Goal: Task Accomplishment & Management: Complete application form

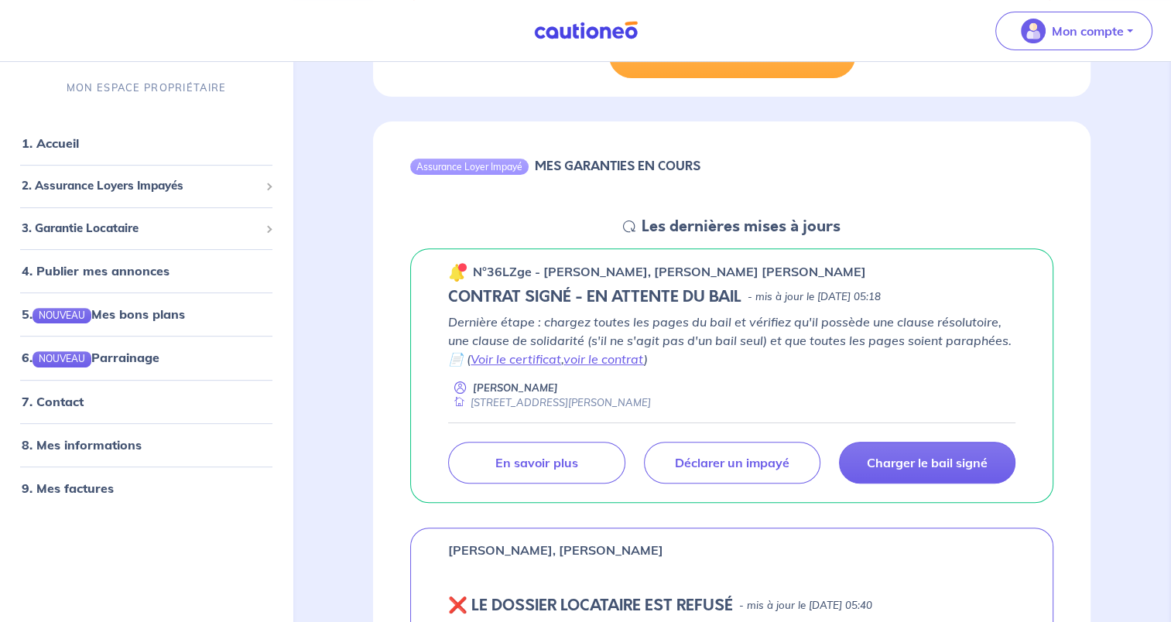
scroll to position [929, 0]
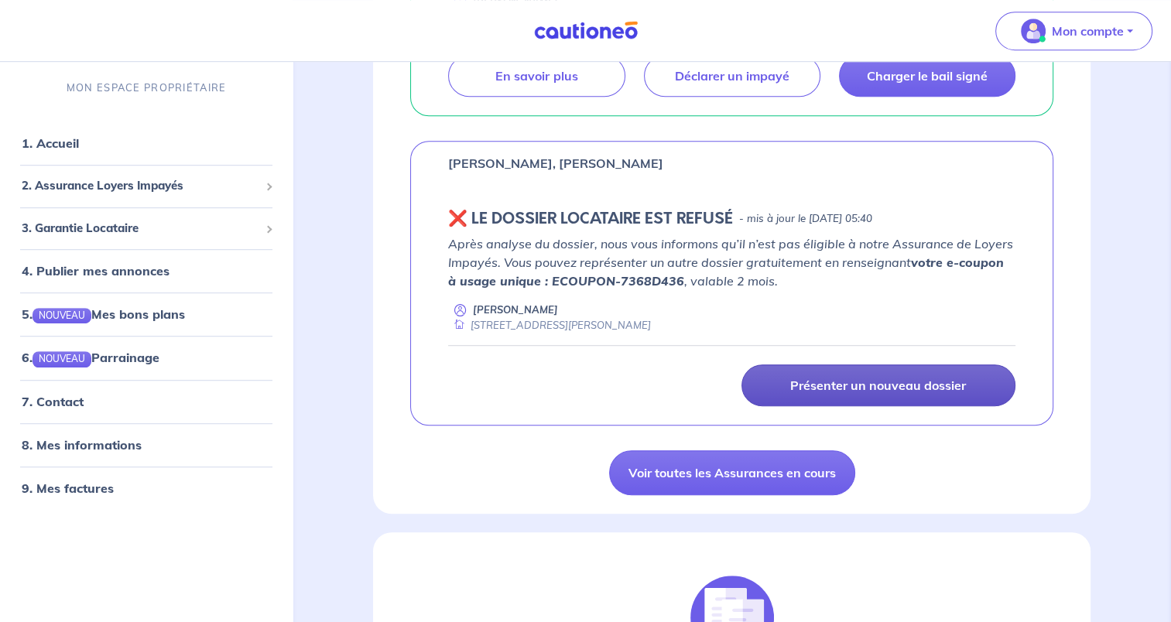
click at [892, 382] on p "Présenter un nouveau dossier" at bounding box center [878, 385] width 176 height 15
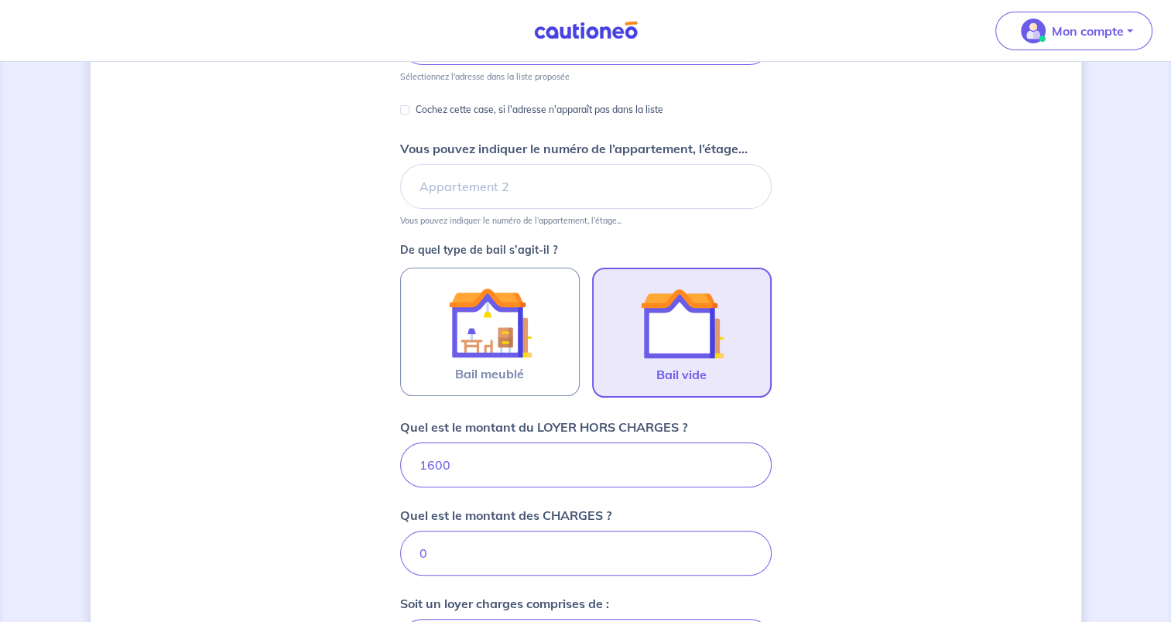
scroll to position [358, 0]
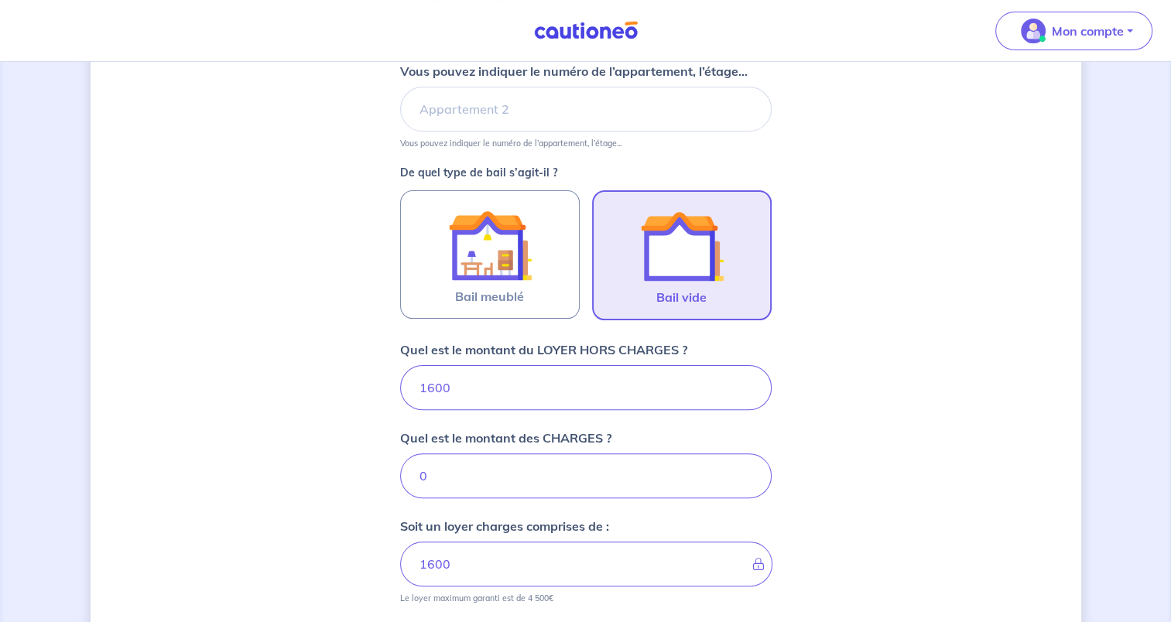
drag, startPoint x: 519, startPoint y: 380, endPoint x: 216, endPoint y: 366, distance: 303.7
click at [224, 366] on div "Dites-nous en plus sur votre bien Où se situe votre bien en location ? 23 Rue F…" at bounding box center [586, 323] width 991 height 1200
type input "1550"
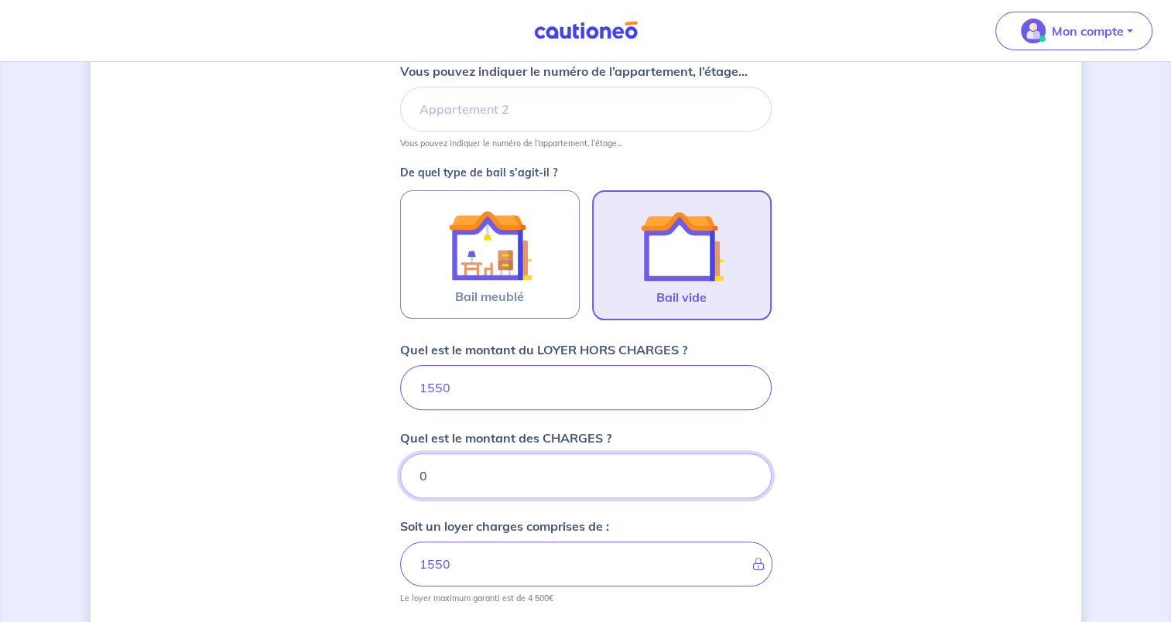
click at [485, 474] on input "0" at bounding box center [586, 476] width 372 height 45
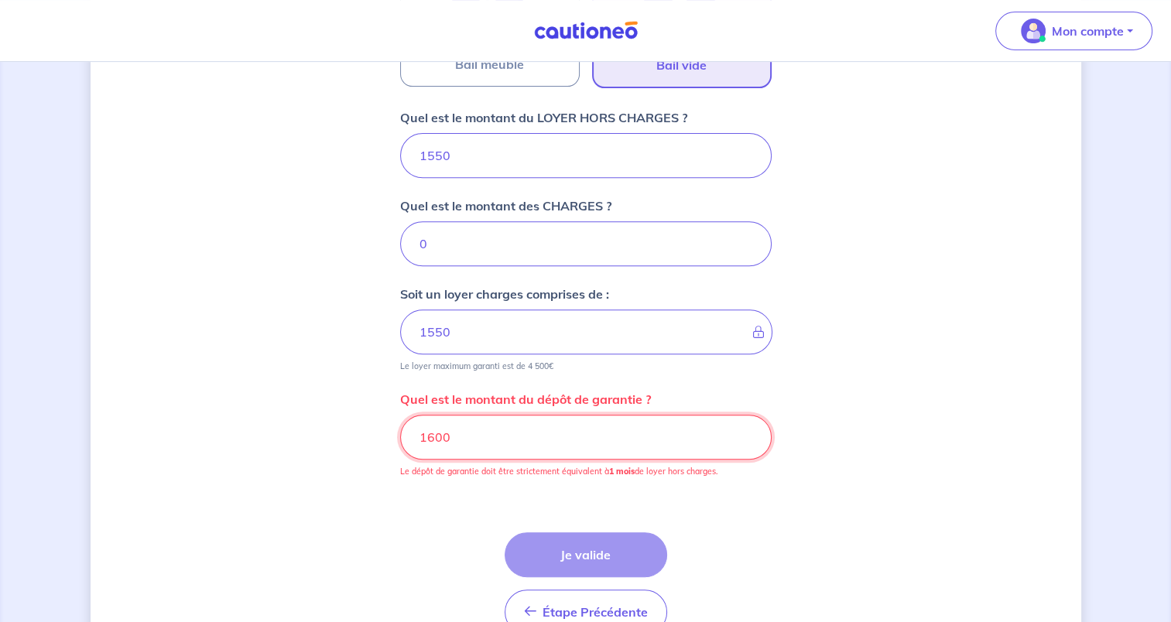
click at [580, 442] on input "1600" at bounding box center [586, 437] width 372 height 45
drag, startPoint x: 508, startPoint y: 436, endPoint x: 317, endPoint y: 416, distance: 192.1
click at [318, 416] on div "Dites-nous en plus sur votre bien Où se situe votre bien en location ? 23 Rue F…" at bounding box center [586, 91] width 991 height 1200
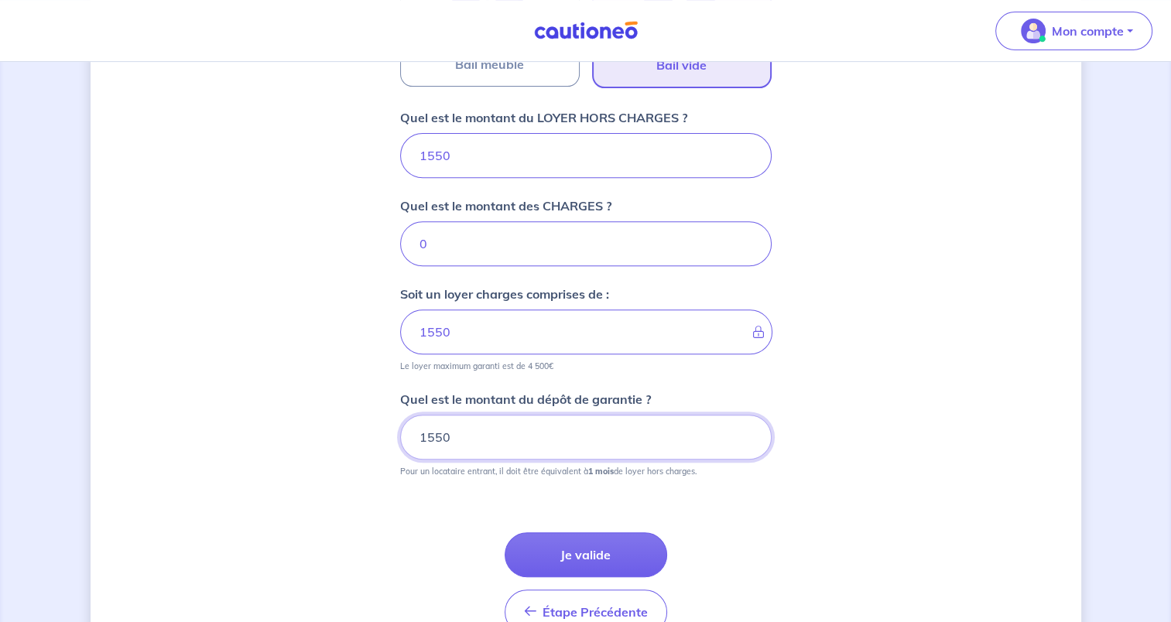
type input "1550"
click at [597, 543] on button "Je valide" at bounding box center [586, 554] width 163 height 45
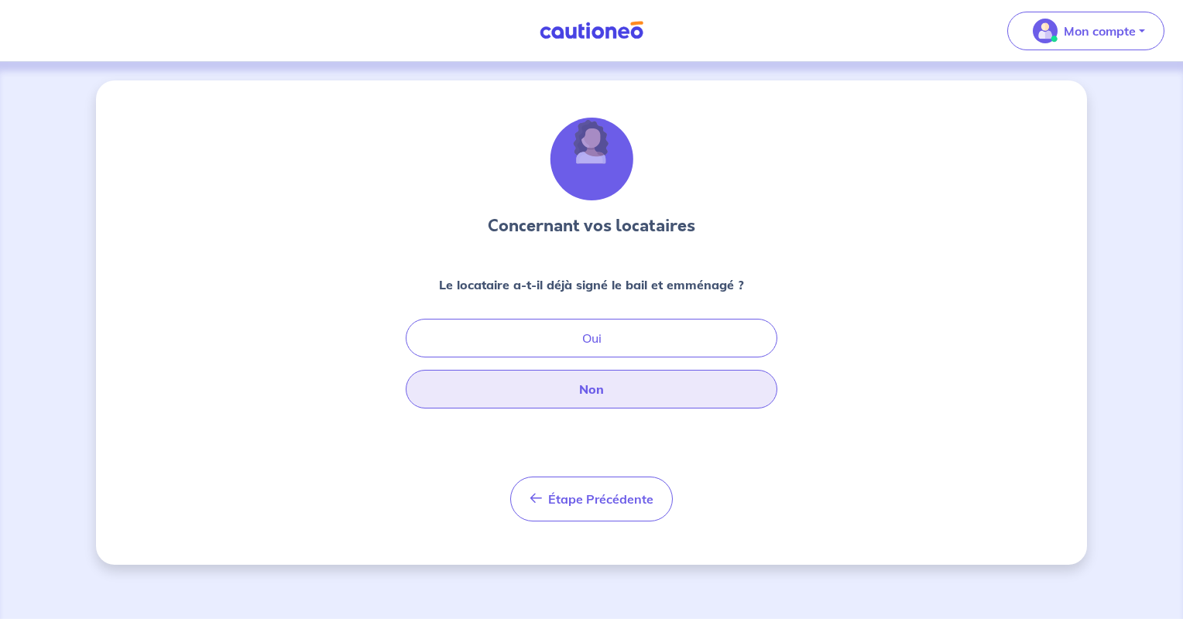
click at [619, 389] on button "Non" at bounding box center [592, 389] width 372 height 39
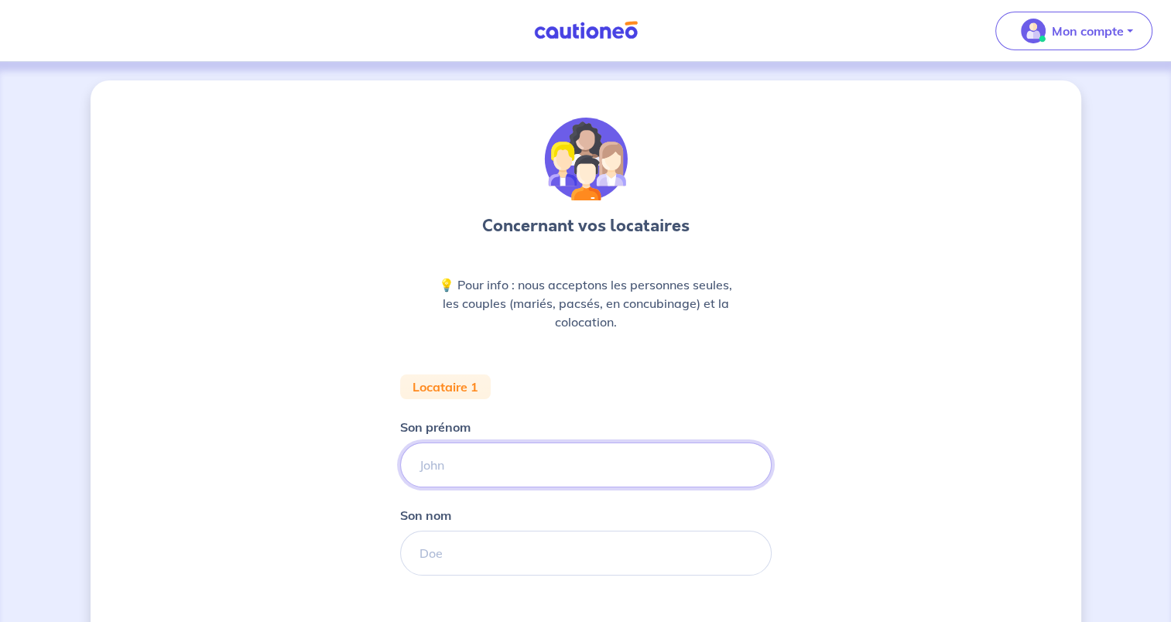
click at [483, 464] on input "Son prénom" at bounding box center [586, 465] width 372 height 45
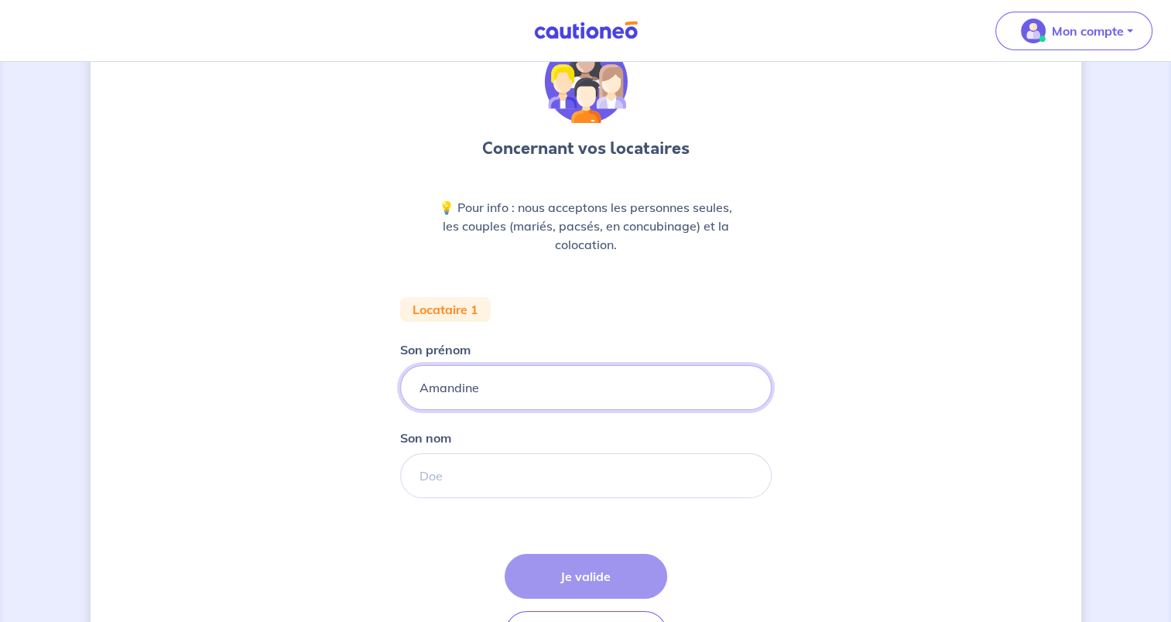
type input "Amandine"
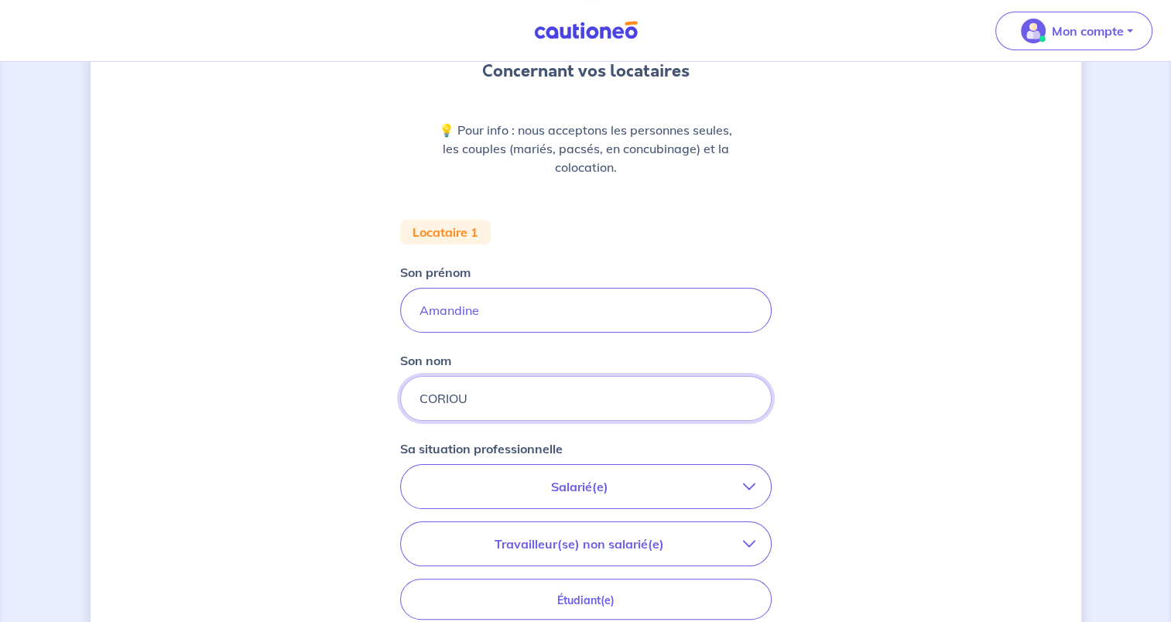
scroll to position [232, 0]
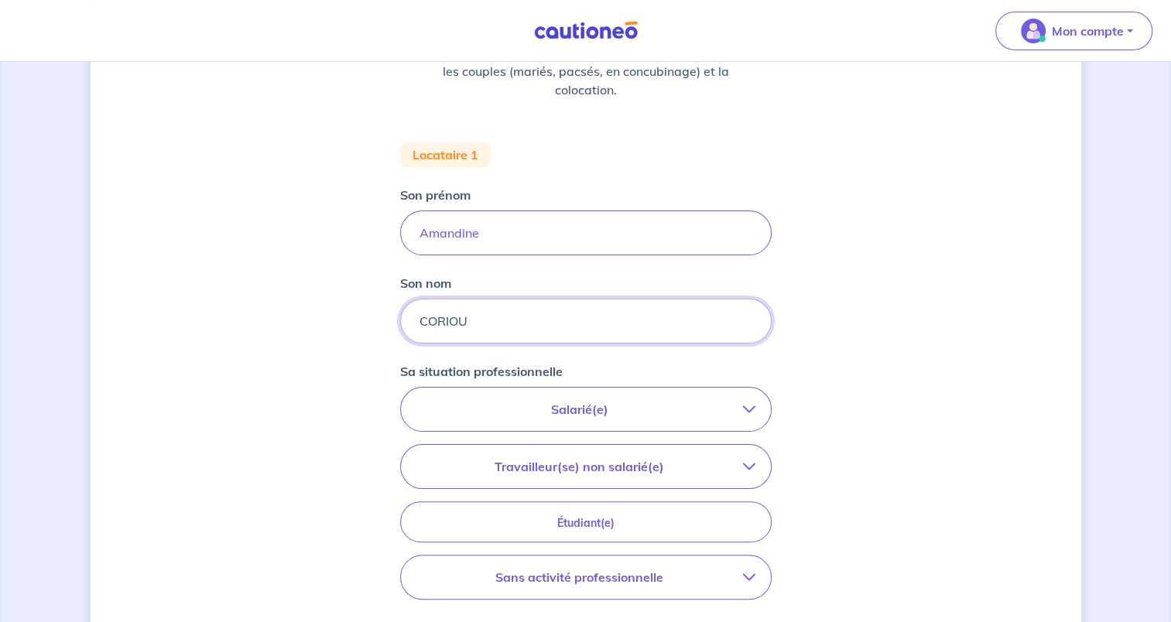
type input "CORIOU"
click at [610, 393] on button "Salarié(e)" at bounding box center [586, 409] width 370 height 43
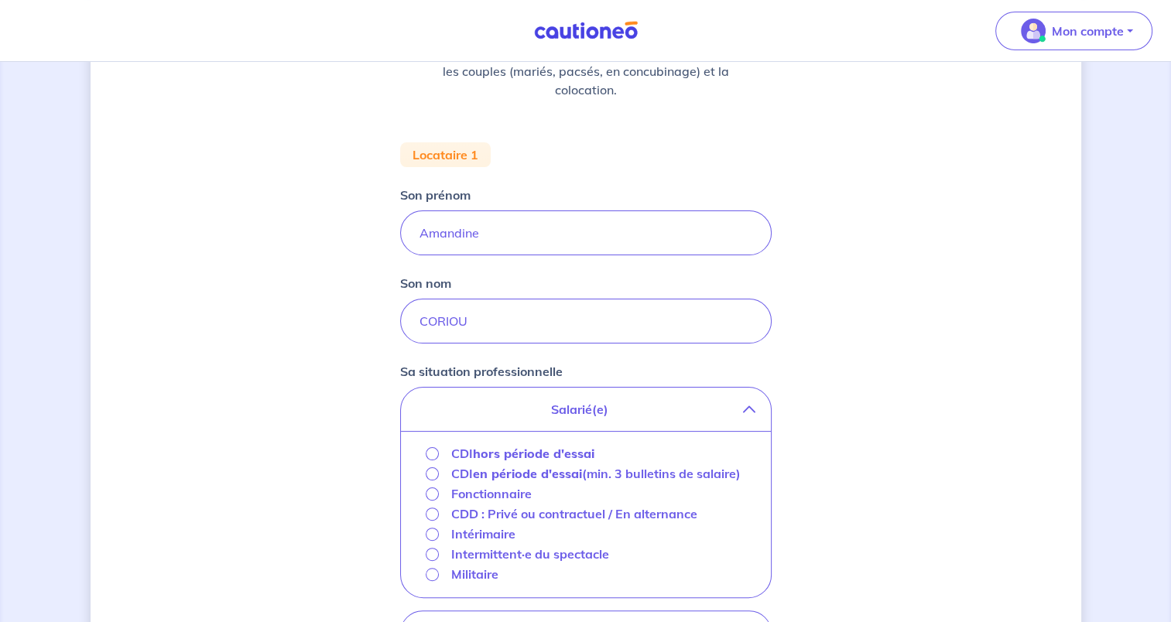
click at [509, 471] on strong "en période d'essai" at bounding box center [527, 473] width 109 height 15
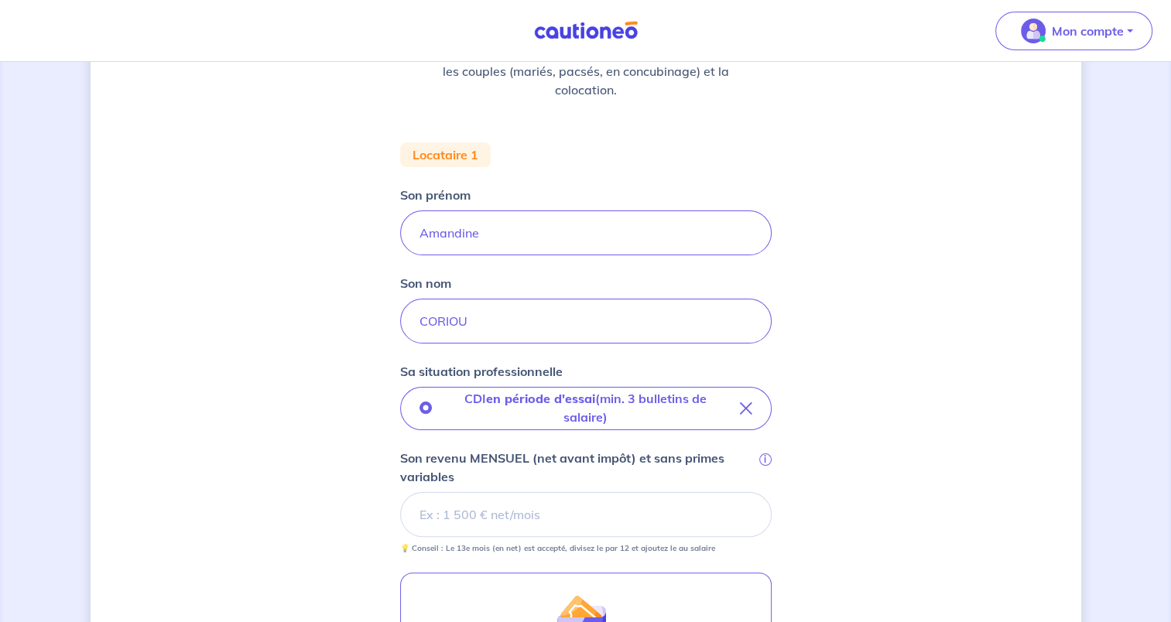
scroll to position [310, 0]
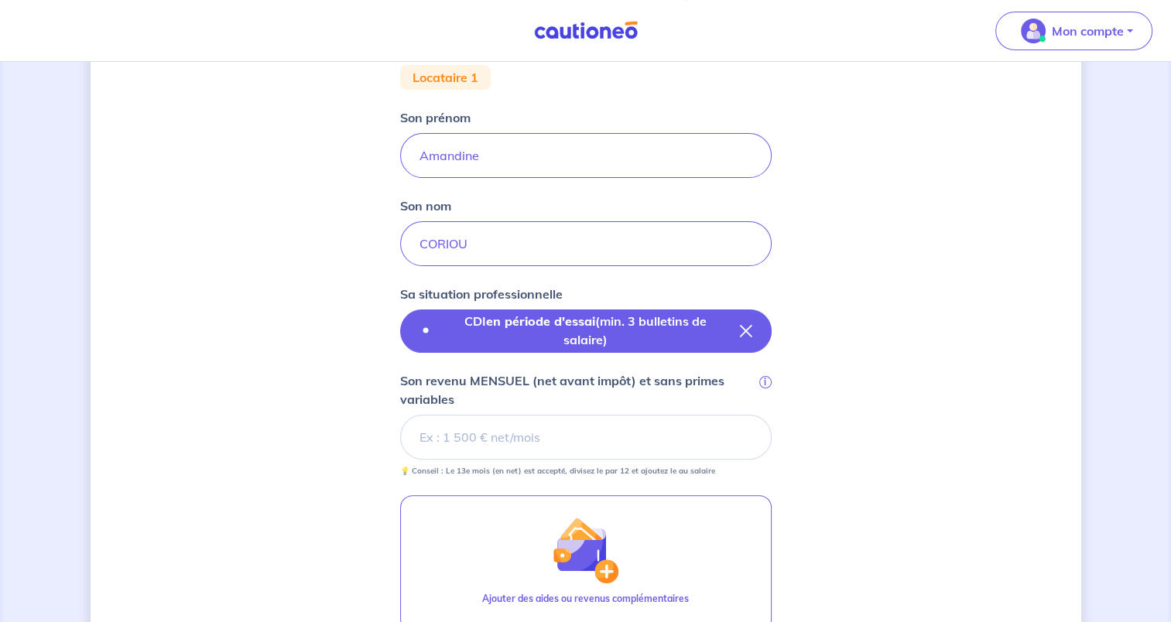
click at [736, 331] on label "CDI en période d'essai (min. 3 bulletins de salaire)" at bounding box center [586, 330] width 308 height 37
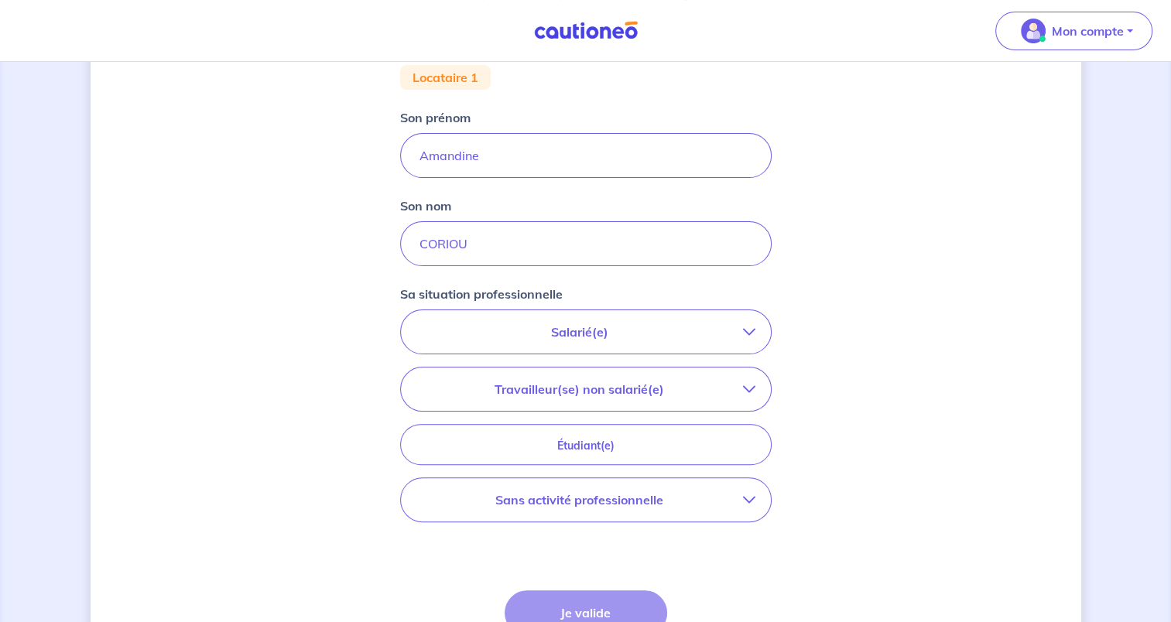
click at [691, 323] on p "Salarié(e)" at bounding box center [579, 332] width 327 height 19
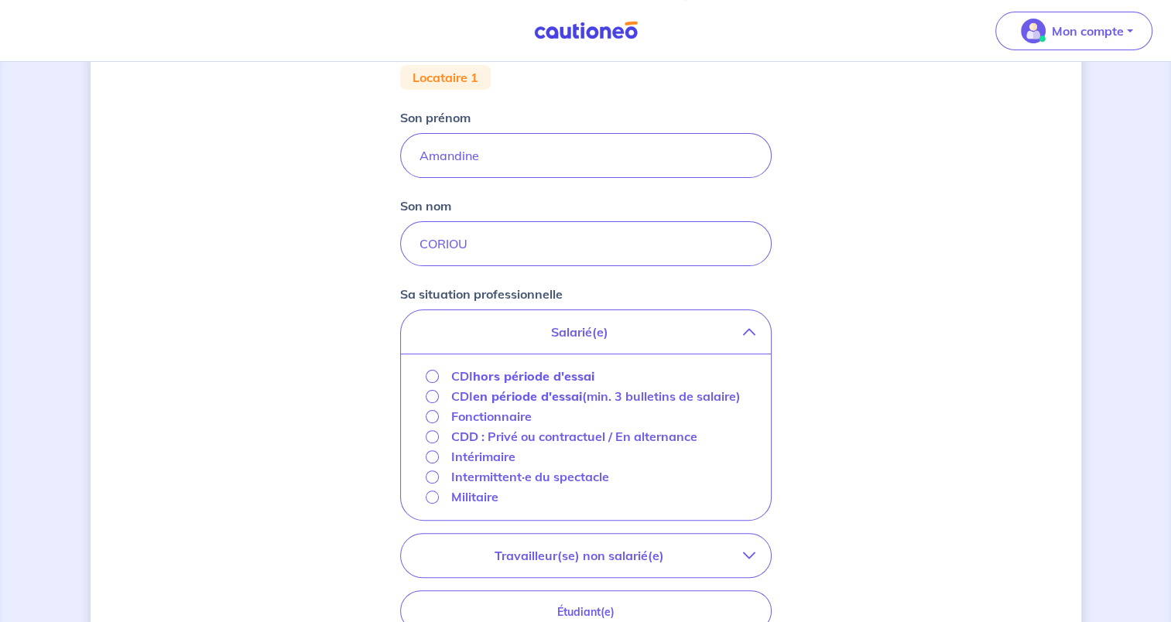
click at [527, 390] on strong "en période d'essai" at bounding box center [527, 396] width 109 height 15
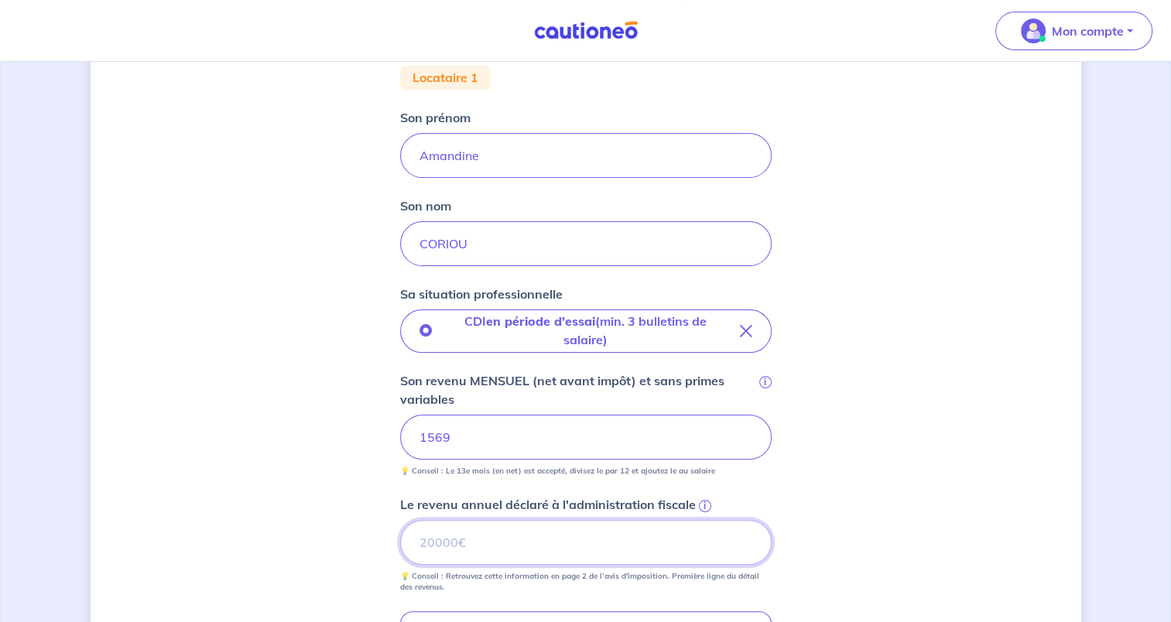
click at [615, 560] on input "Le revenu annuel déclaré à l'administration fiscale i" at bounding box center [586, 542] width 372 height 45
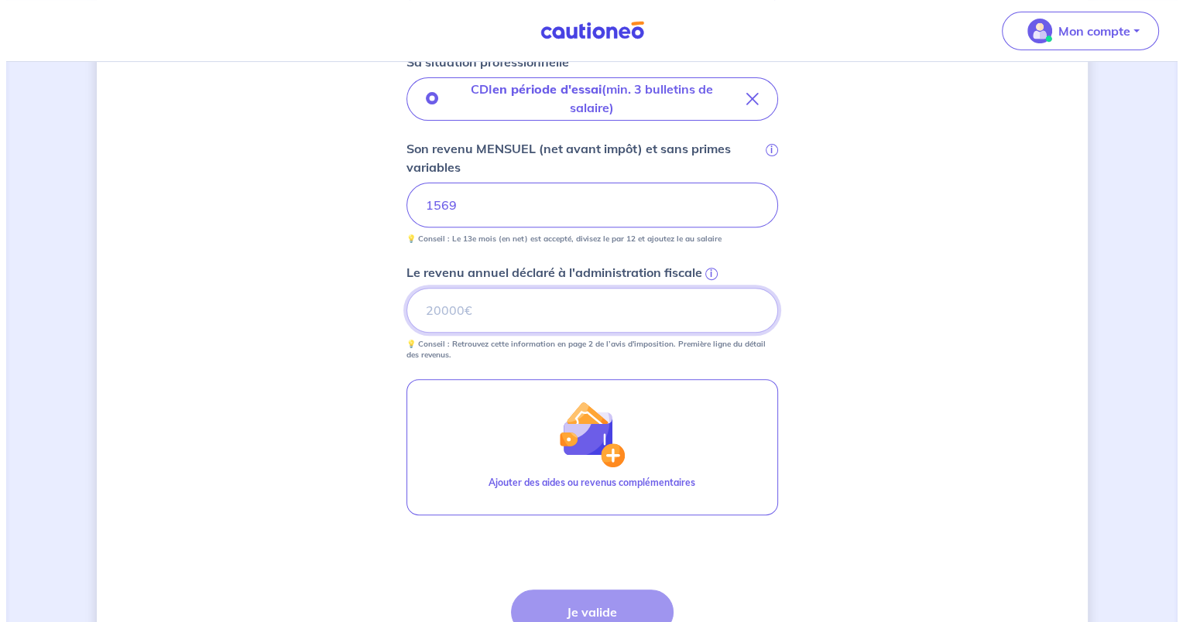
scroll to position [619, 0]
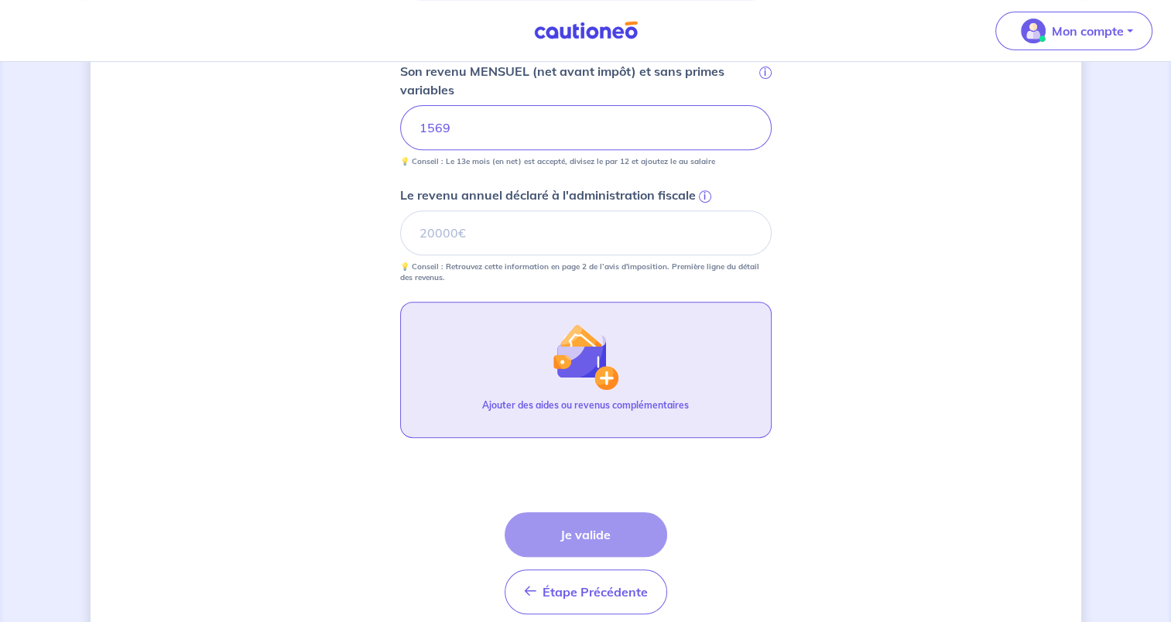
click at [553, 374] on img "button" at bounding box center [585, 357] width 67 height 67
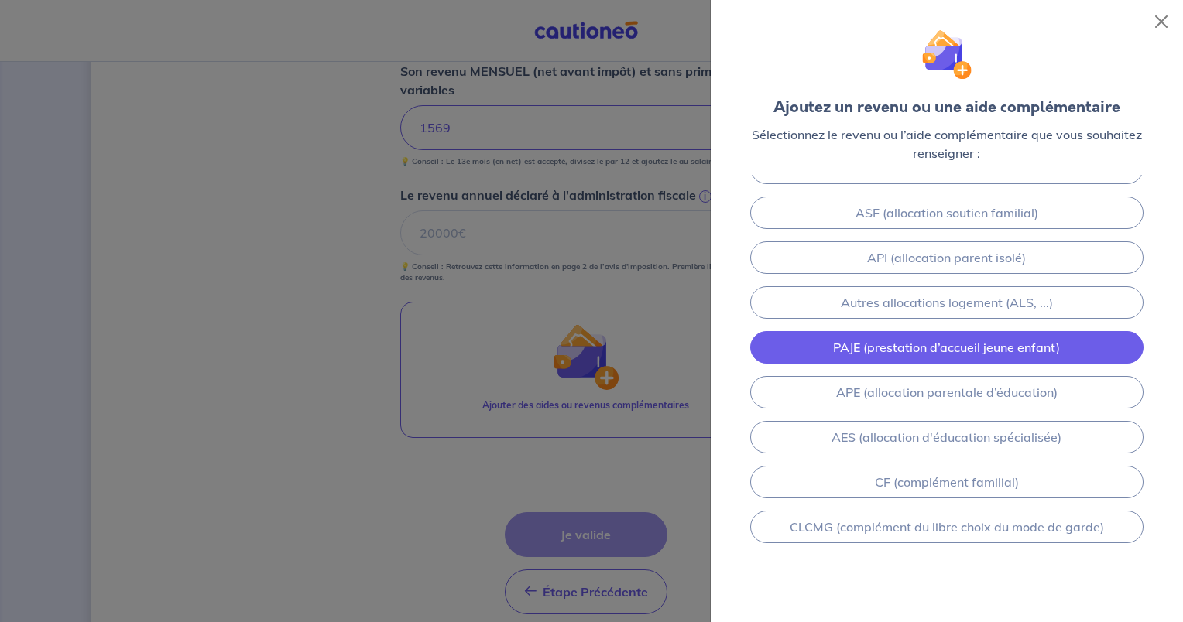
scroll to position [176, 0]
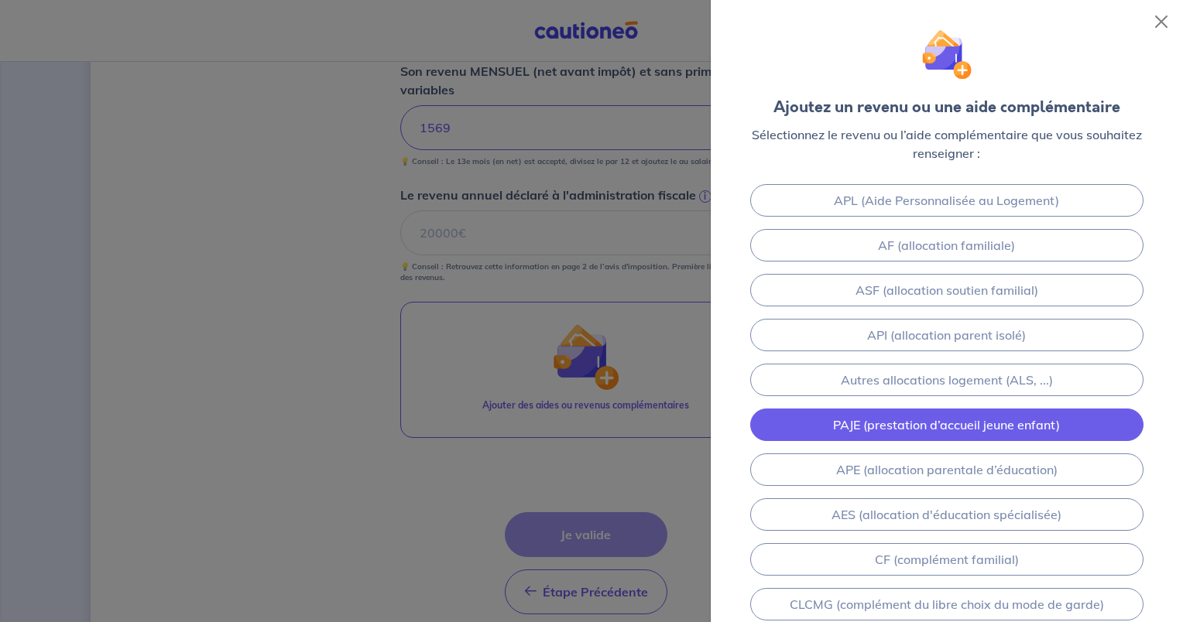
click at [910, 420] on link "PAJE (prestation d’accueil jeune enfant)" at bounding box center [946, 425] width 393 height 33
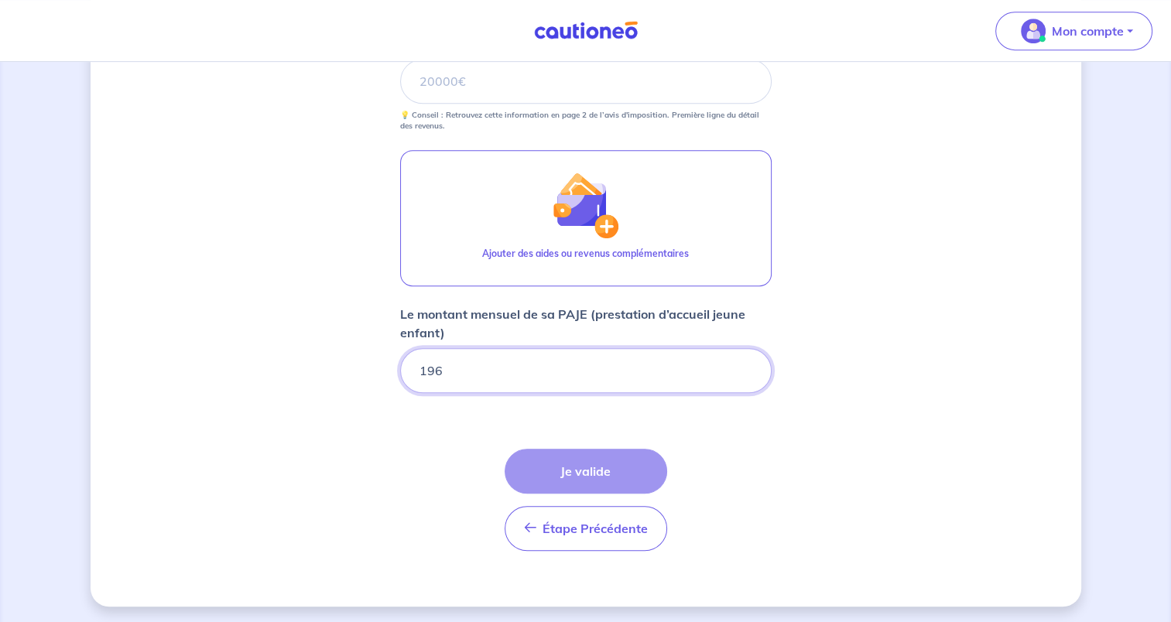
type input "196"
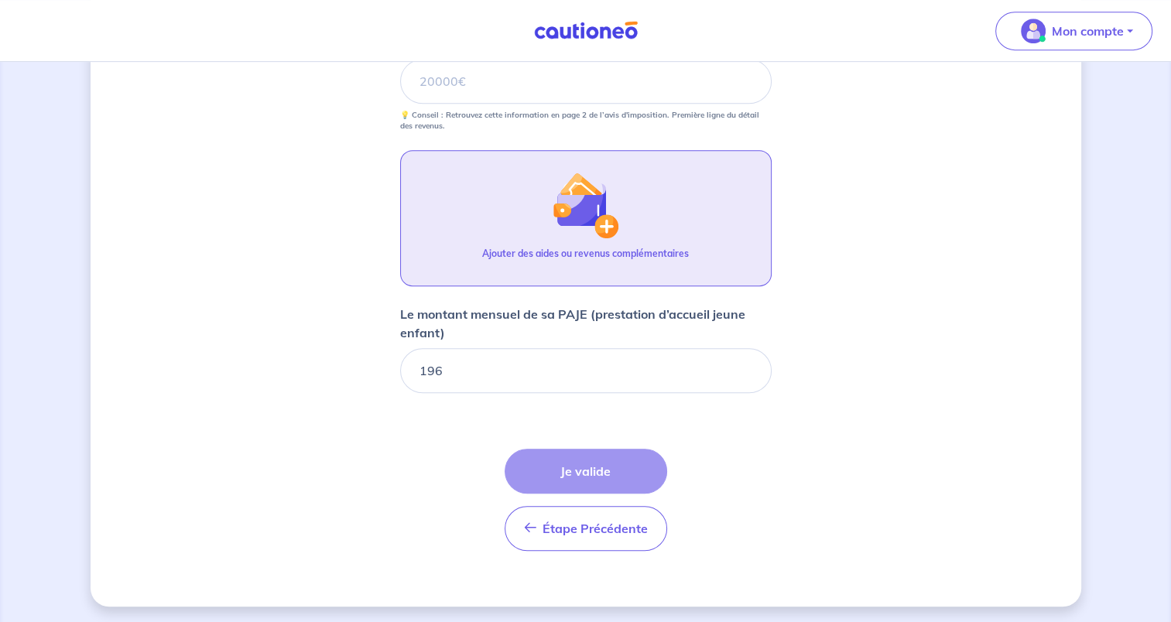
click at [652, 240] on button "Ajouter des aides ou revenus complémentaires" at bounding box center [586, 218] width 372 height 136
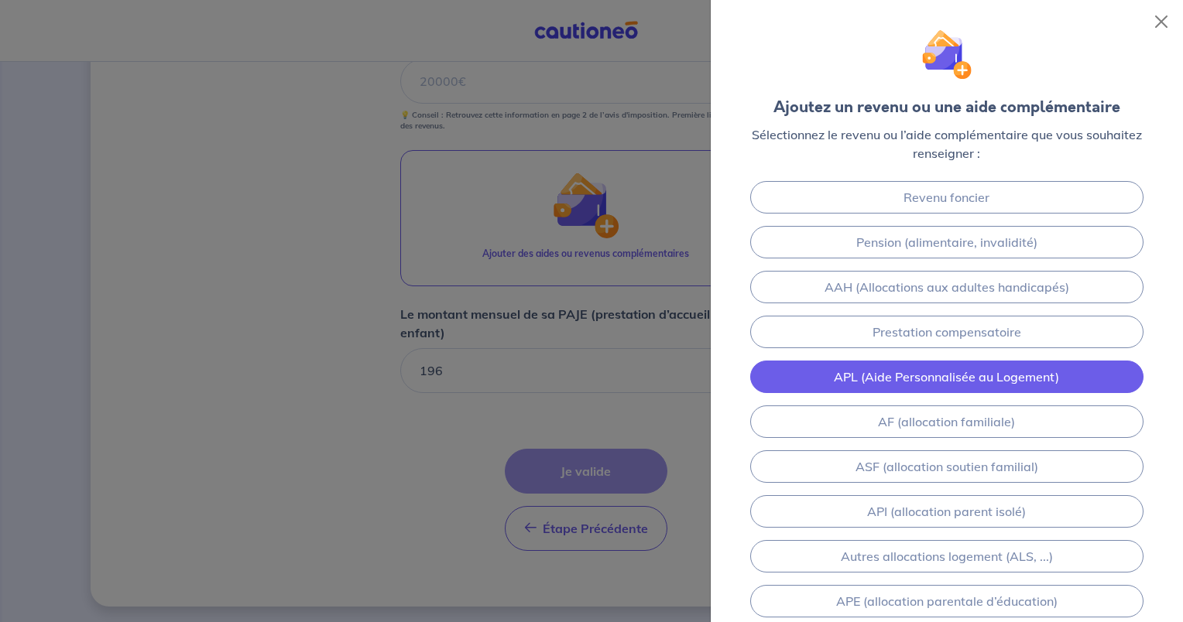
click at [967, 380] on link "APL (Aide Personnalisée au Logement)" at bounding box center [946, 377] width 393 height 33
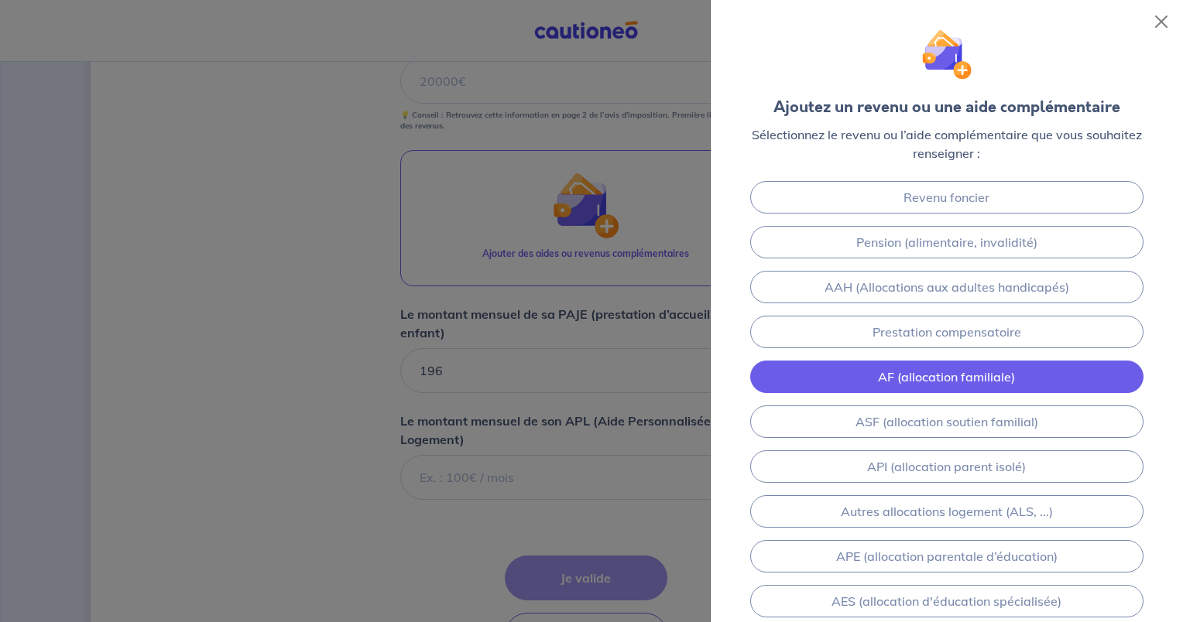
scroll to position [878, 0]
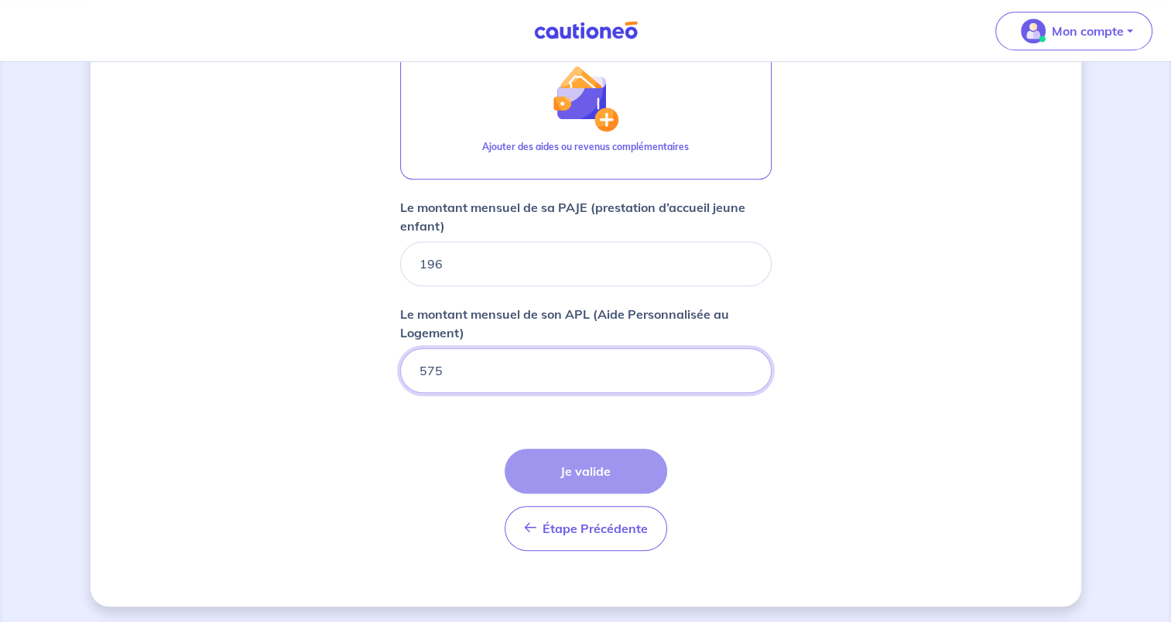
type input "575"
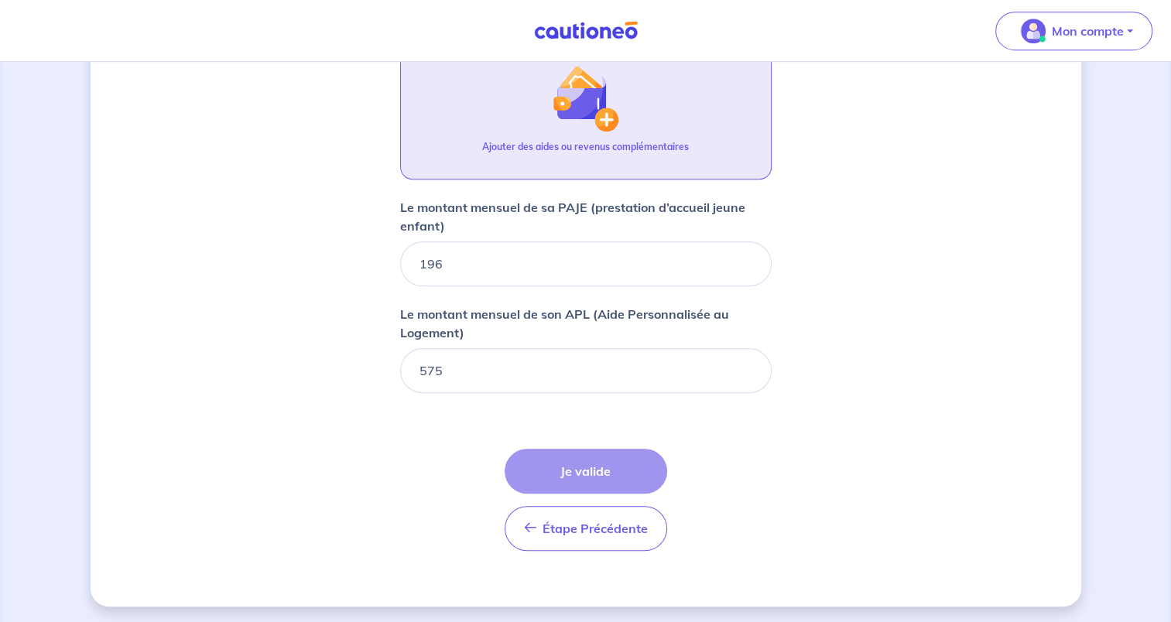
click at [624, 126] on button "Ajouter des aides ou revenus complémentaires" at bounding box center [586, 111] width 372 height 136
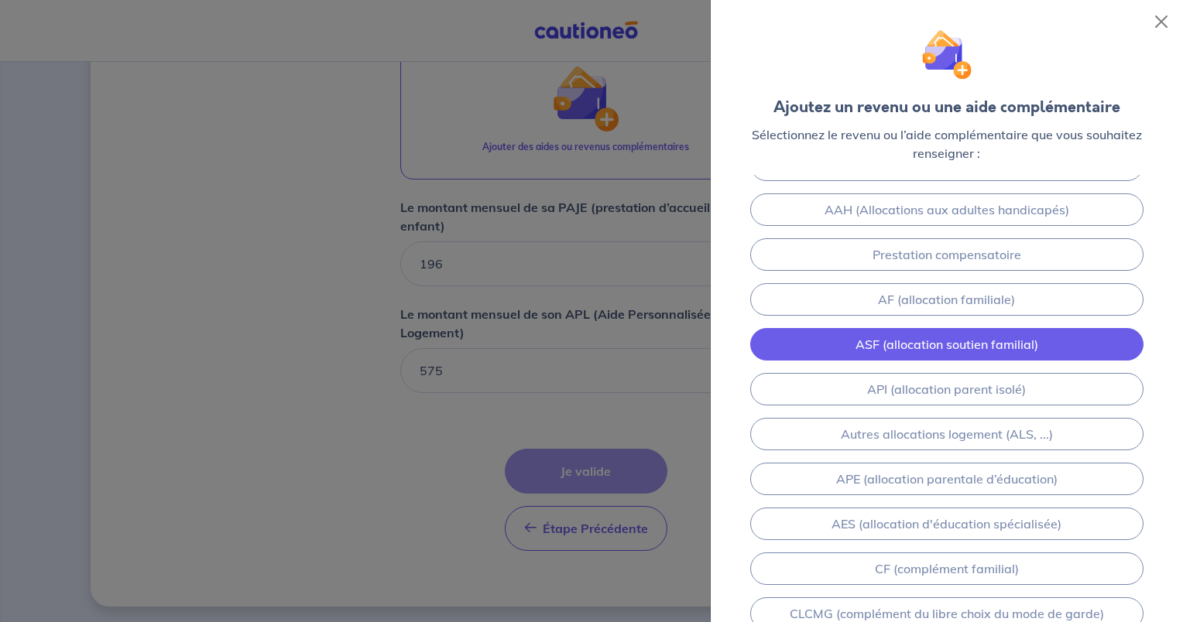
scroll to position [0, 0]
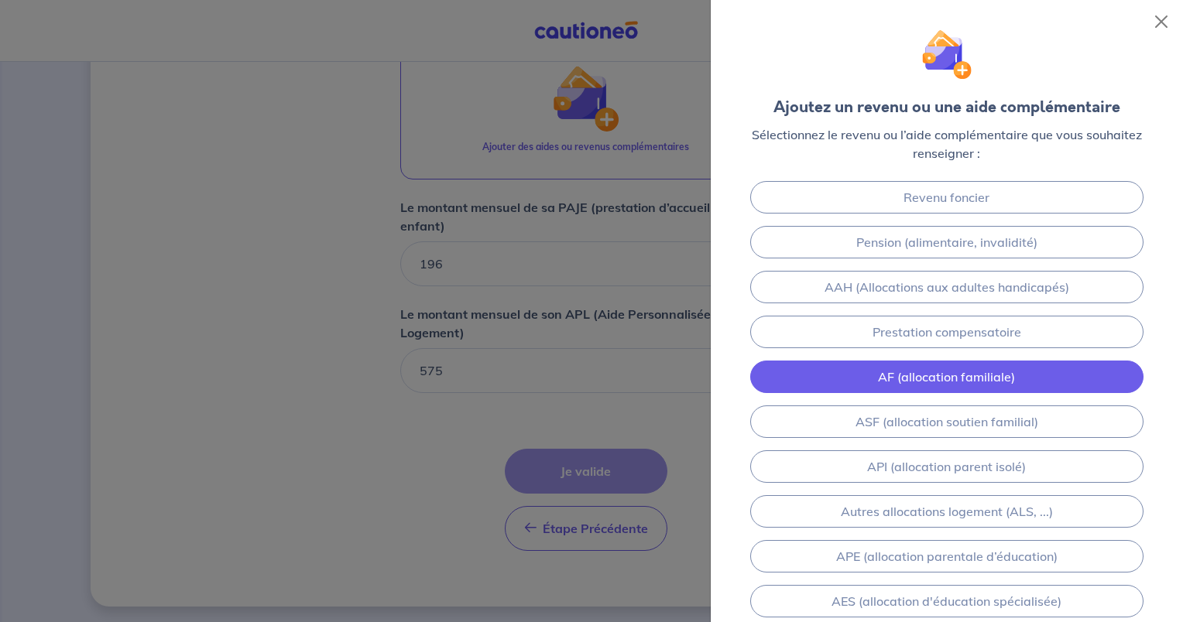
click at [968, 368] on link "AF (allocation familiale)" at bounding box center [946, 377] width 393 height 33
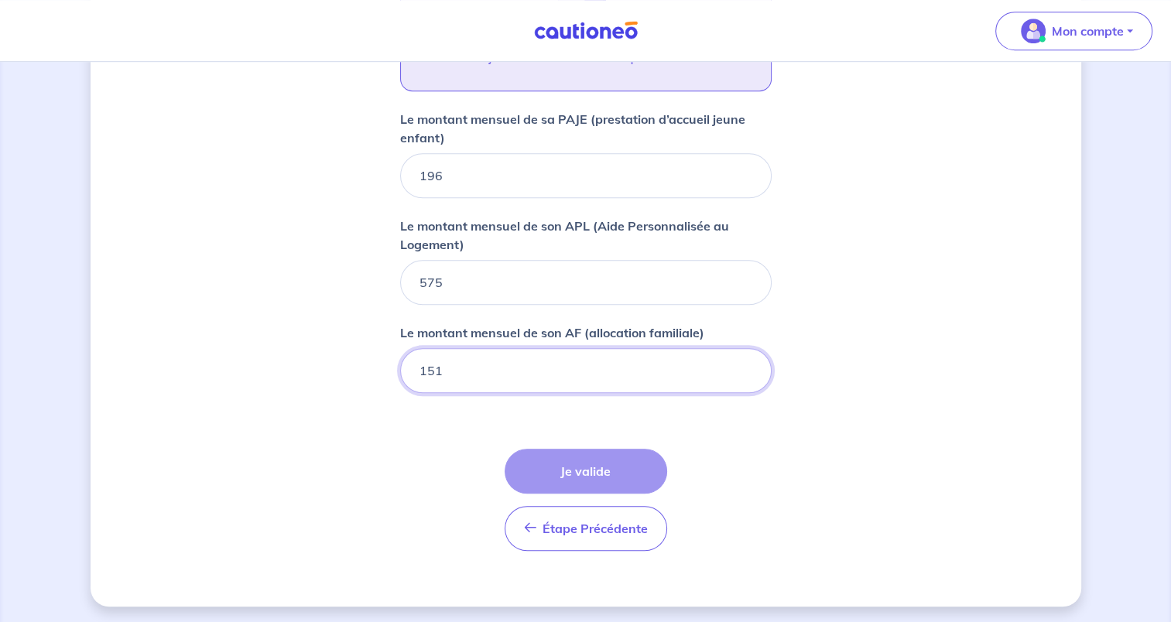
type input "151"
click at [728, 80] on button "Ajouter des aides ou revenus complémentaires" at bounding box center [586, 23] width 372 height 136
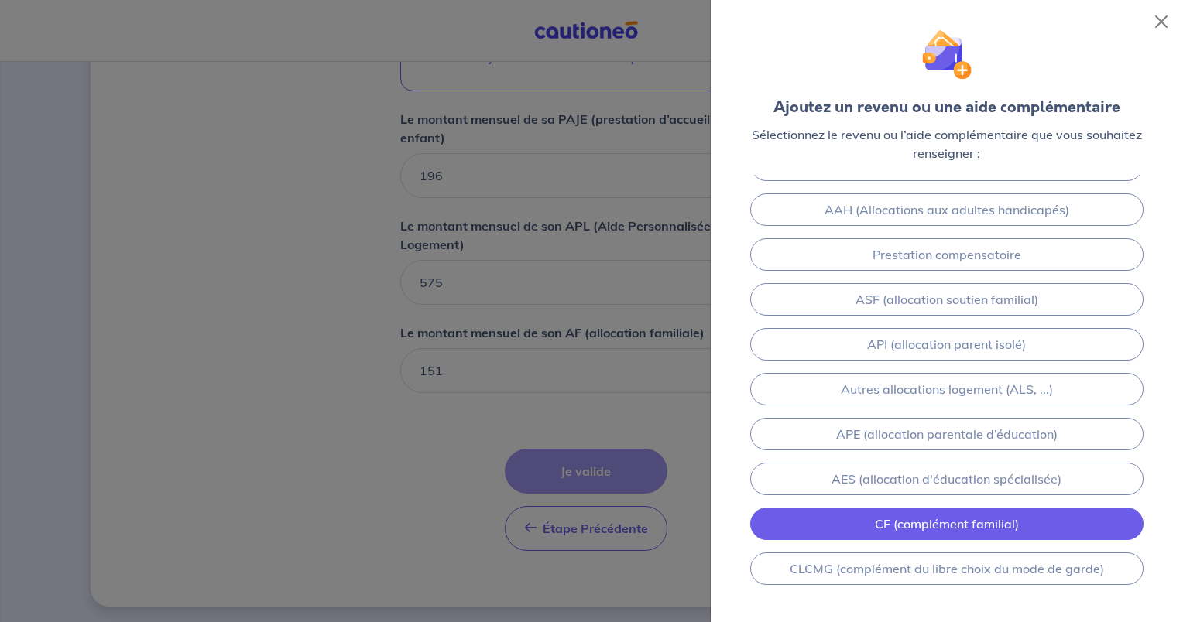
scroll to position [0, 0]
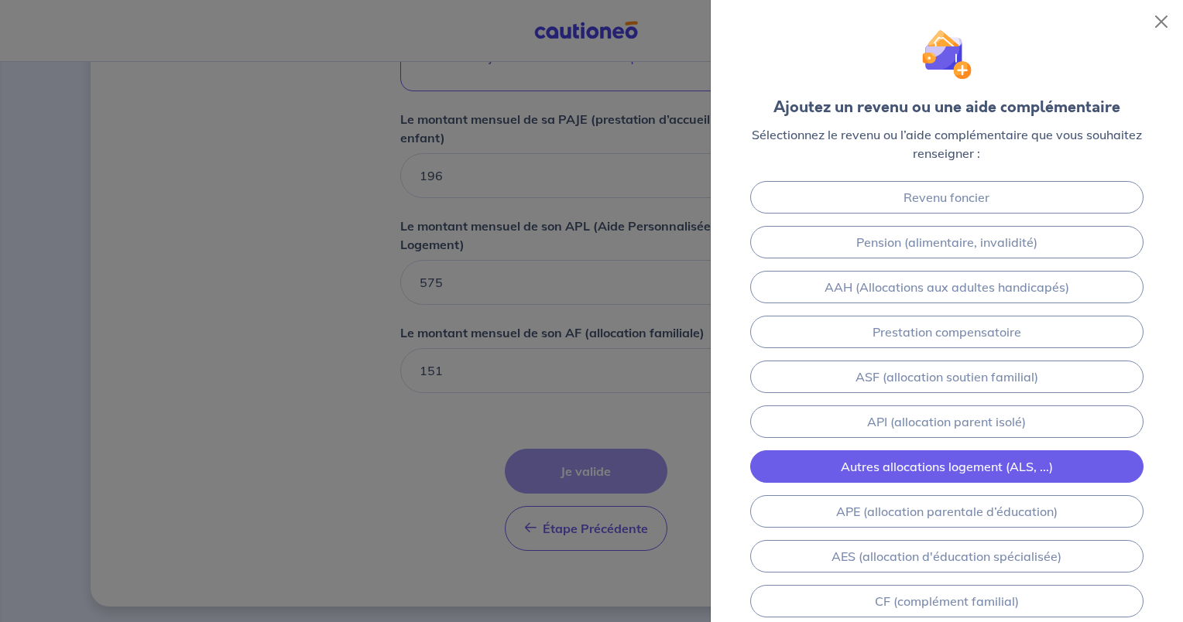
click at [966, 461] on link "Autres allocations logement (ALS, ...)" at bounding box center [946, 466] width 393 height 33
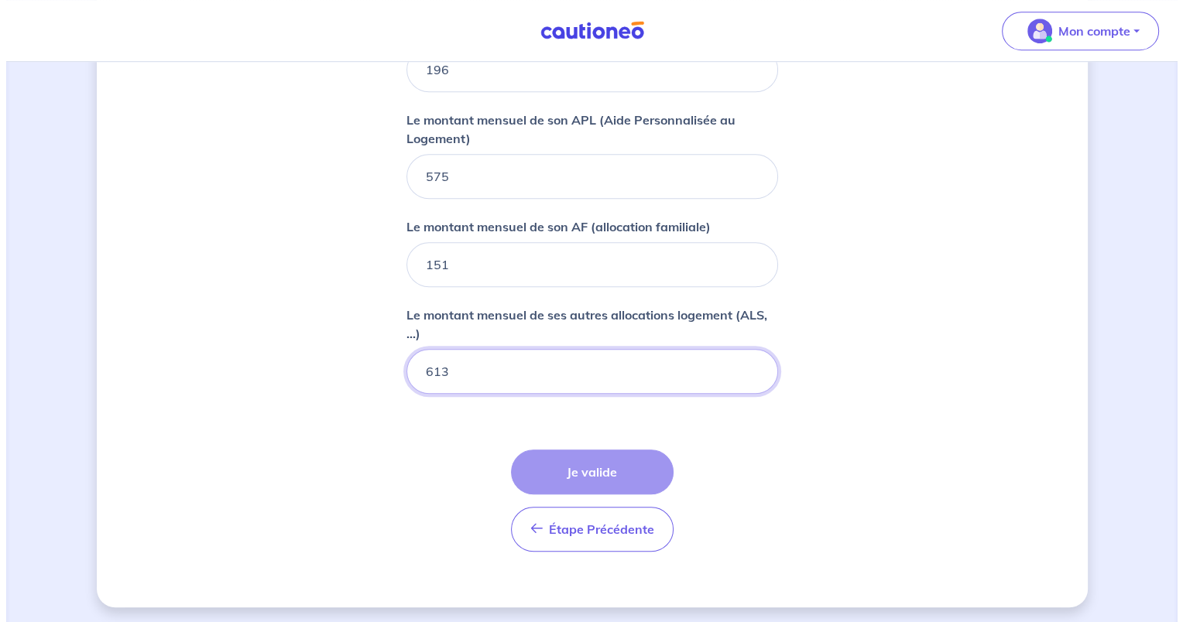
scroll to position [762, 0]
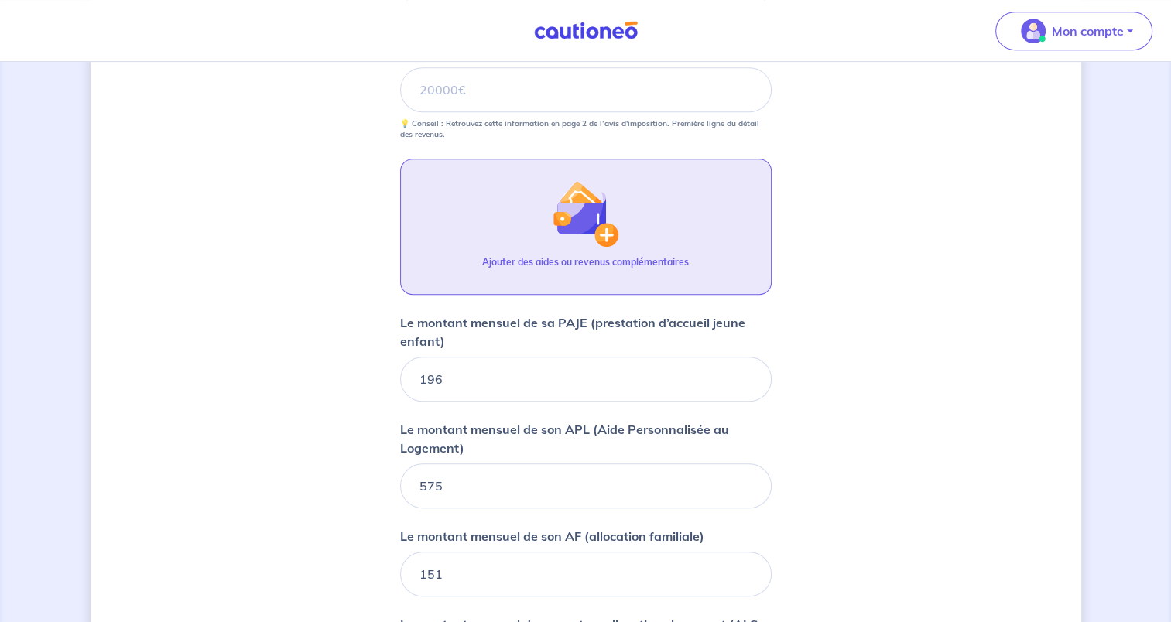
type input "613"
click at [580, 243] on img "button" at bounding box center [585, 213] width 67 height 67
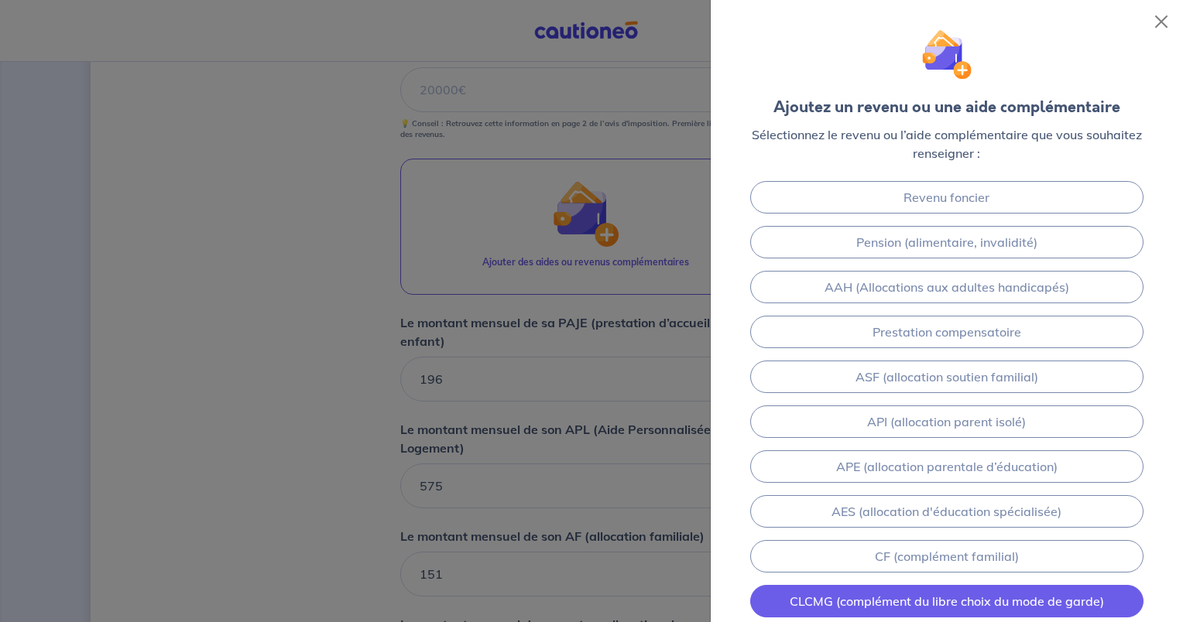
scroll to position [75, 0]
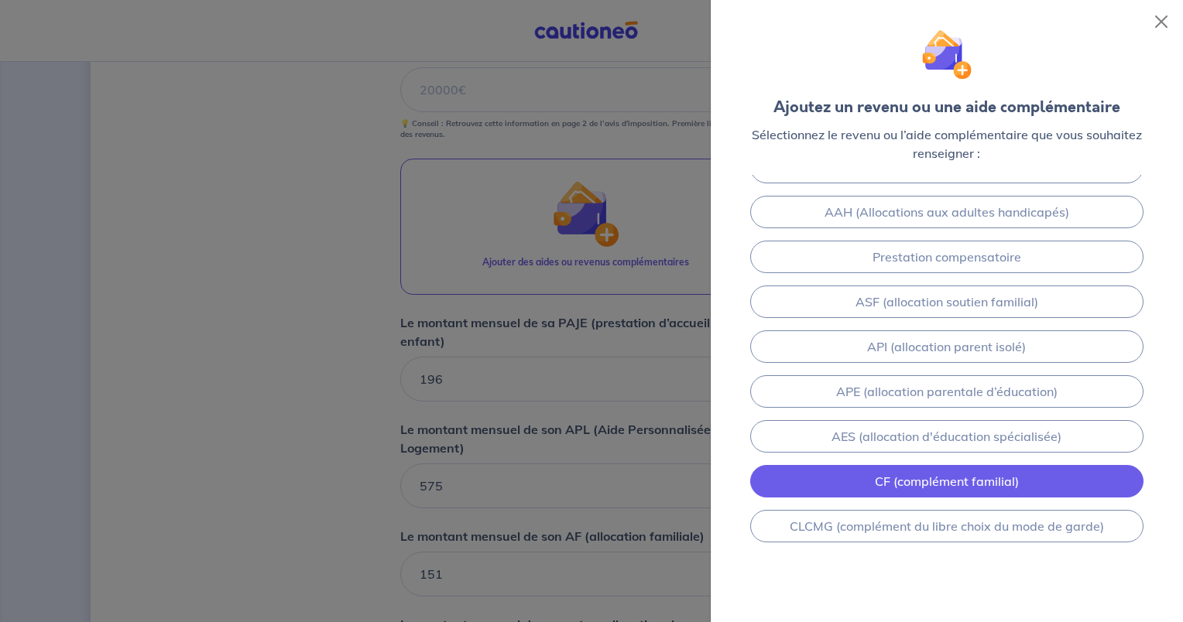
click at [932, 483] on link "CF (complément familial)" at bounding box center [946, 481] width 393 height 33
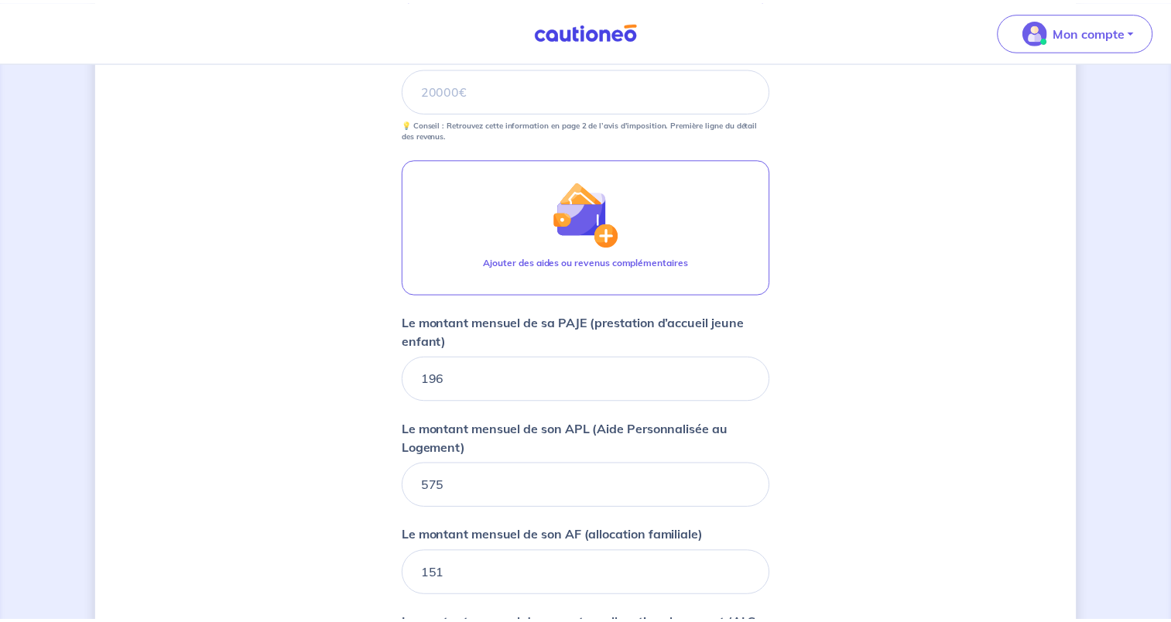
scroll to position [1160, 0]
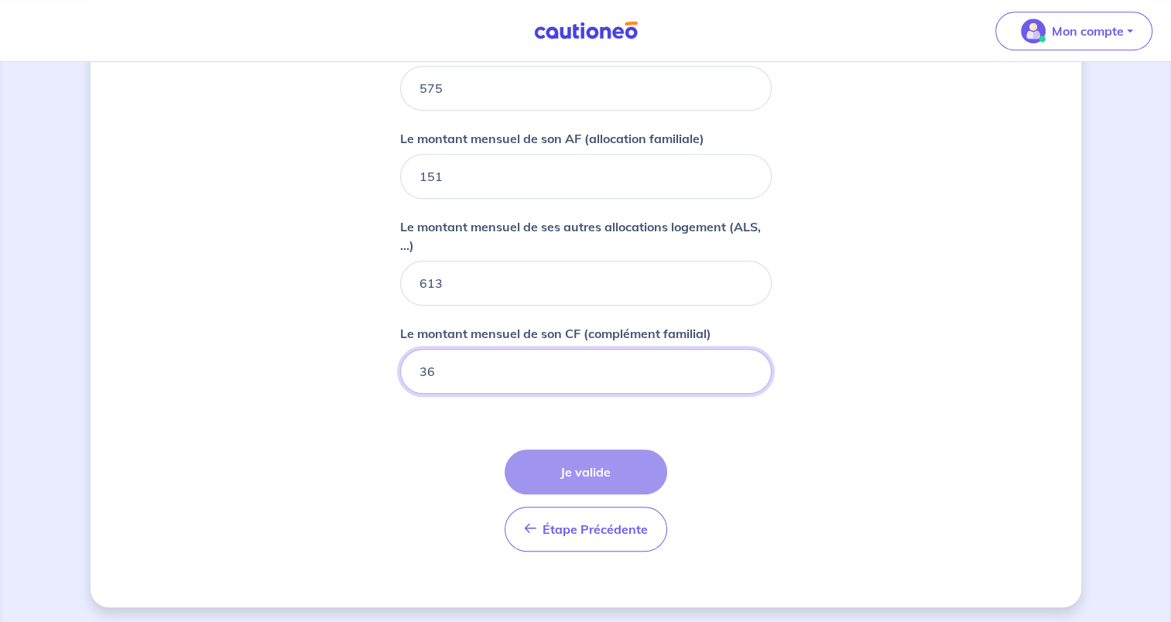
type input "36"
click at [601, 467] on div "Étape Précédente Précédent Je valide Je valide" at bounding box center [586, 501] width 163 height 102
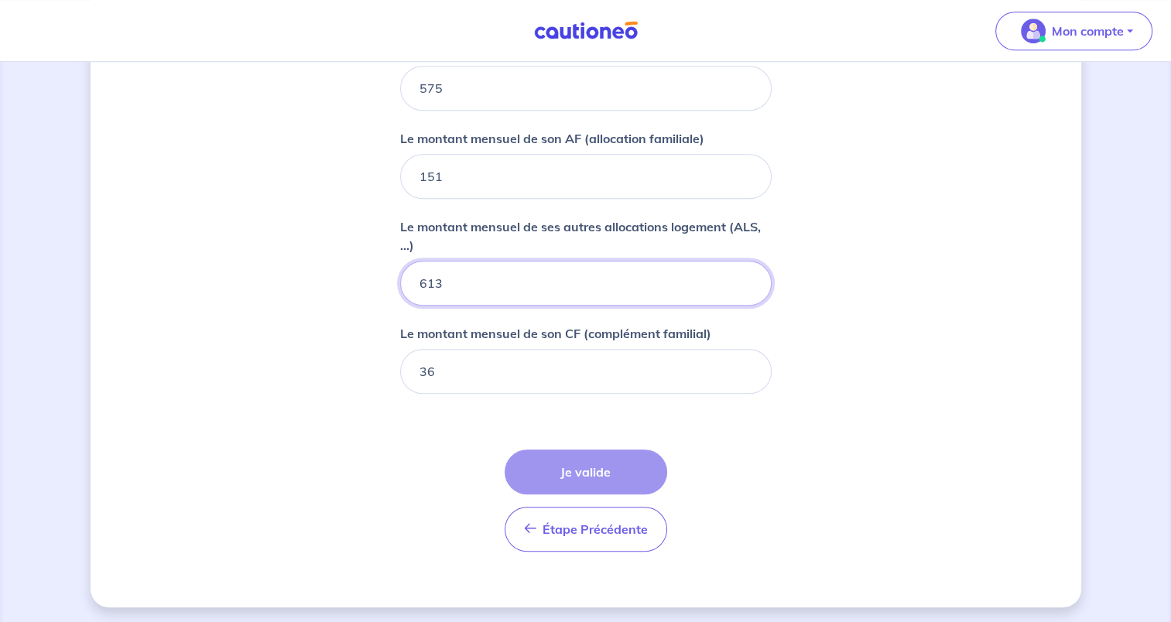
click at [589, 282] on input "613" at bounding box center [586, 283] width 372 height 45
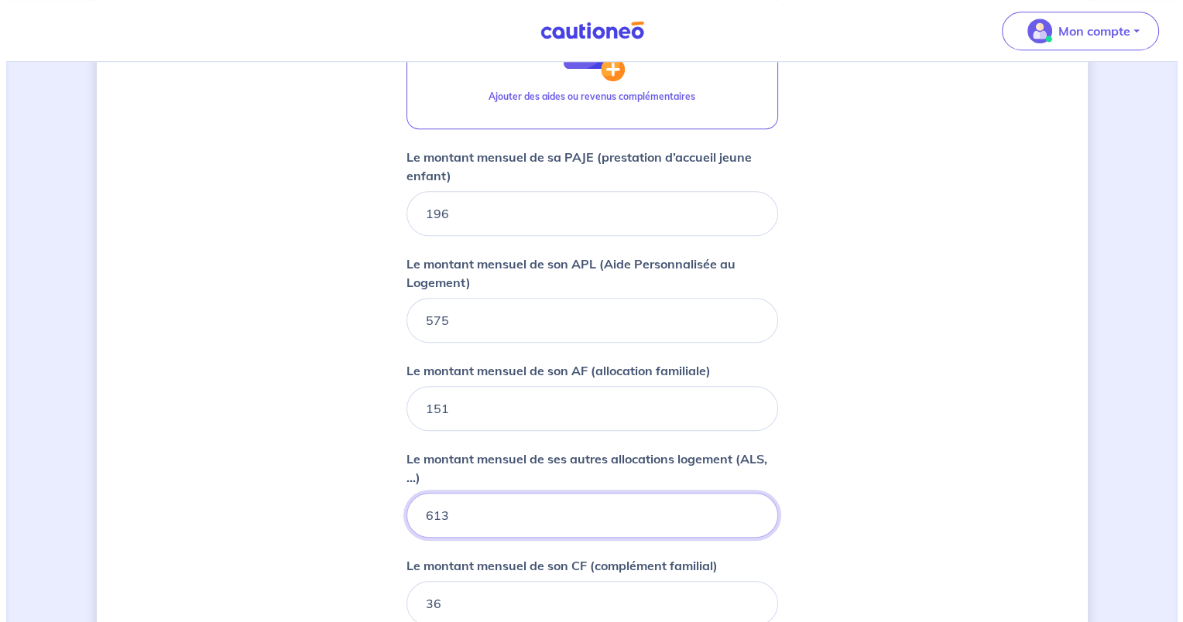
scroll to position [773, 0]
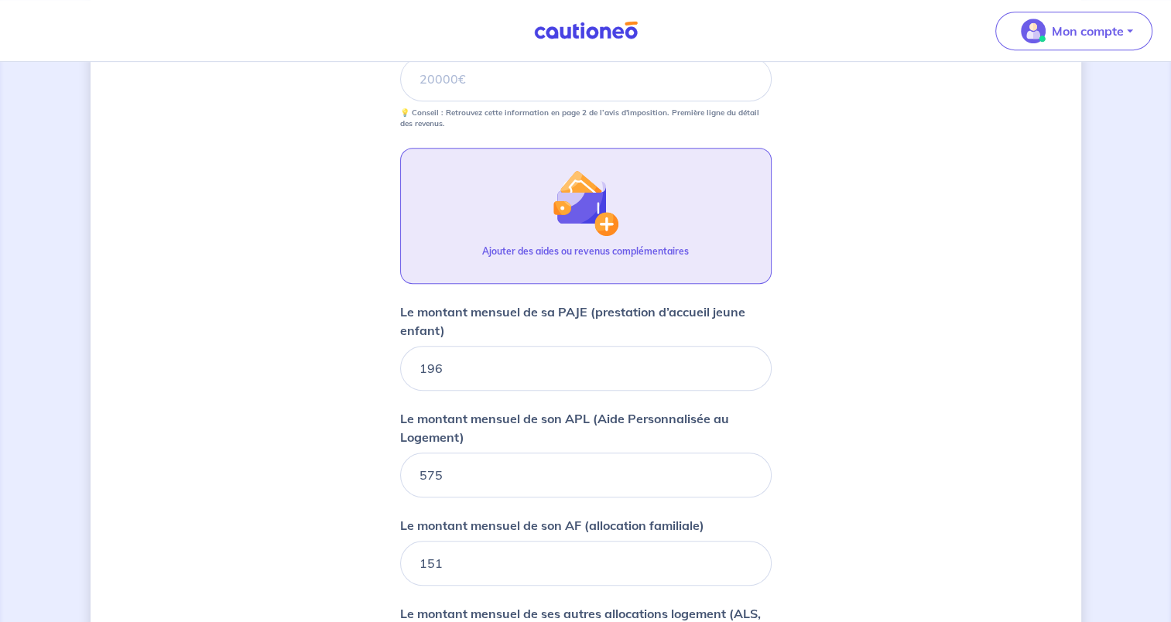
click at [595, 211] on img "button" at bounding box center [585, 202] width 67 height 67
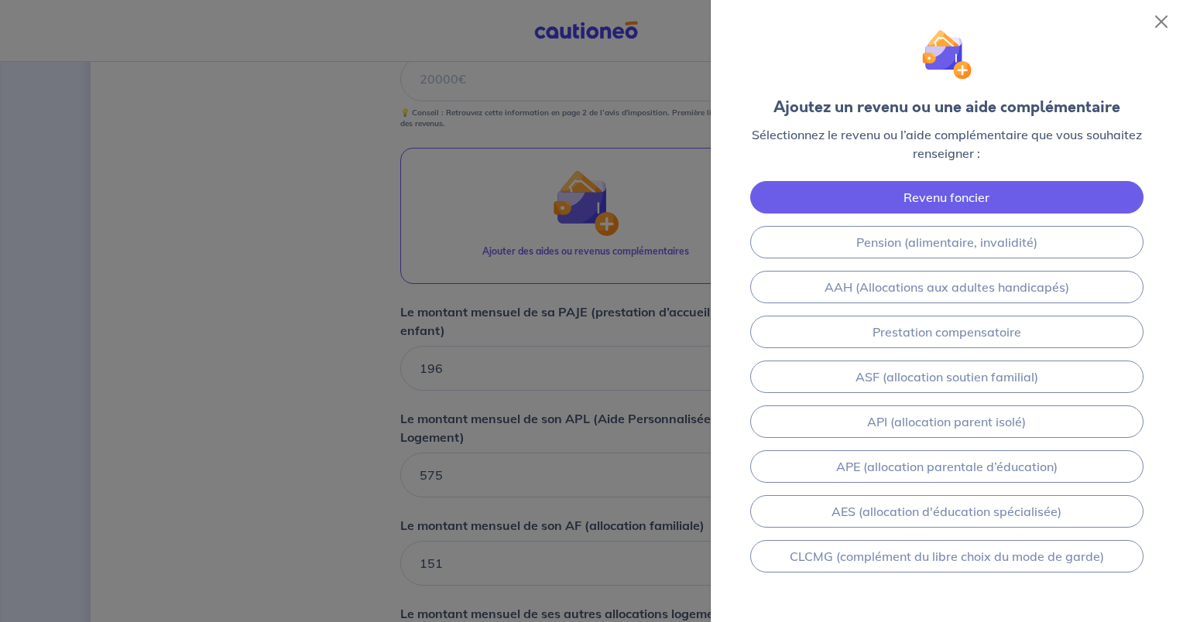
click at [890, 207] on link "Revenu foncier" at bounding box center [946, 197] width 393 height 33
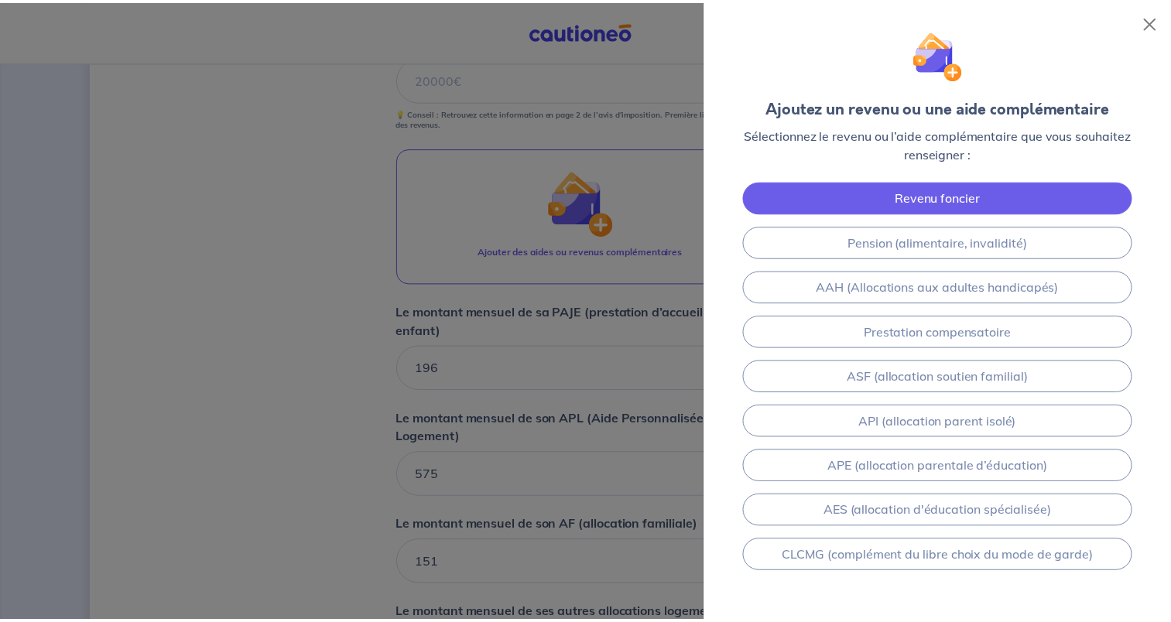
scroll to position [1275, 0]
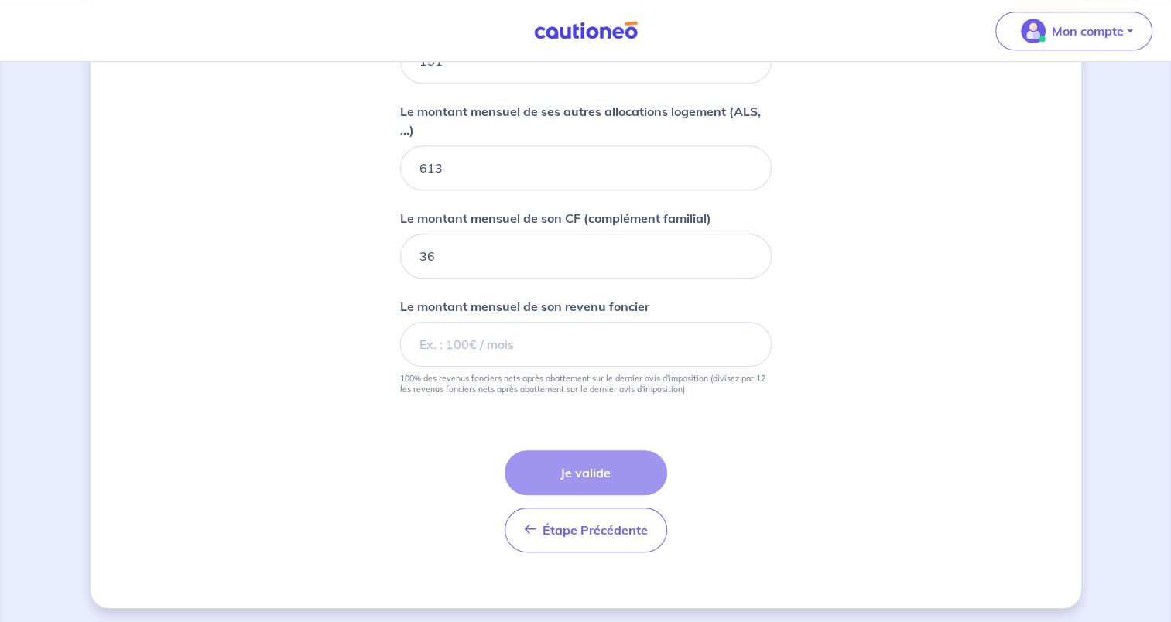
click at [497, 275] on div "Le montant mensuel de sa PAJE (prestation d’accueil jeune enfant) 196 Le montan…" at bounding box center [586, 97] width 372 height 594
click at [495, 260] on input "36" at bounding box center [586, 256] width 372 height 45
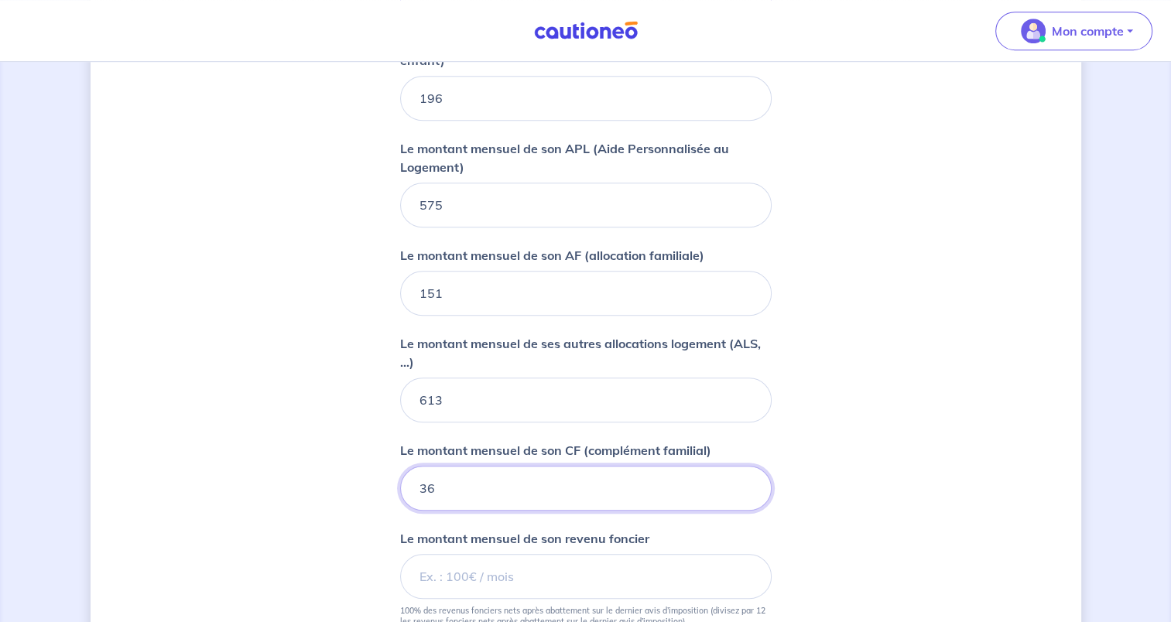
scroll to position [1198, 0]
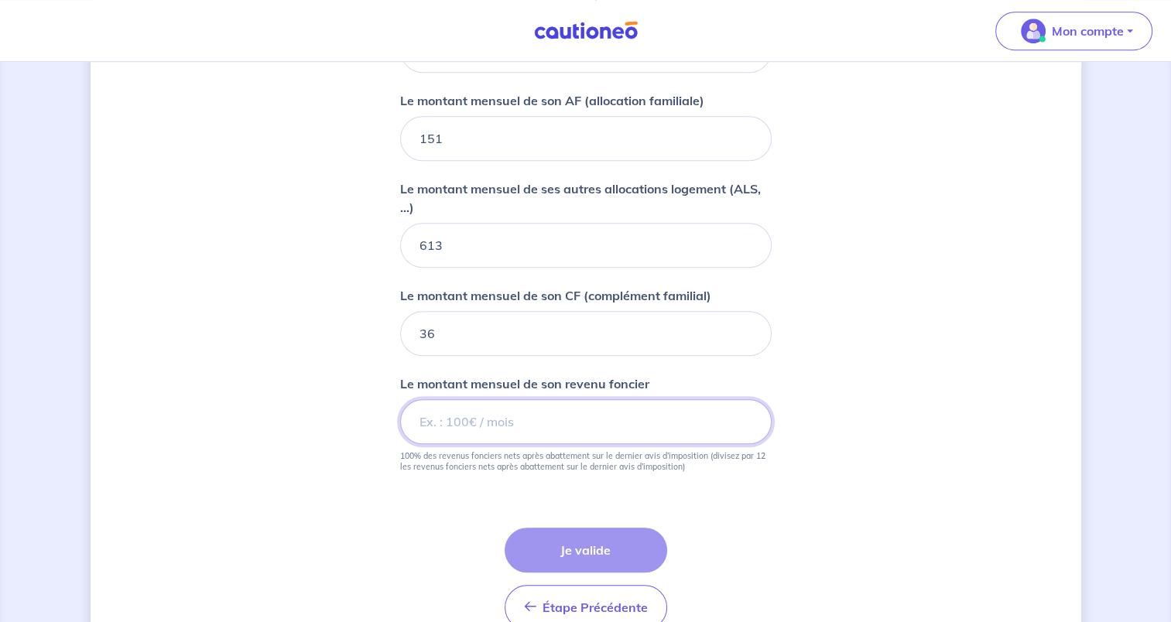
click at [587, 421] on input "Le montant mensuel de son revenu foncier" at bounding box center [586, 421] width 372 height 45
type input "0"
click at [570, 541] on div "Étape Précédente Précédent Je valide Je valide" at bounding box center [586, 579] width 163 height 102
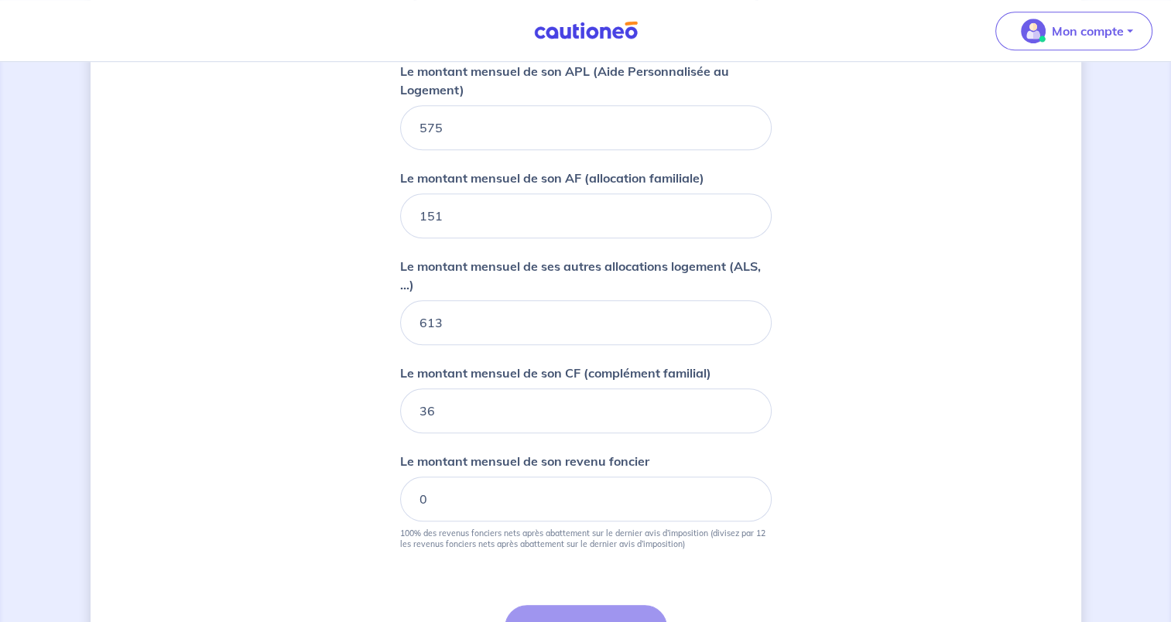
scroll to position [889, 0]
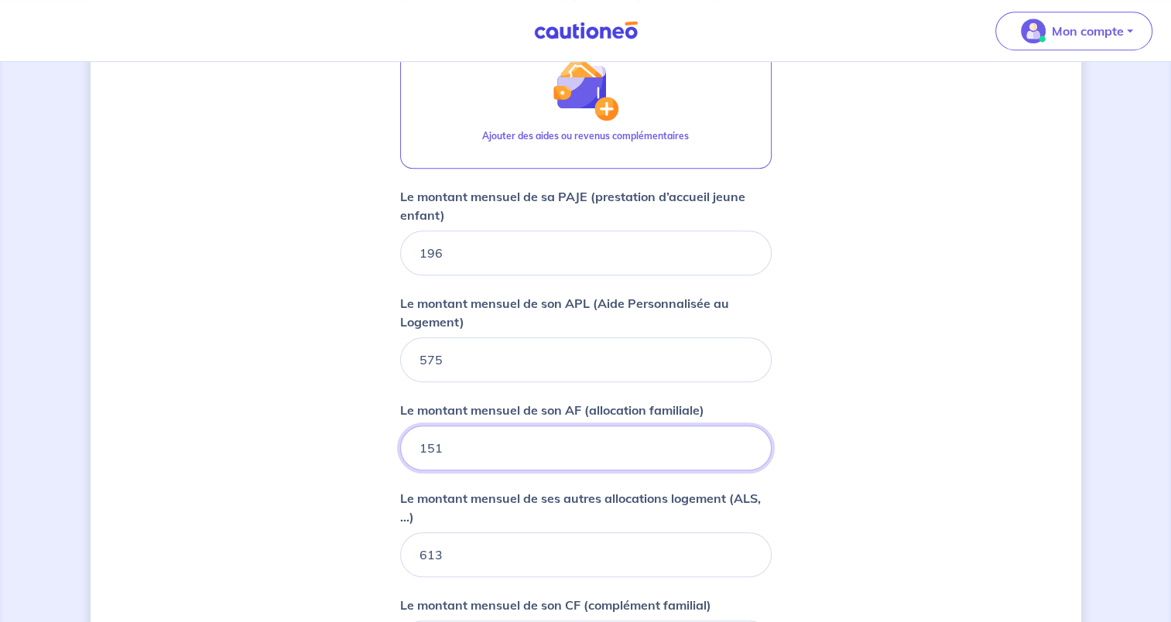
click at [484, 426] on input "151" at bounding box center [586, 448] width 372 height 45
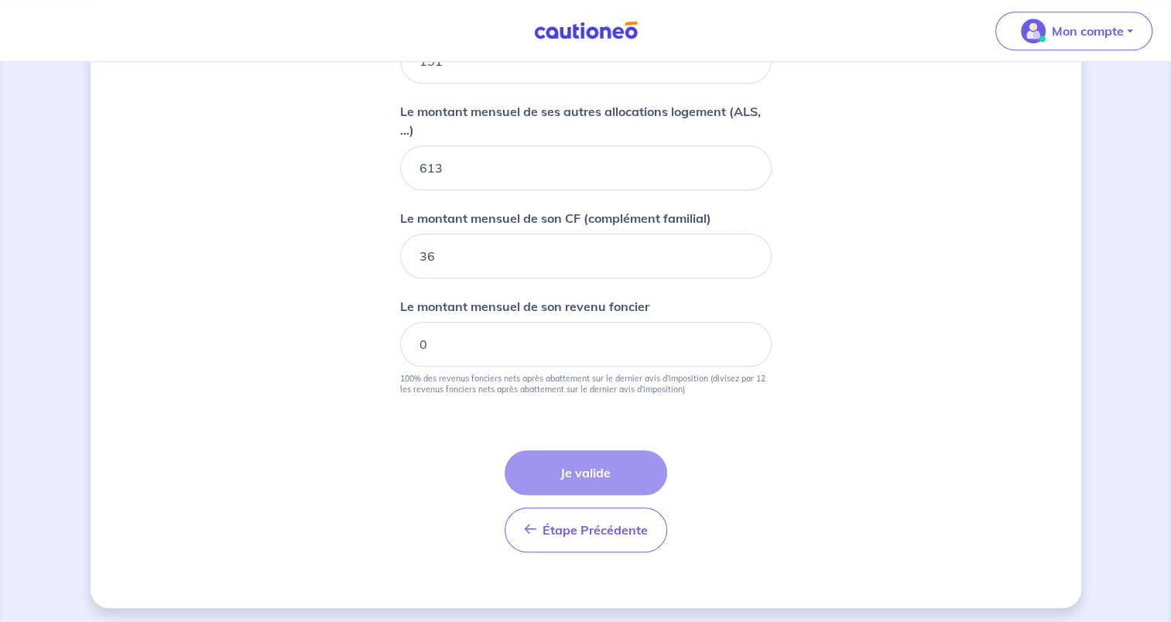
click at [611, 455] on div "Étape Précédente Précédent Je valide Je valide" at bounding box center [586, 501] width 163 height 102
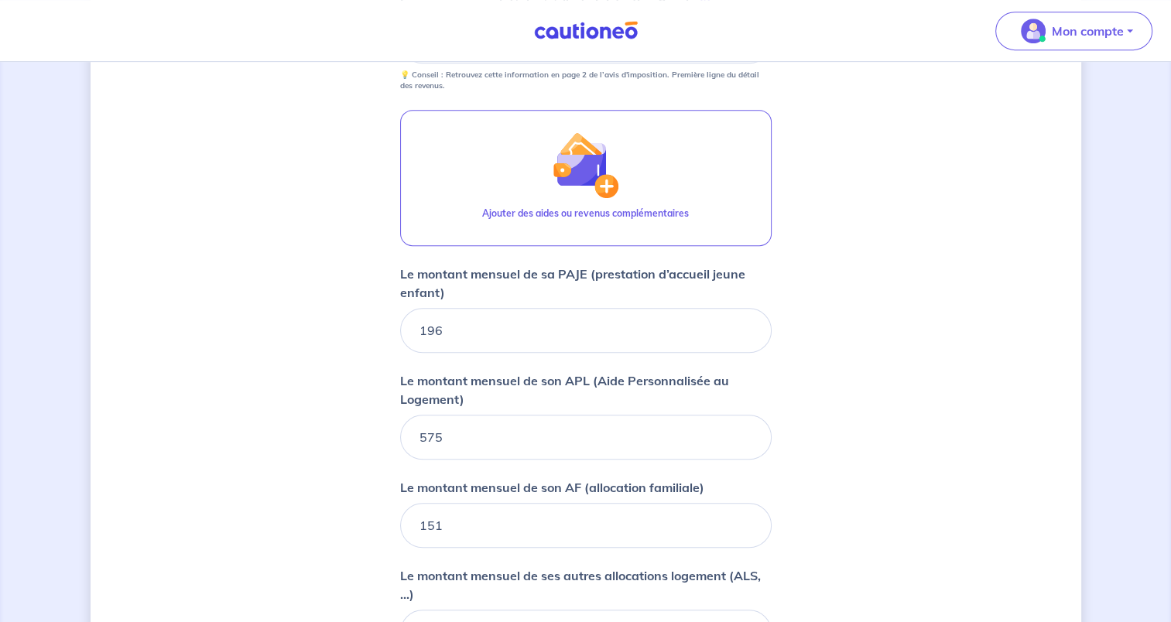
scroll to position [502, 0]
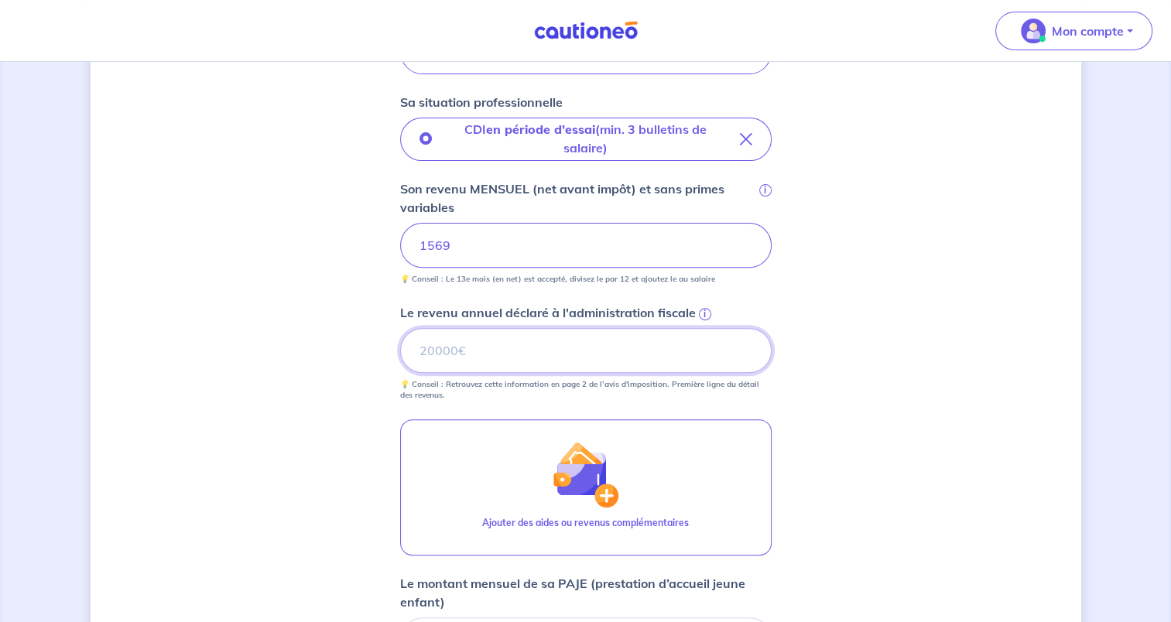
click at [512, 344] on input "Le revenu annuel déclaré à l'administration fiscale i" at bounding box center [586, 350] width 372 height 45
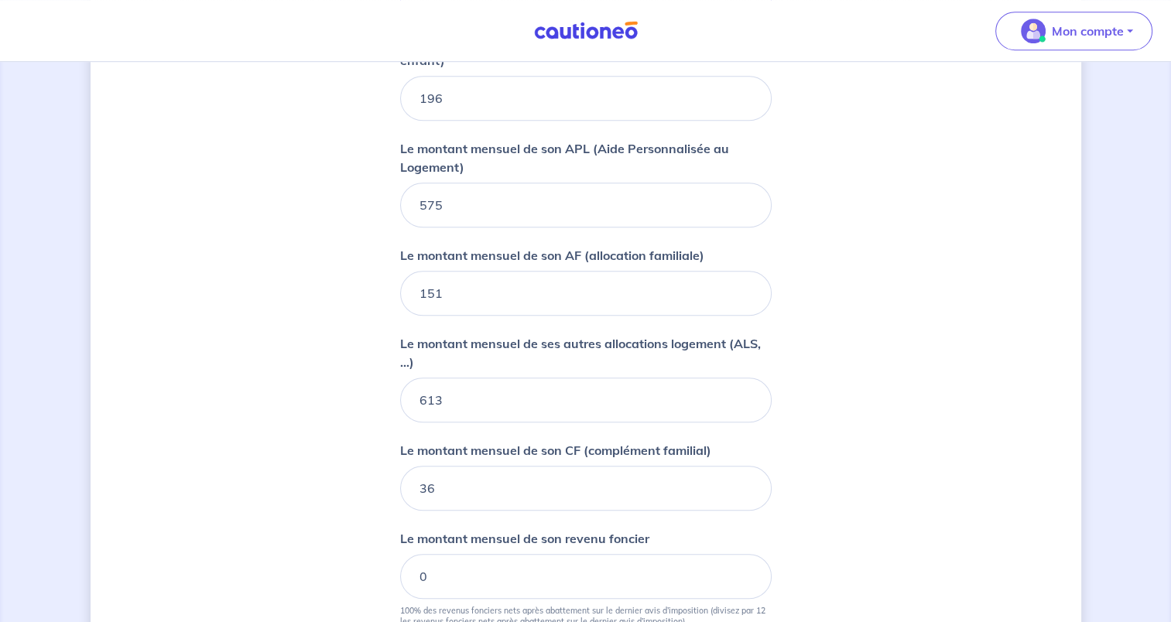
type input "12360"
click at [514, 567] on input "0" at bounding box center [586, 576] width 372 height 45
drag, startPoint x: 430, startPoint y: 558, endPoint x: 375, endPoint y: 543, distance: 57.1
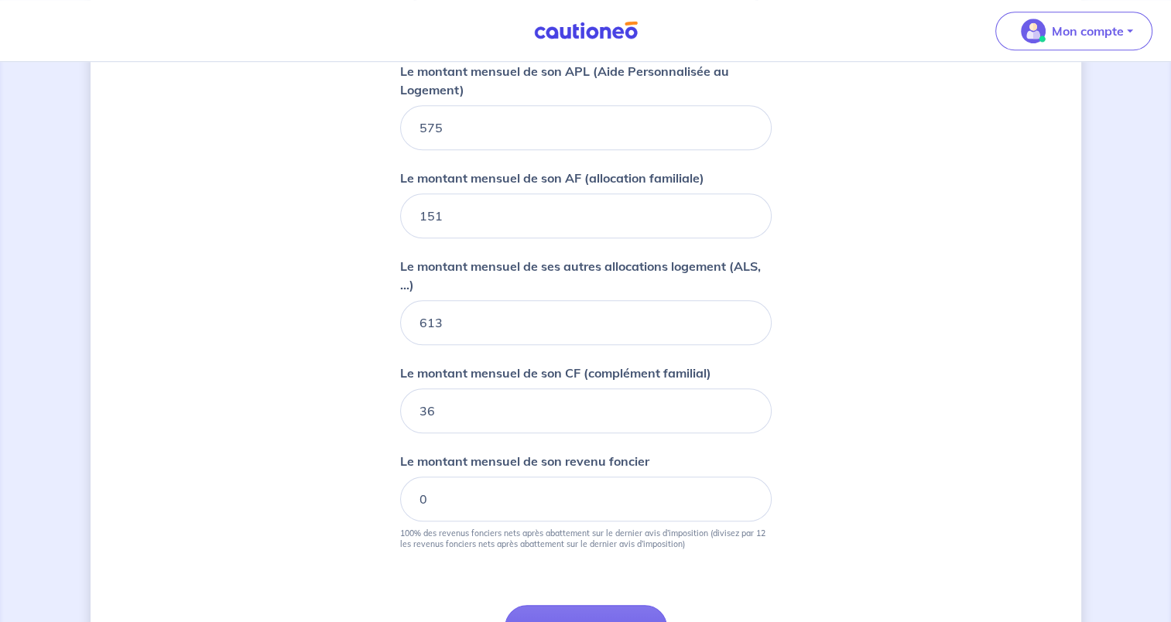
scroll to position [1198, 0]
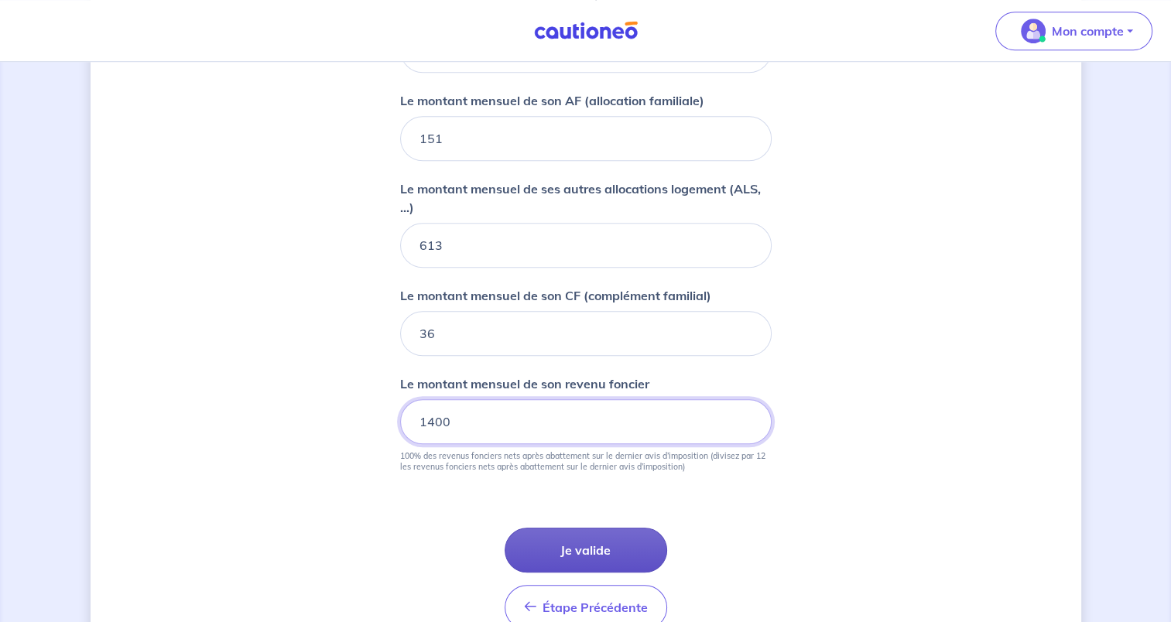
type input "1400"
click at [576, 552] on button "Je valide" at bounding box center [586, 550] width 163 height 45
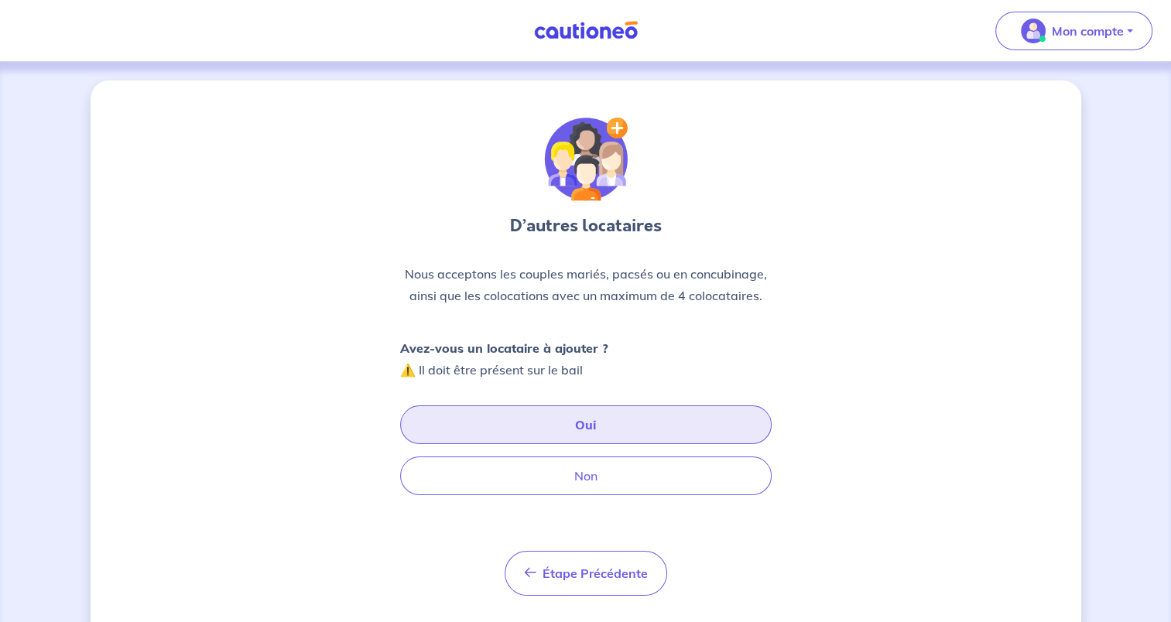
click at [580, 436] on button "Oui" at bounding box center [586, 425] width 372 height 39
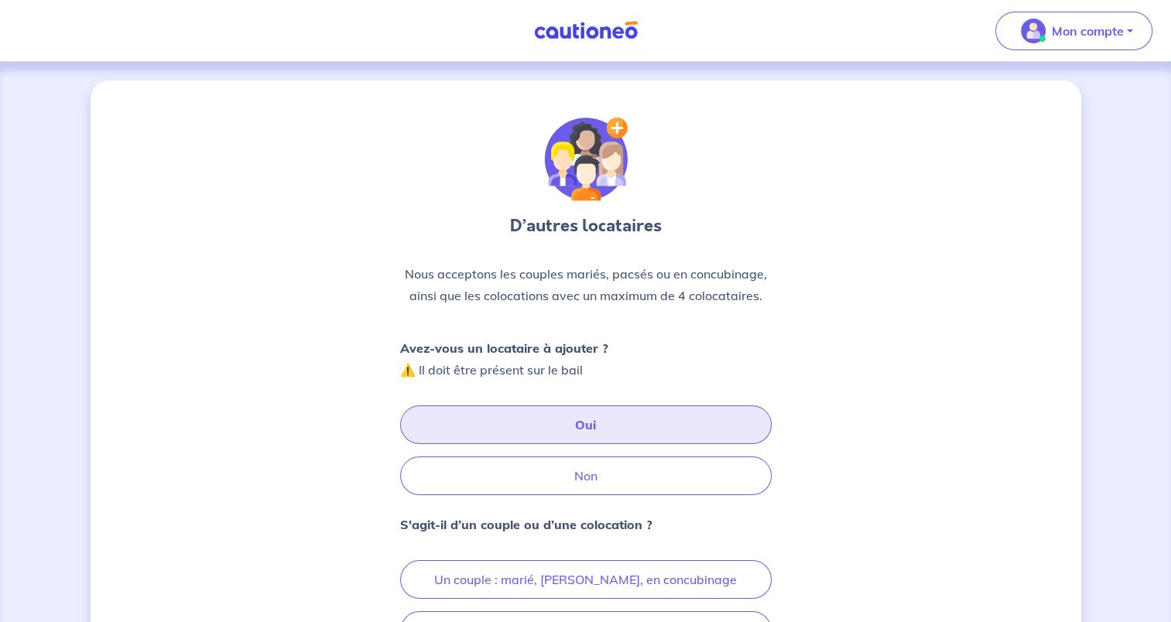
scroll to position [189, 0]
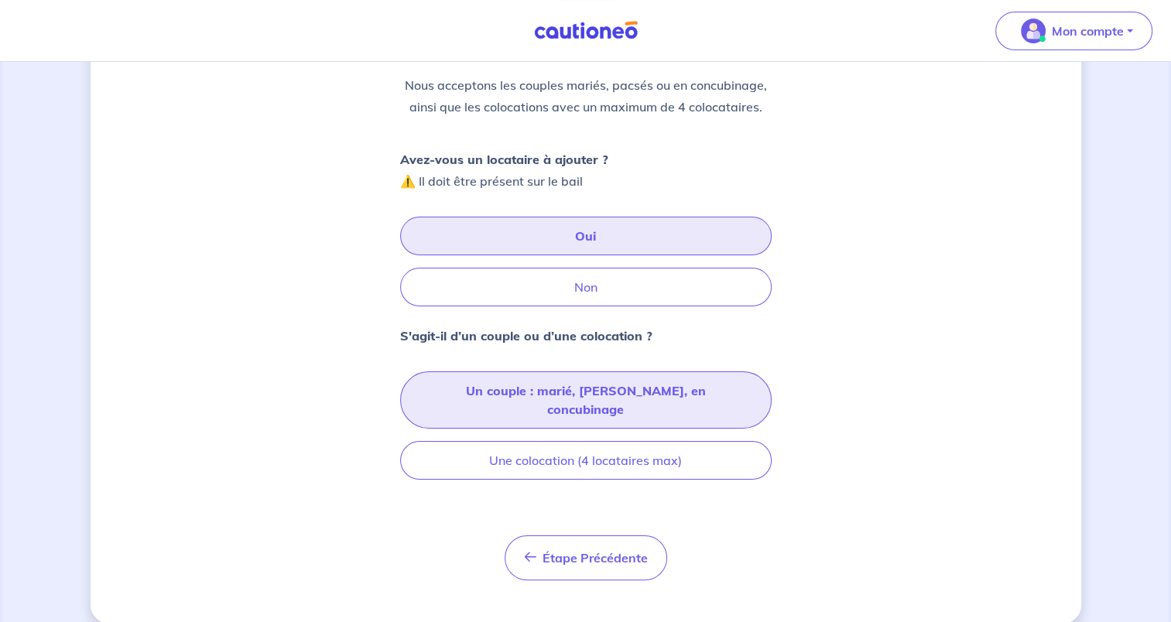
click at [489, 386] on button "Un couple : marié, [PERSON_NAME], en concubinage" at bounding box center [586, 400] width 372 height 57
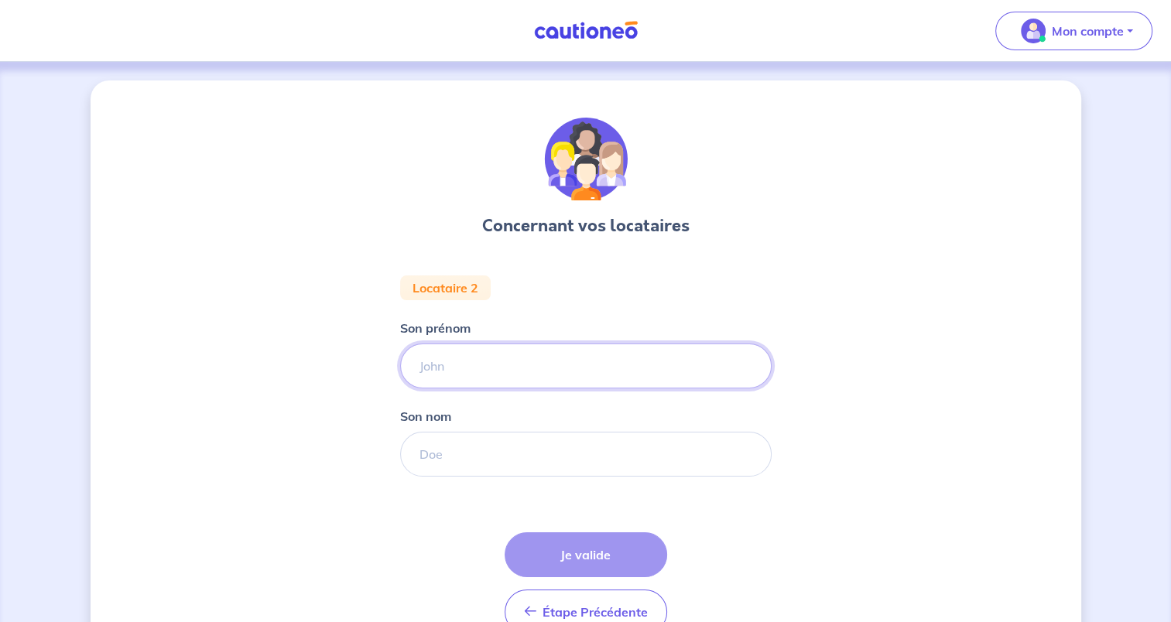
click at [505, 360] on input "Son prénom" at bounding box center [586, 366] width 372 height 45
type input "f"
type input "[PERSON_NAME]"
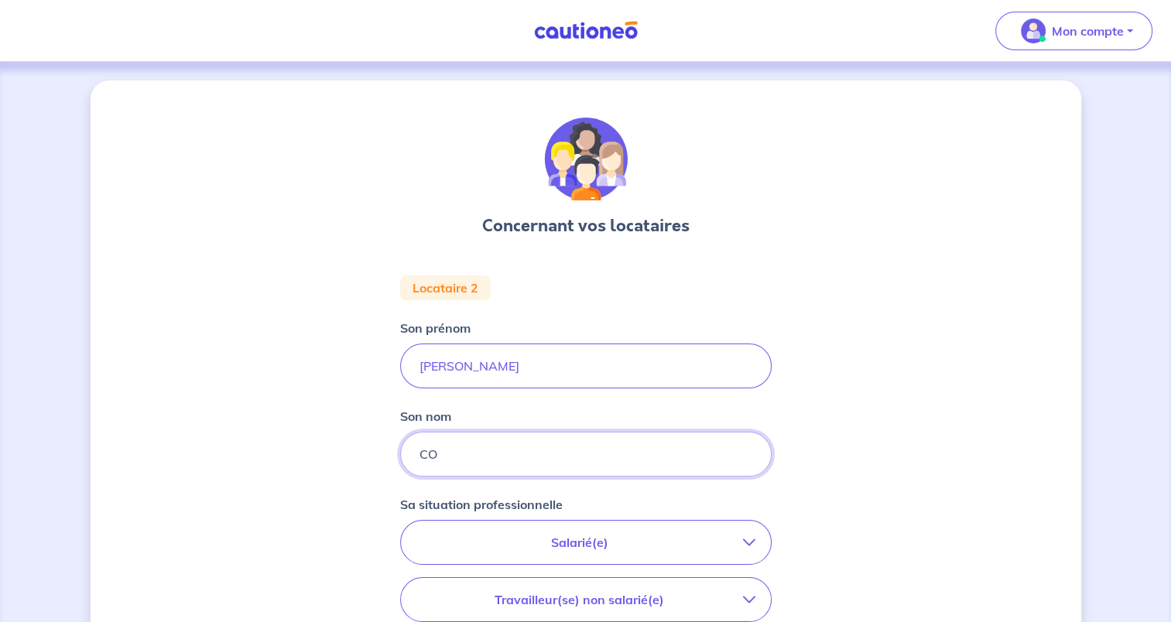
type input "CORIOU"
click at [658, 533] on p "Salarié(e)" at bounding box center [579, 542] width 327 height 19
click at [518, 590] on strong "hors période d'essai" at bounding box center [534, 586] width 122 height 15
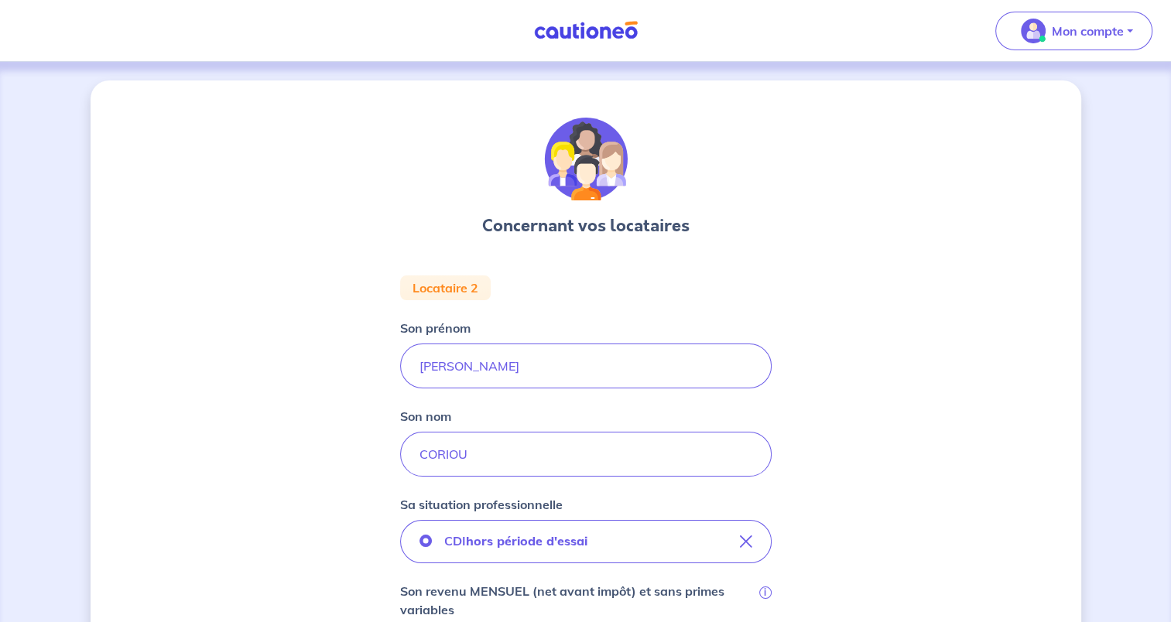
scroll to position [336, 0]
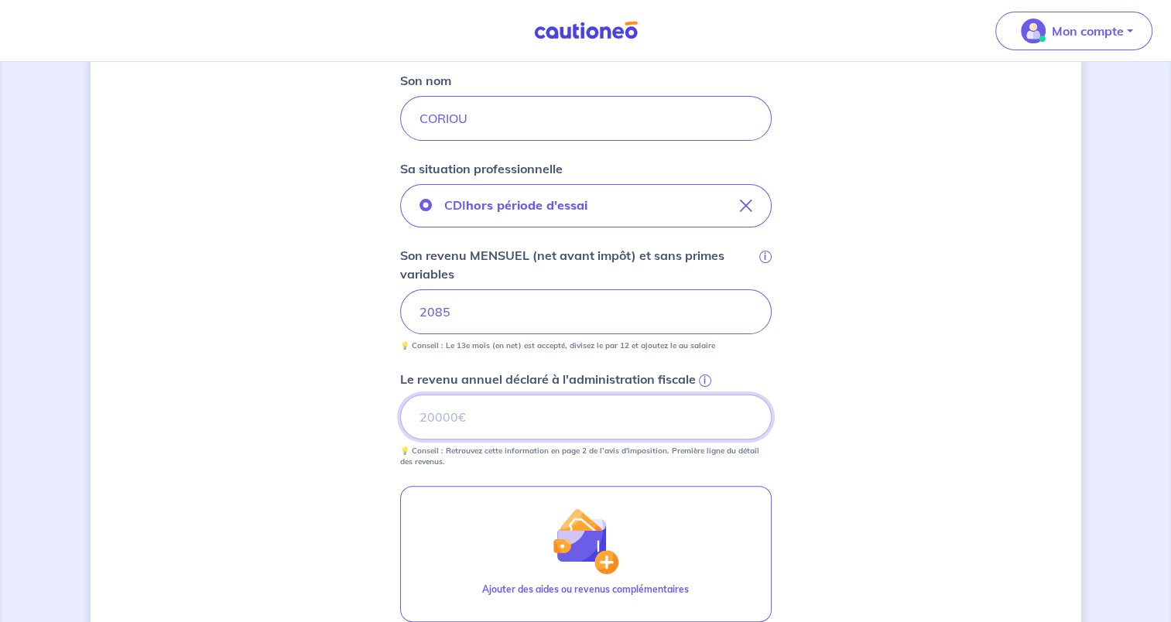
click at [457, 424] on input "Le revenu annuel déclaré à l'administration fiscale i" at bounding box center [586, 417] width 372 height 45
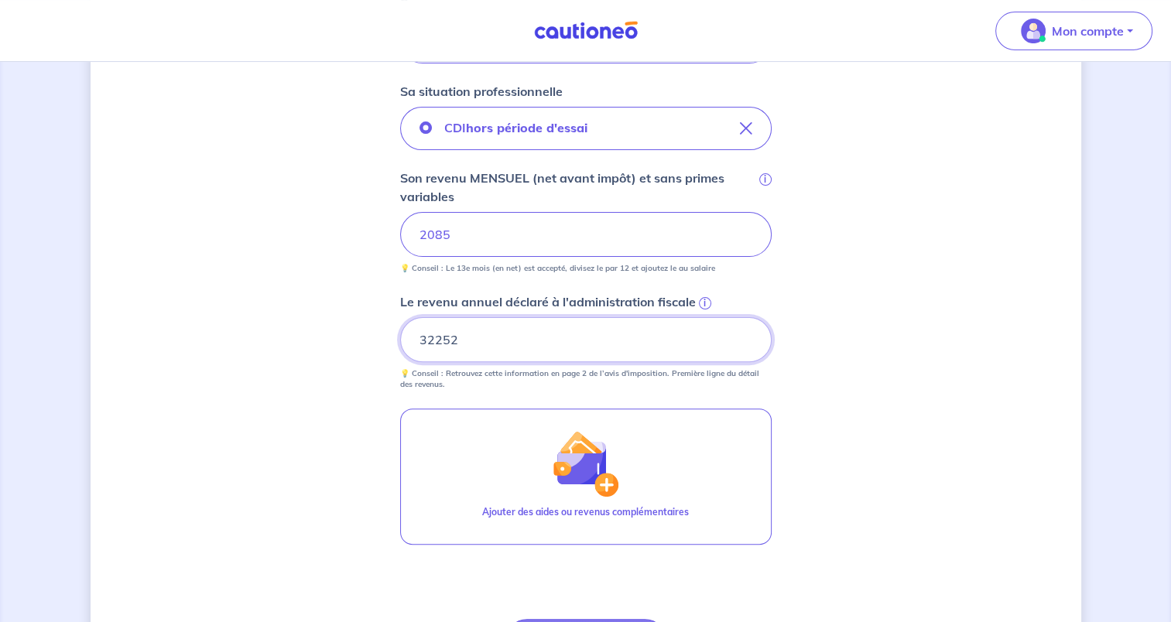
scroll to position [584, 0]
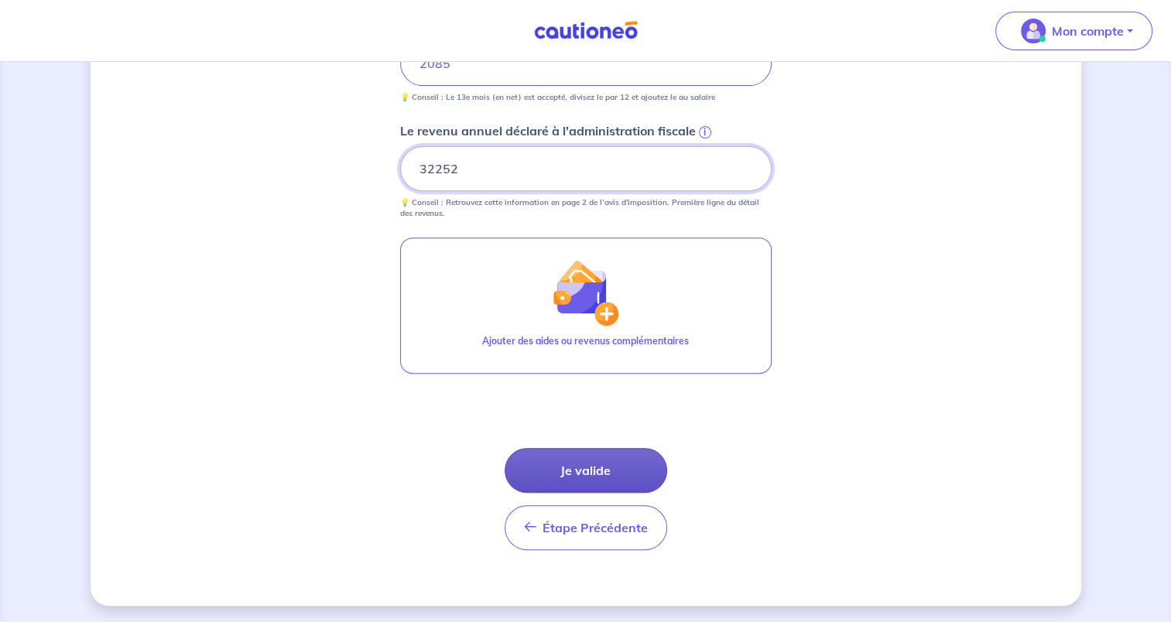
type input "32252"
click at [593, 471] on button "Je valide" at bounding box center [586, 470] width 163 height 45
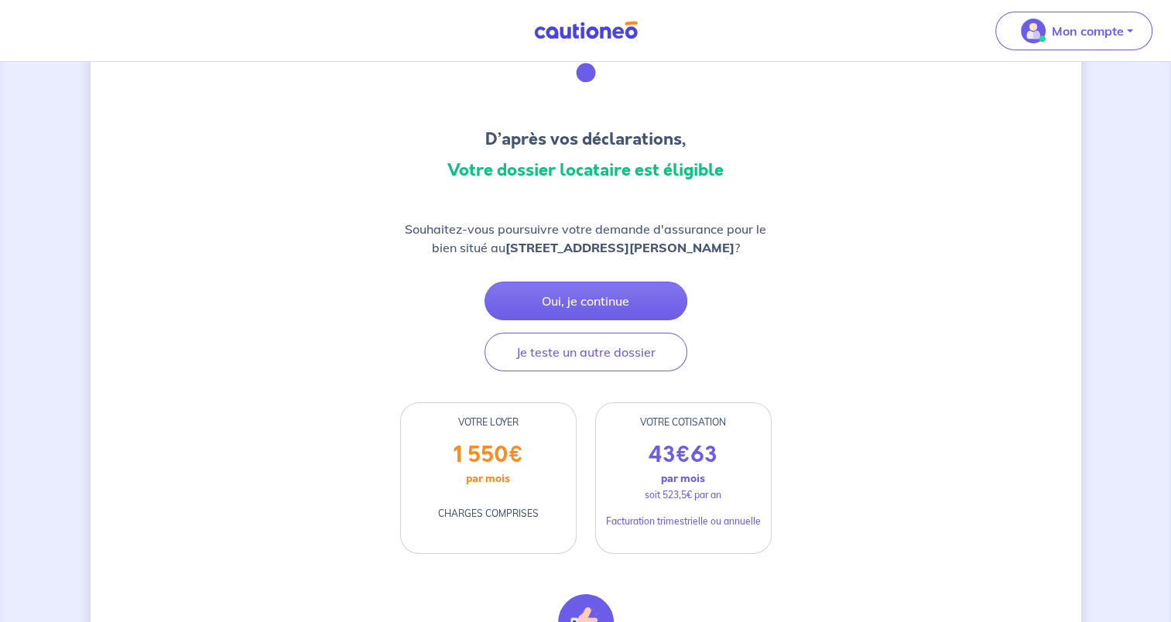
scroll to position [9, 0]
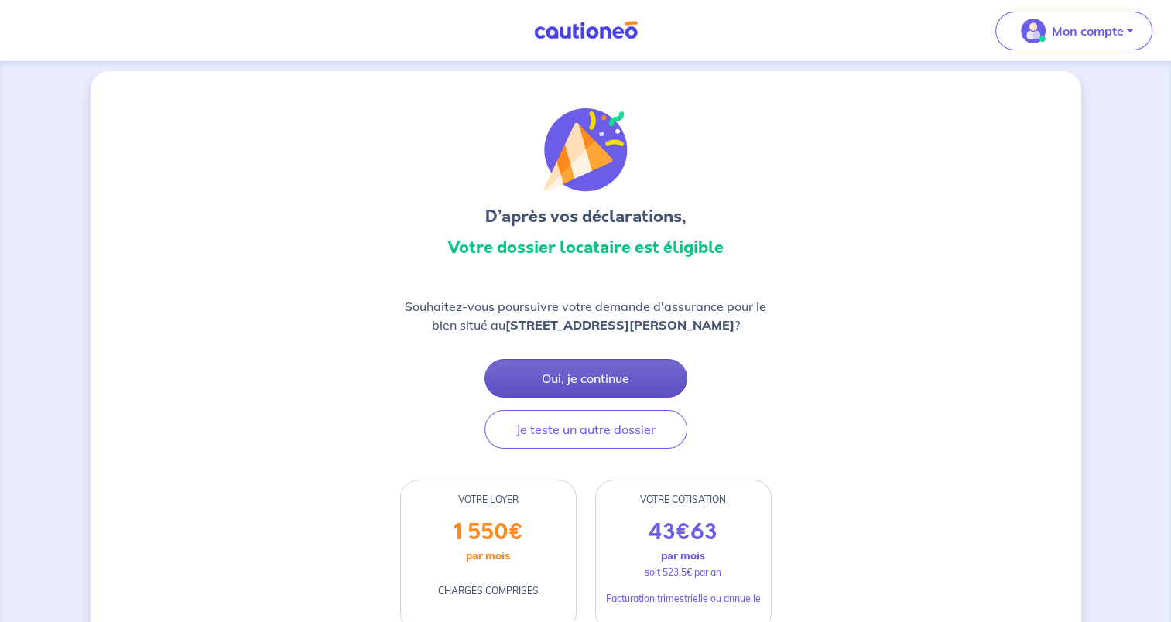
click at [582, 398] on button "Oui, je continue" at bounding box center [585, 378] width 203 height 39
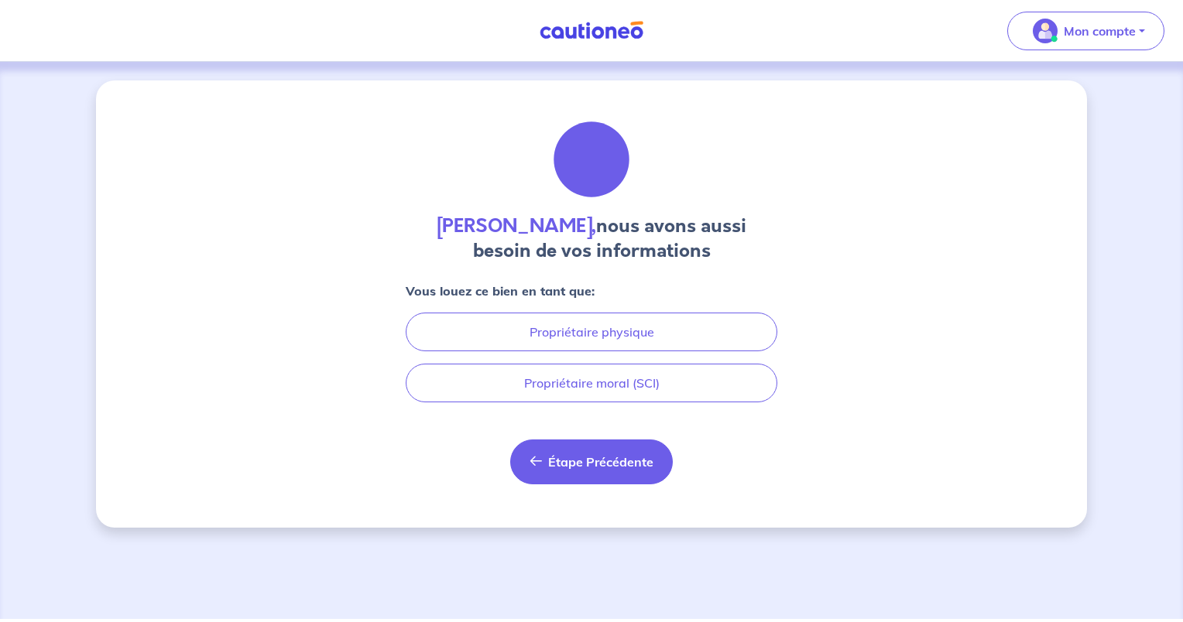
click at [563, 467] on span "Étape Précédente" at bounding box center [600, 461] width 105 height 15
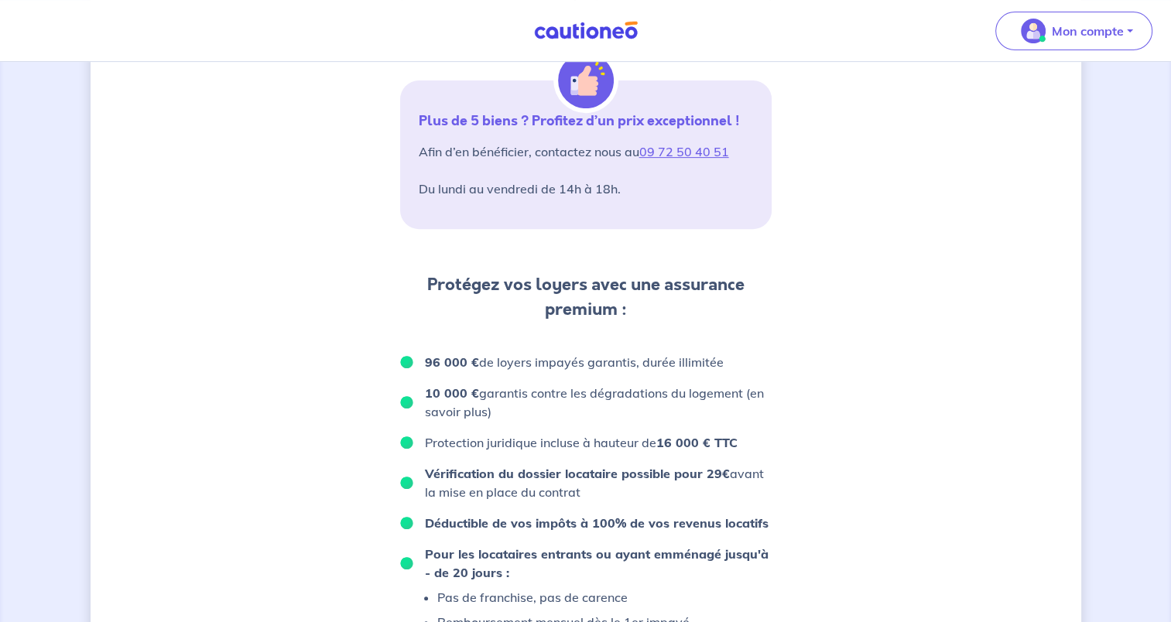
scroll to position [396, 0]
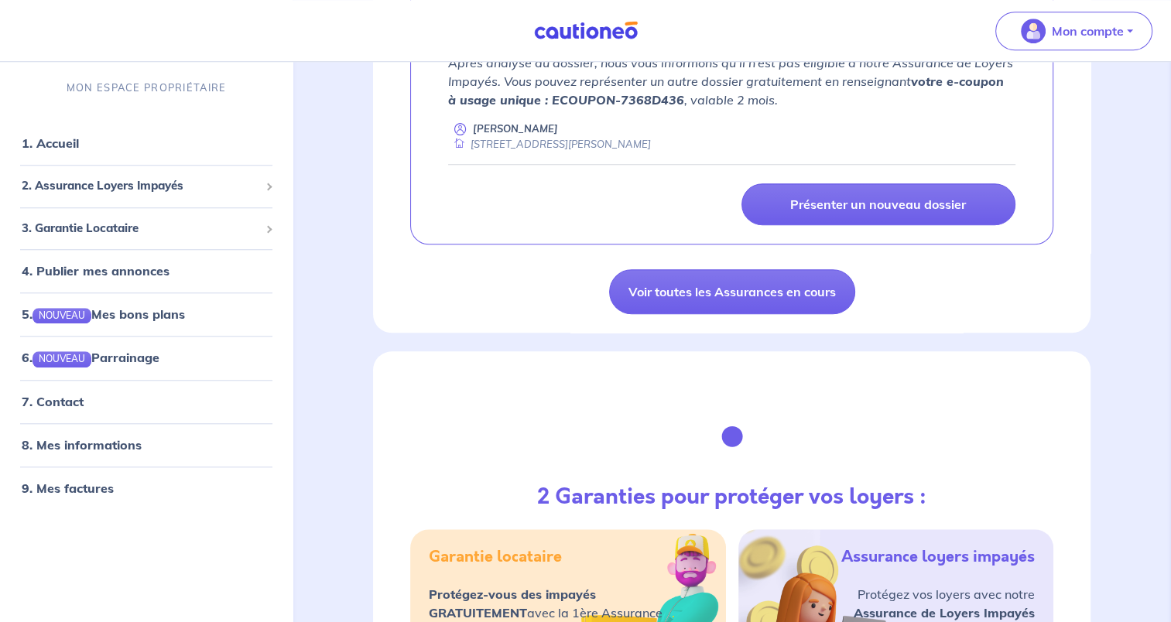
scroll to position [1161, 0]
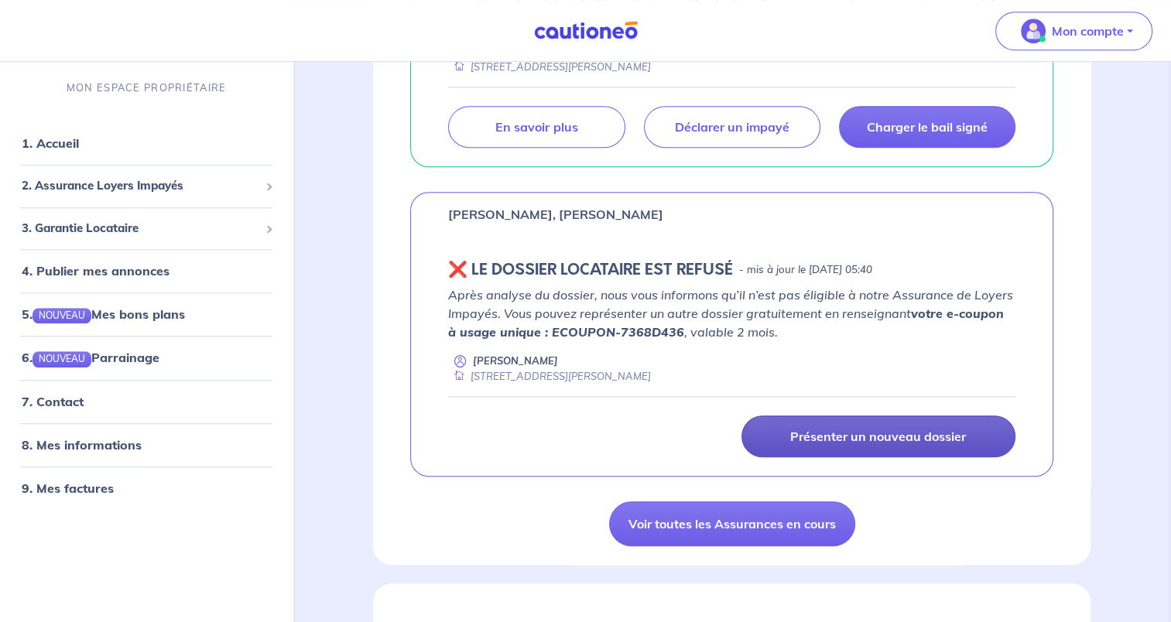
click at [799, 433] on p "Présenter un nouveau dossier" at bounding box center [878, 436] width 176 height 15
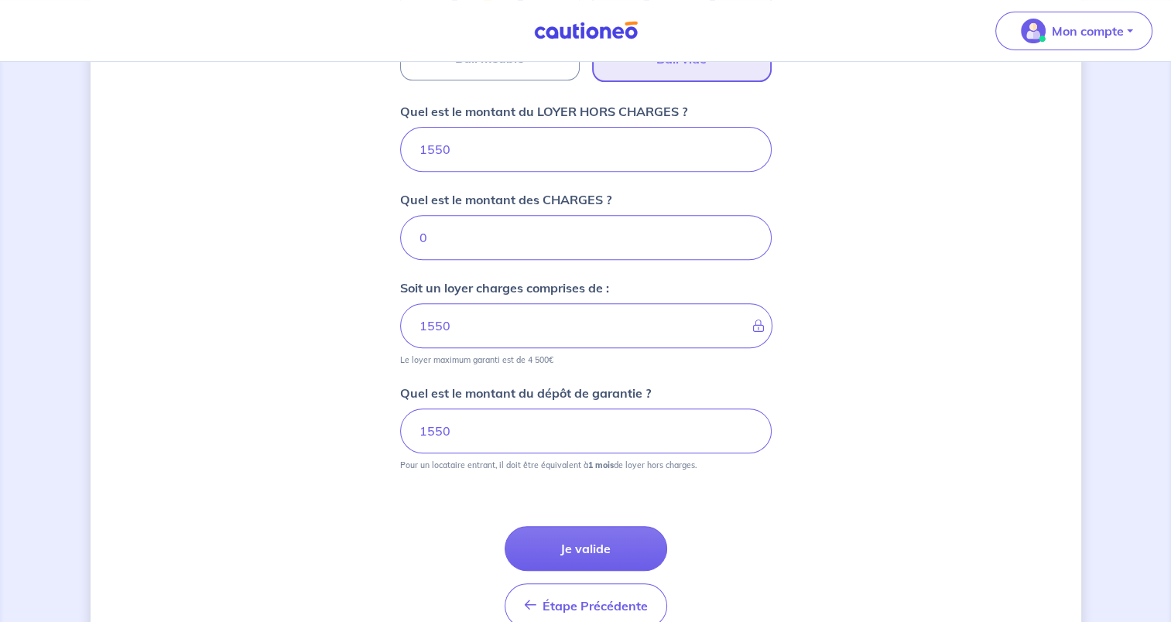
scroll to position [673, 0]
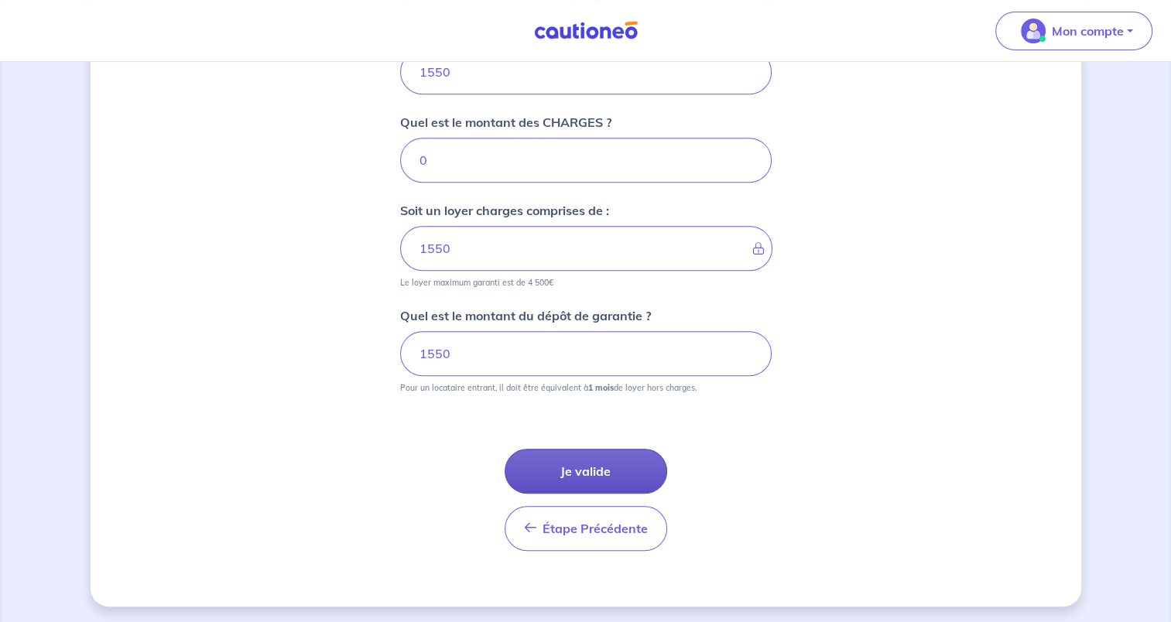
click at [548, 458] on button "Je valide" at bounding box center [586, 471] width 163 height 45
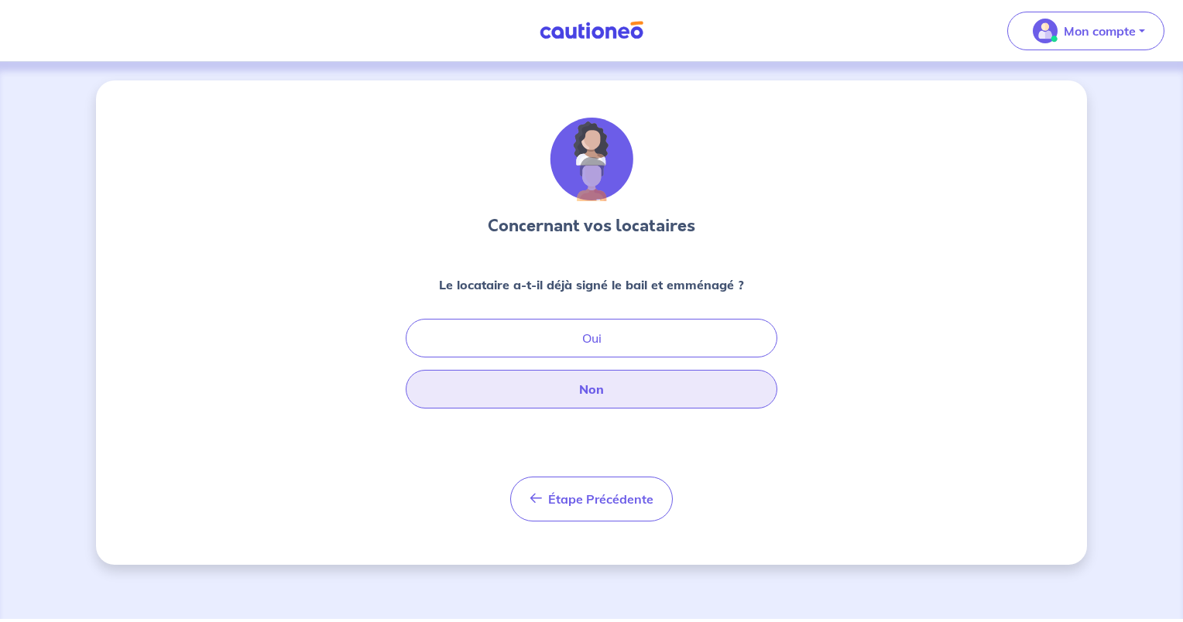
click at [568, 389] on button "Non" at bounding box center [592, 389] width 372 height 39
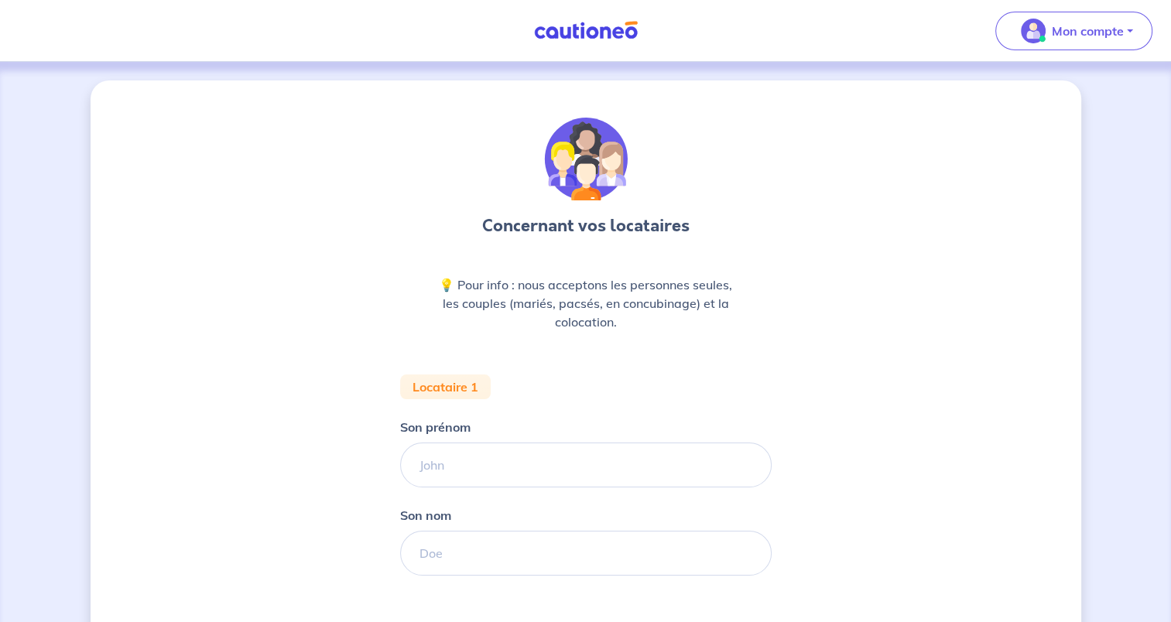
scroll to position [184, 0]
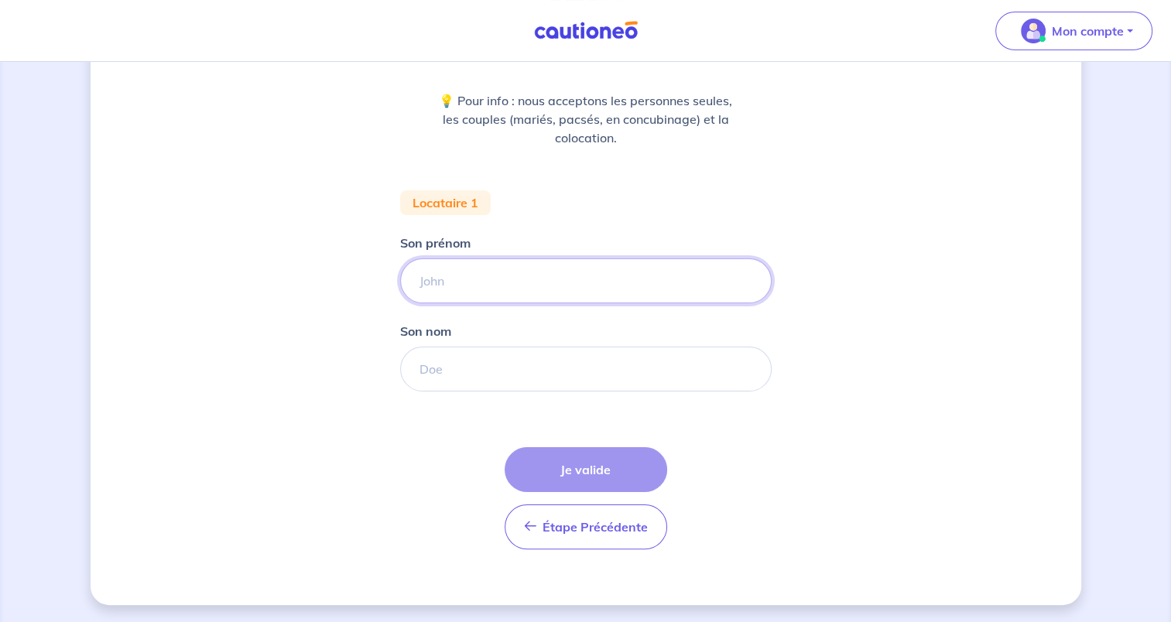
click at [519, 282] on input "Son prénom" at bounding box center [586, 281] width 372 height 45
type input "[PERSON_NAME]"
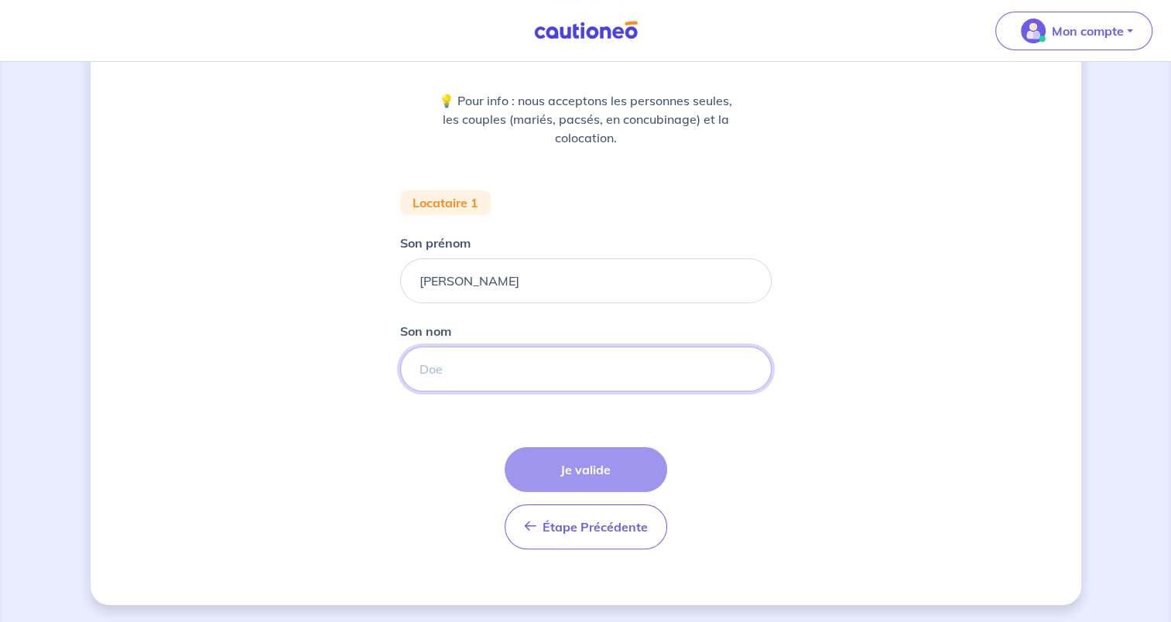
type input "CORIOU"
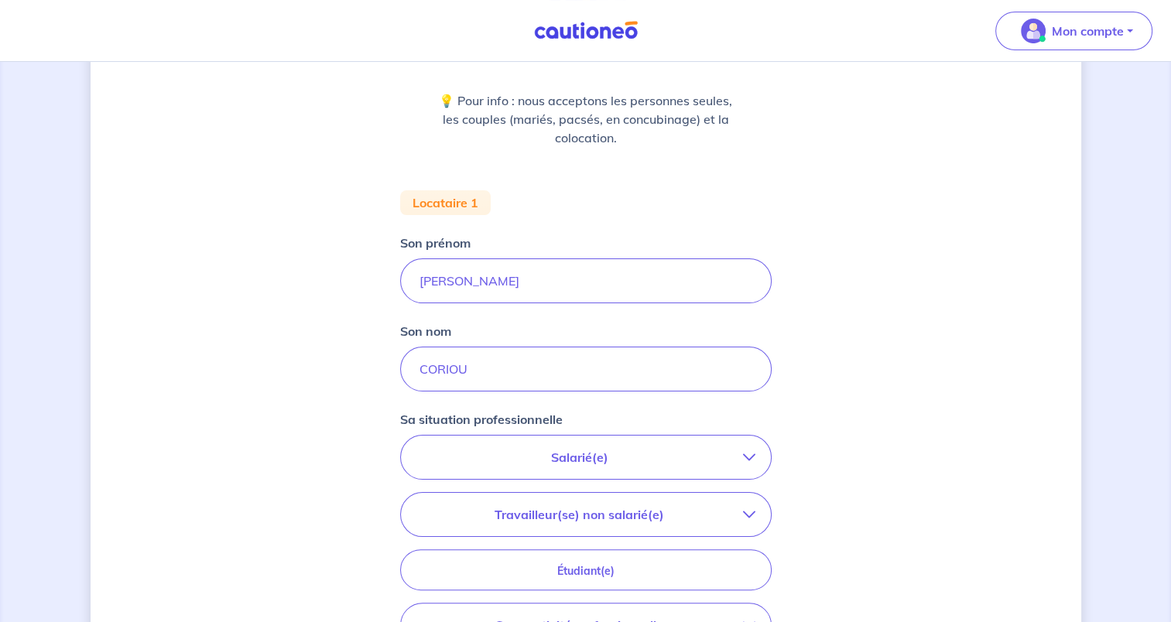
click at [574, 467] on button "Salarié(e)" at bounding box center [586, 457] width 370 height 43
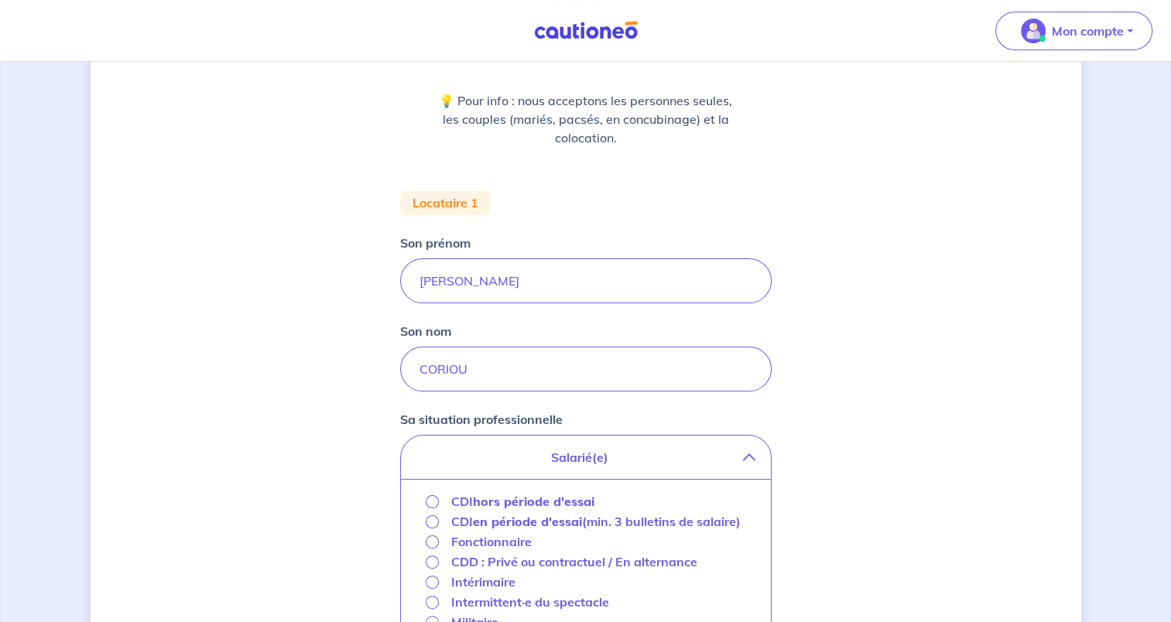
click at [560, 494] on strong "hors période d'essai" at bounding box center [534, 501] width 122 height 15
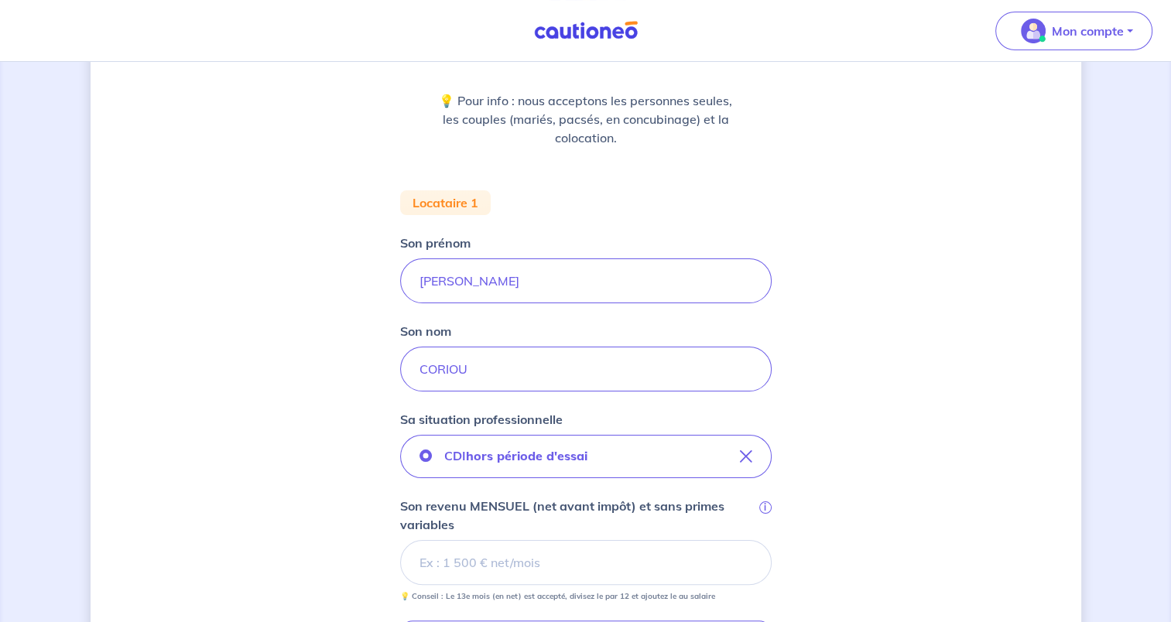
scroll to position [567, 0]
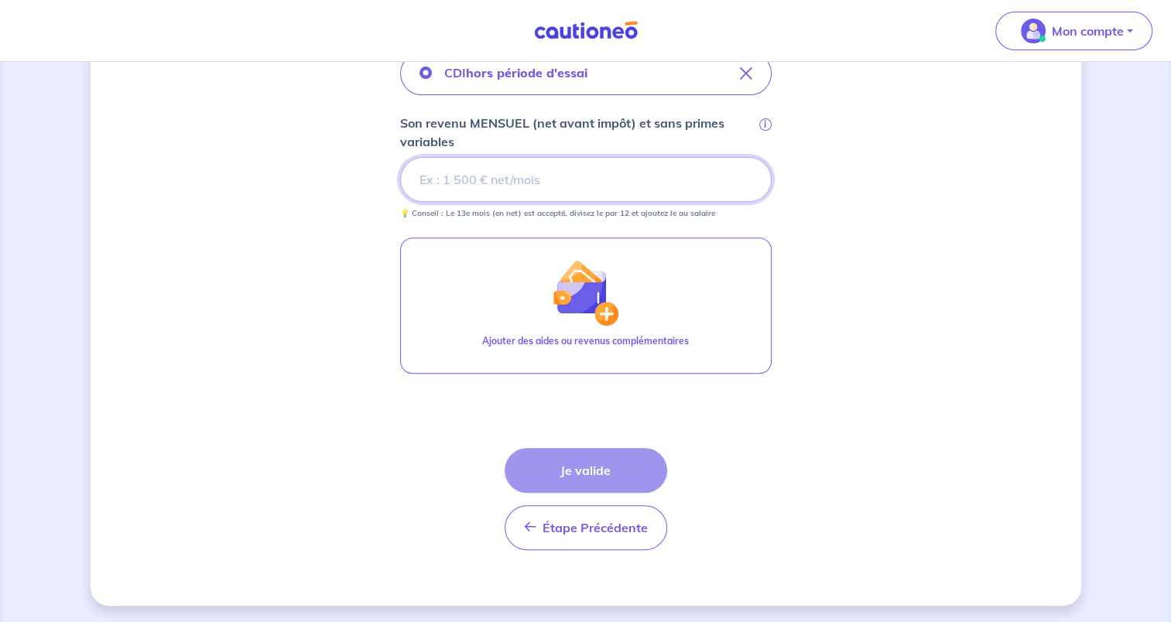
click at [488, 184] on input "Son revenu MENSUEL (net avant impôt) et sans primes variables i" at bounding box center [586, 179] width 372 height 45
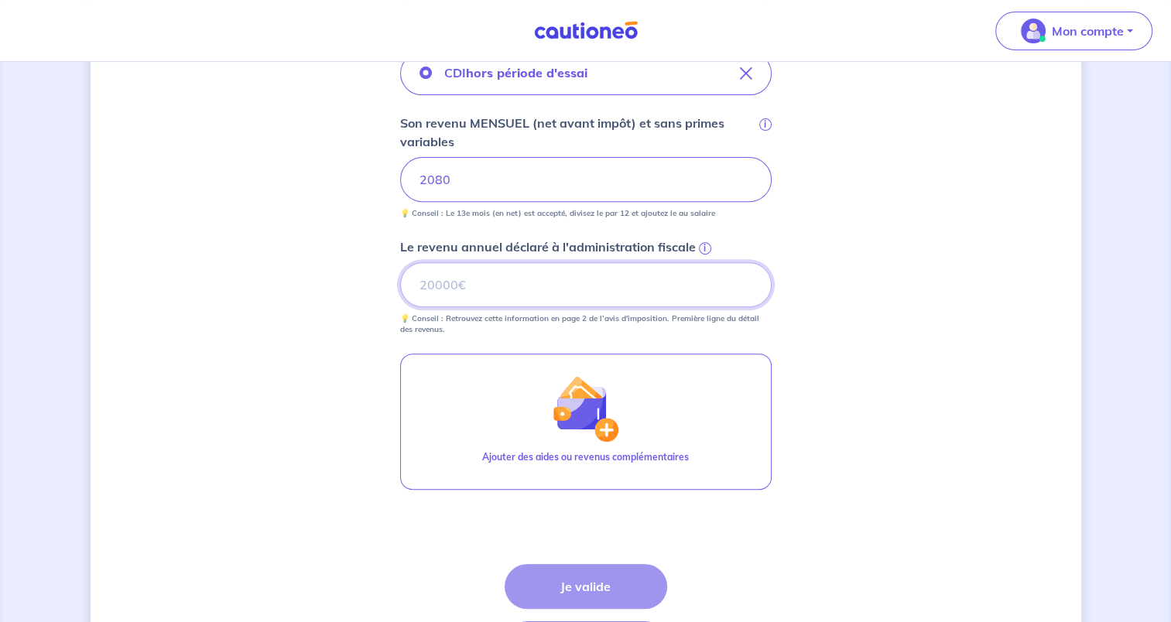
click at [442, 287] on input "Le revenu annuel déclaré à l'administration fiscale i" at bounding box center [586, 284] width 372 height 45
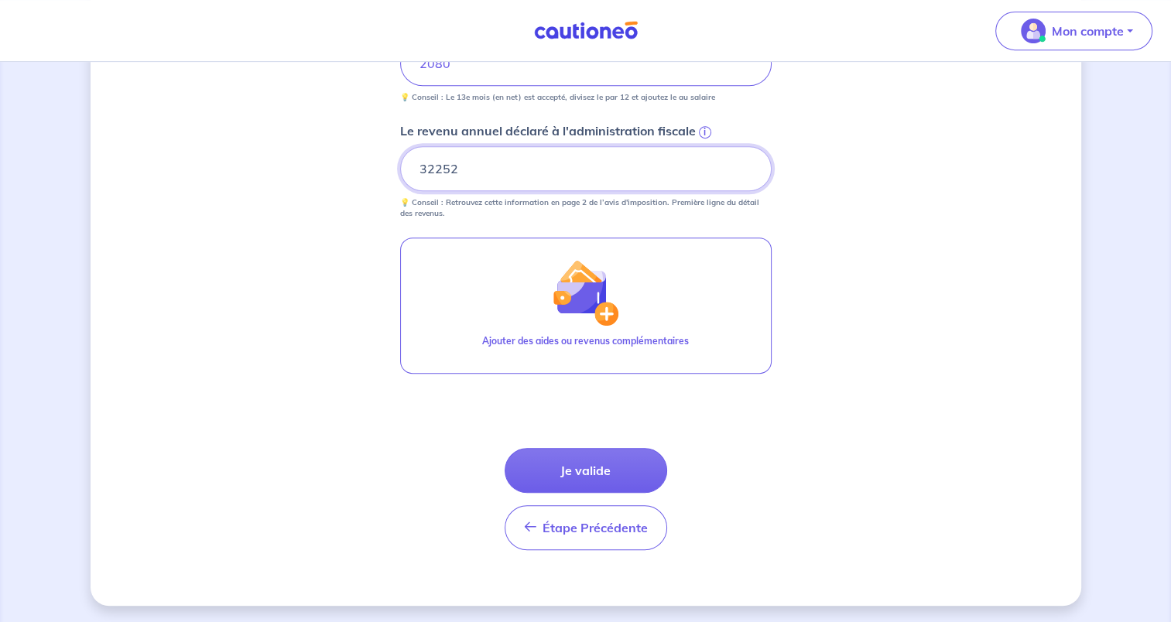
type input "32252"
click at [613, 474] on button "Je valide" at bounding box center [586, 470] width 163 height 45
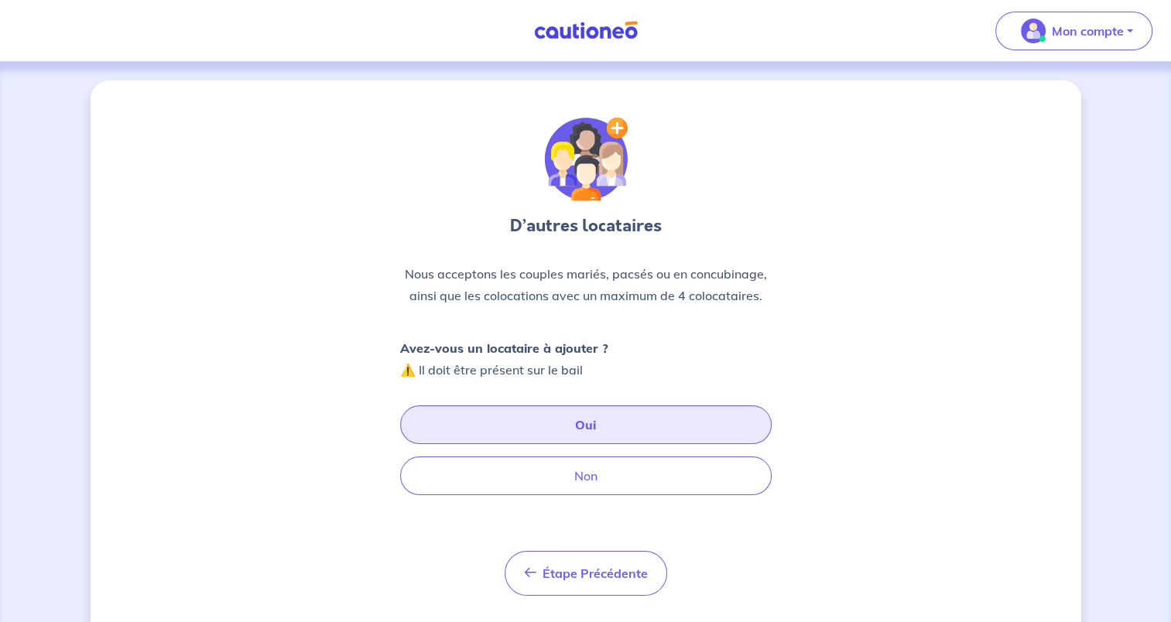
click at [629, 424] on button "Oui" at bounding box center [586, 425] width 372 height 39
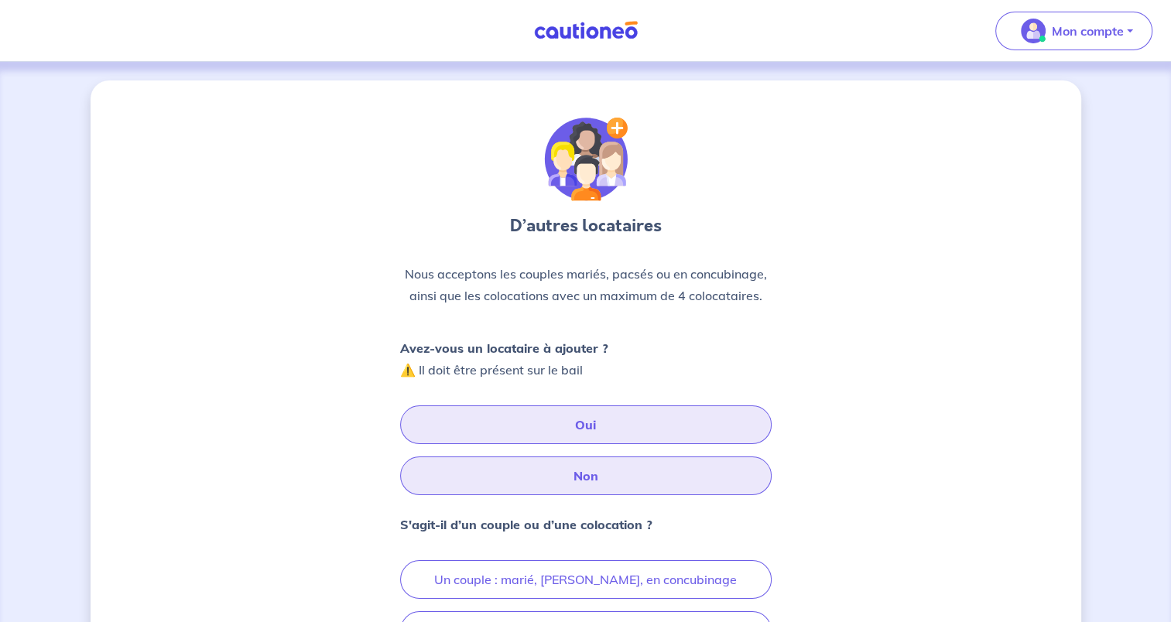
scroll to position [155, 0]
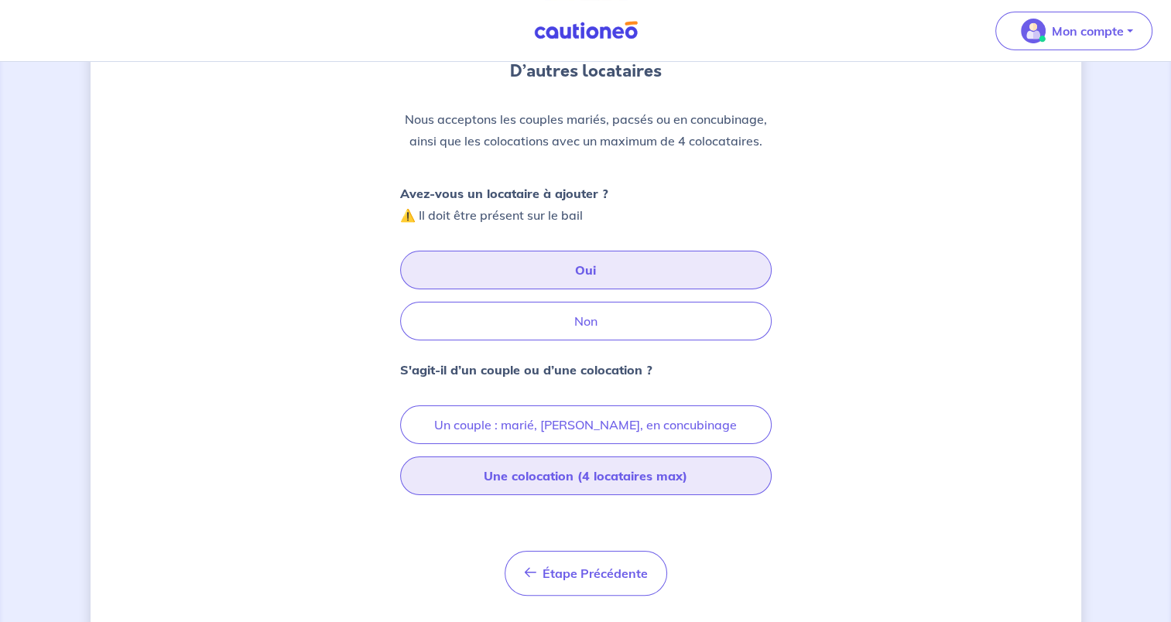
click at [604, 484] on button "Une colocation (4 locataires max)" at bounding box center [586, 476] width 372 height 39
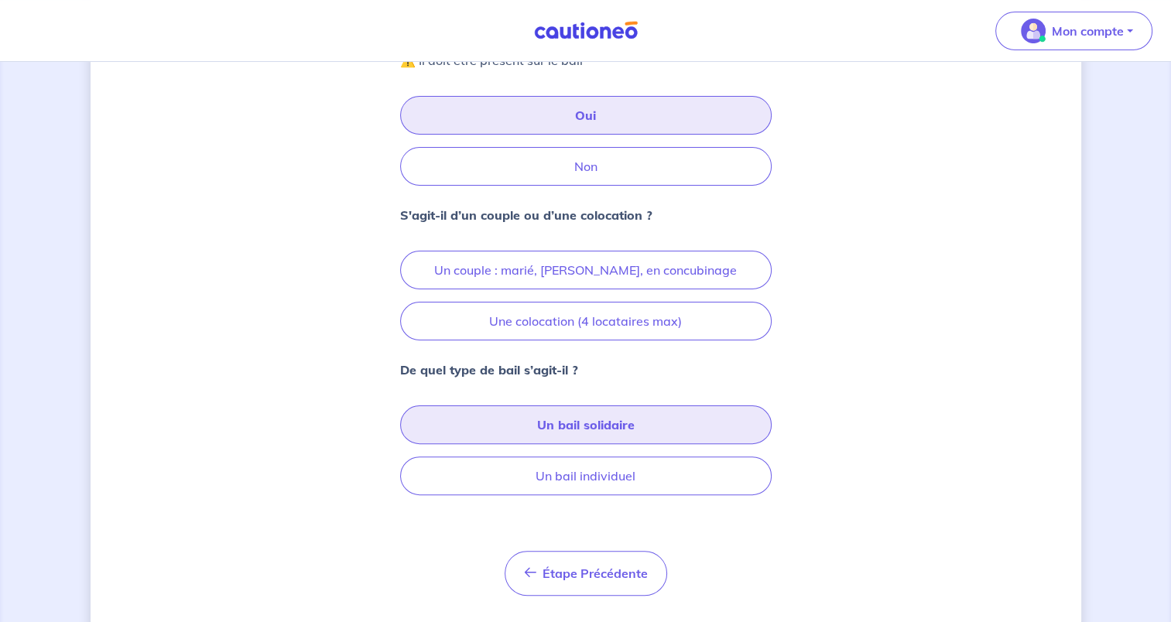
click at [658, 424] on button "Un bail solidaire" at bounding box center [586, 425] width 372 height 39
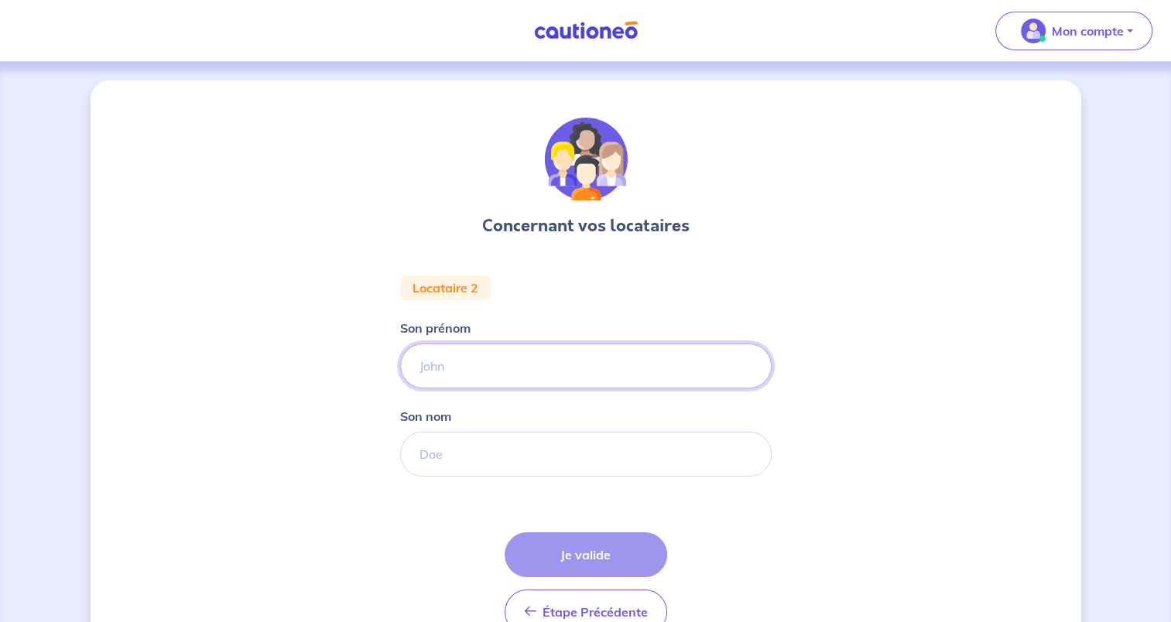
click at [520, 367] on input "Son prénom" at bounding box center [586, 366] width 372 height 45
type input "[PERSON_NAME]"
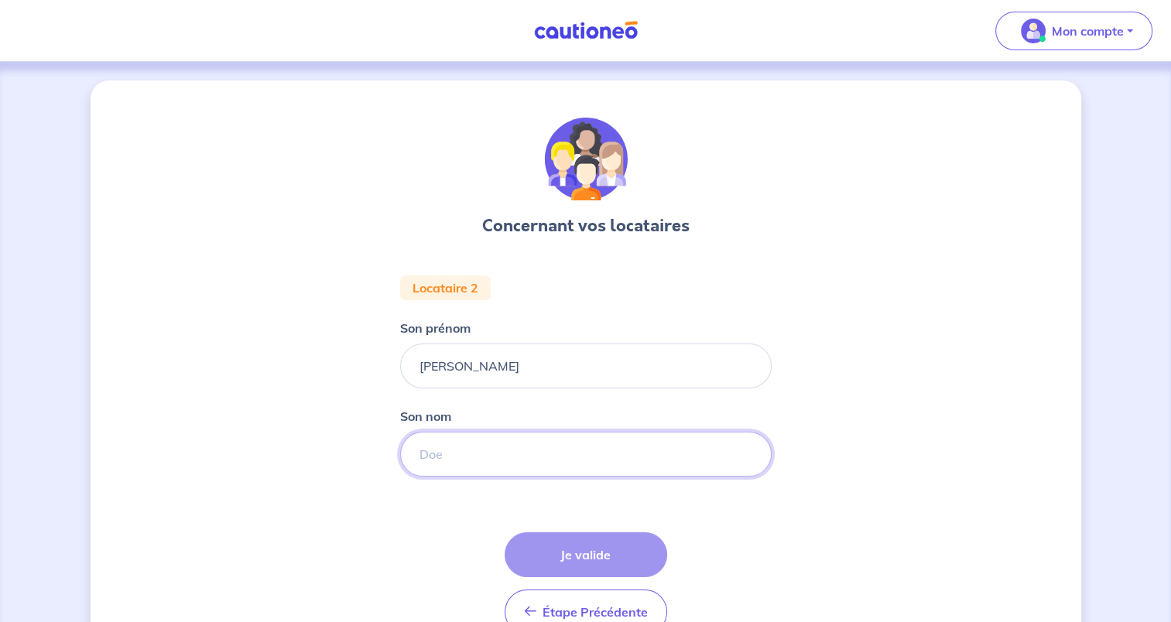
type input "CORIOU"
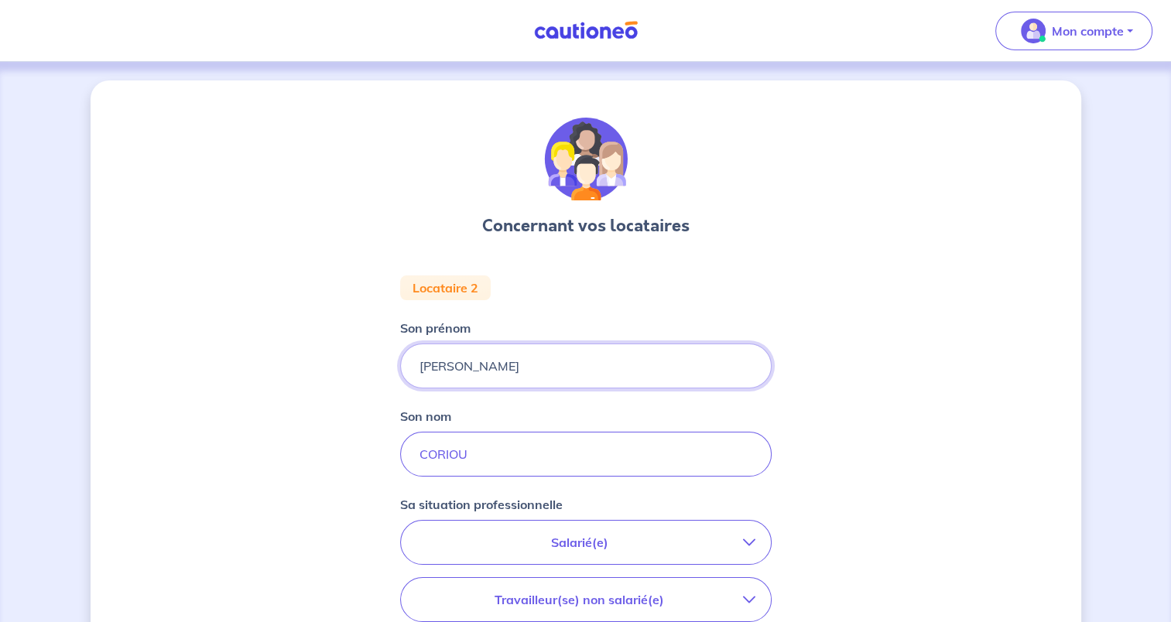
drag, startPoint x: 477, startPoint y: 375, endPoint x: 385, endPoint y: 350, distance: 94.6
click at [392, 351] on div "Concernant vos locataires Locataire 2 Son prénom [PERSON_NAME] nom CORIOU Sa si…" at bounding box center [586, 519] width 991 height 878
type input "M"
type input "AMANDINE"
click at [938, 452] on div "Concernant vos locataires Locataire 2 Son prénom [PERSON_NAME] nom CORIOU Sa si…" at bounding box center [586, 519] width 991 height 878
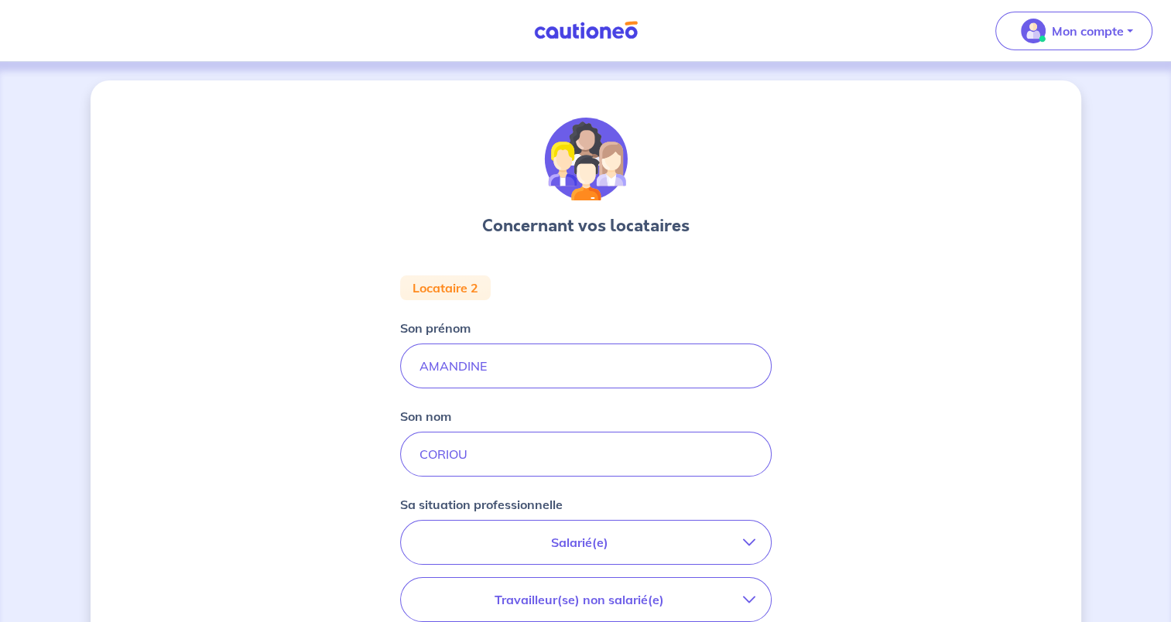
scroll to position [232, 0]
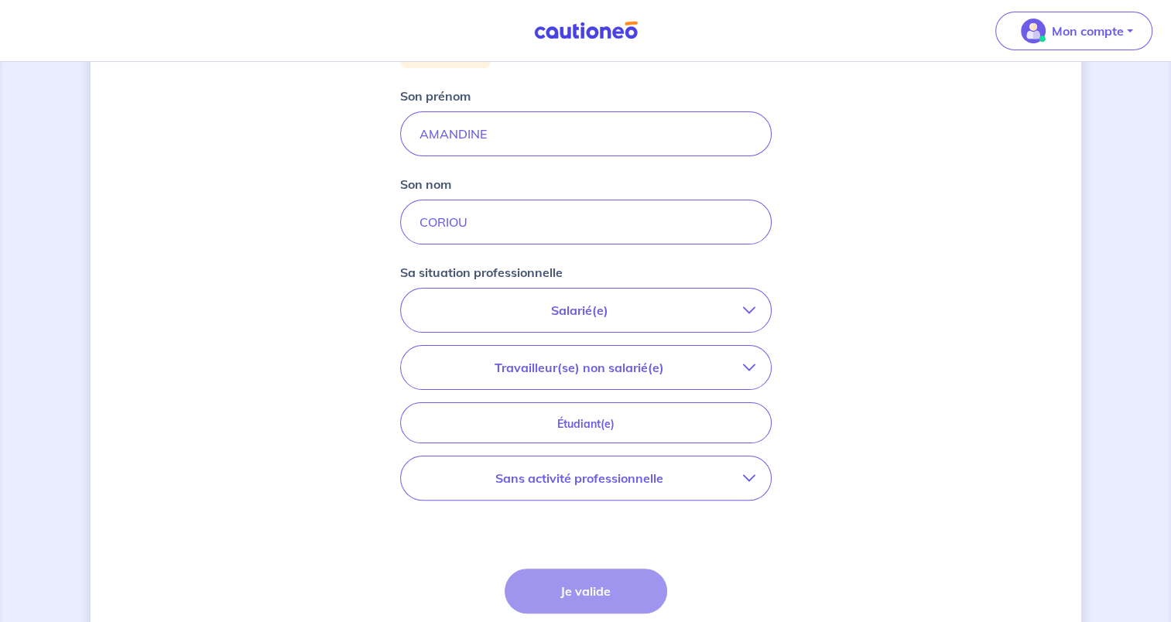
click at [669, 306] on p "Salarié(e)" at bounding box center [579, 310] width 327 height 19
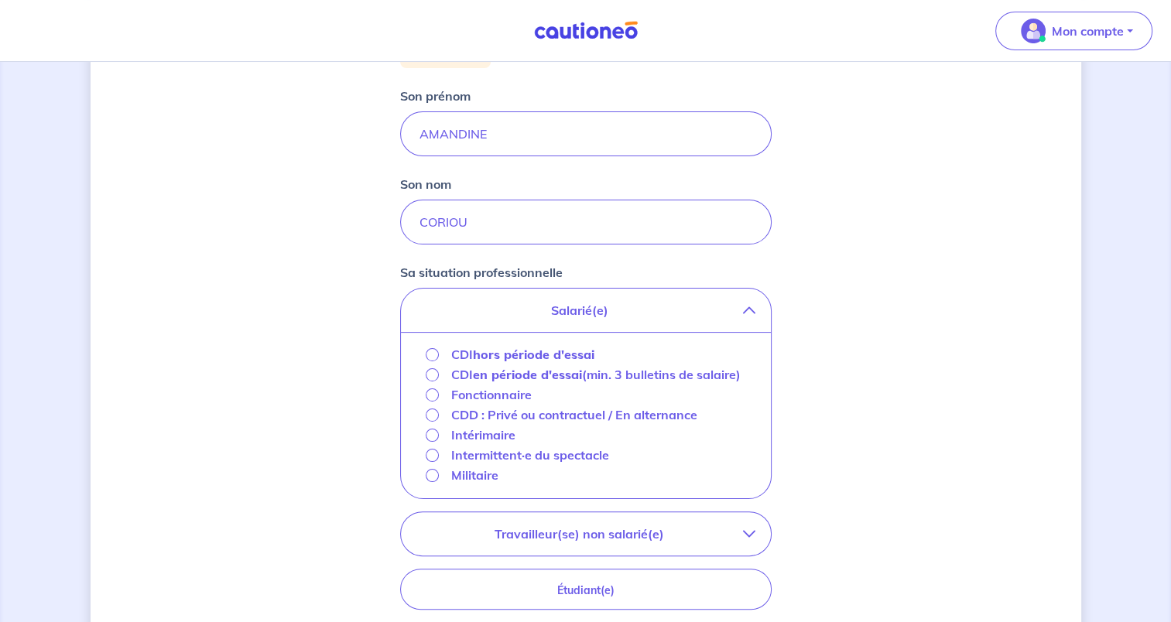
click at [553, 375] on strong "en période d'essai" at bounding box center [527, 374] width 109 height 15
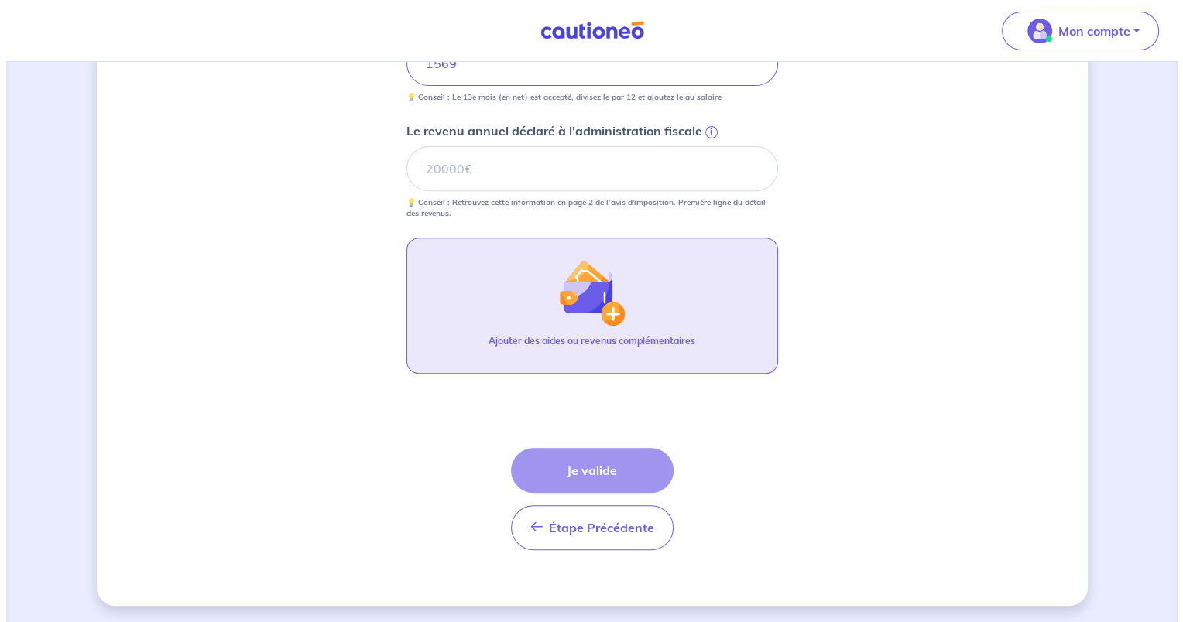
scroll to position [430, 0]
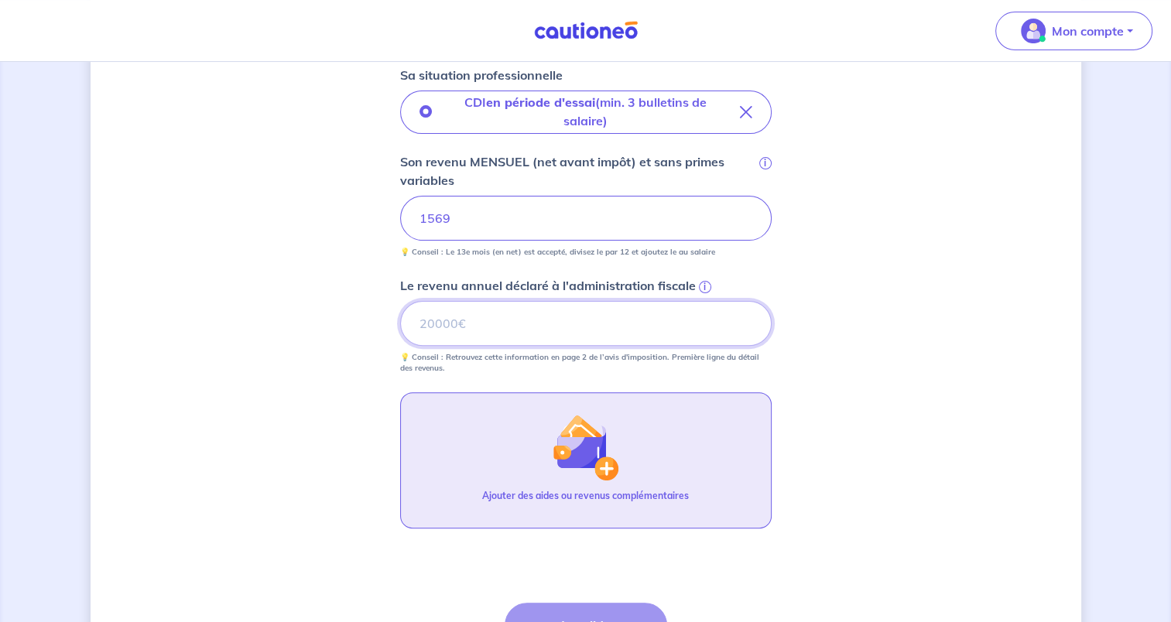
click at [434, 319] on input "Le revenu annuel déclaré à l'administration fiscale i" at bounding box center [586, 323] width 372 height 45
drag, startPoint x: 438, startPoint y: 319, endPoint x: 608, endPoint y: 293, distance: 172.3
click at [608, 293] on div "Le revenu annuel déclaré à l'administration fiscale i 12252 💡 Conseil : Retrouv…" at bounding box center [586, 325] width 372 height 98
type input "12360"
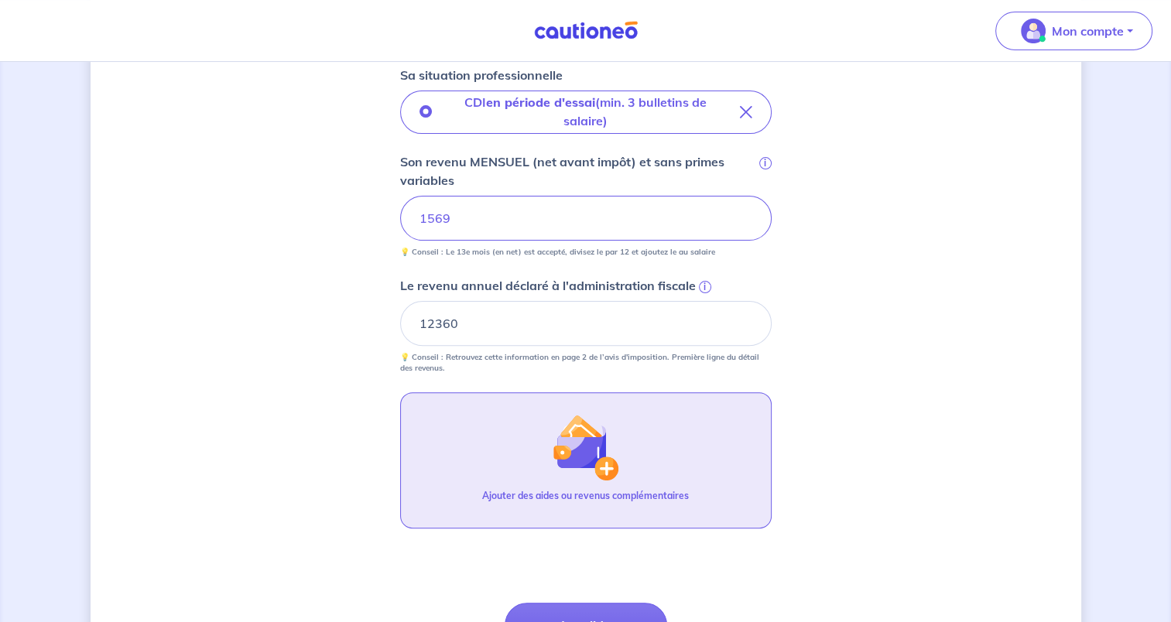
click at [675, 505] on div "Ajouter des aides ou revenus complémentaires" at bounding box center [585, 502] width 207 height 26
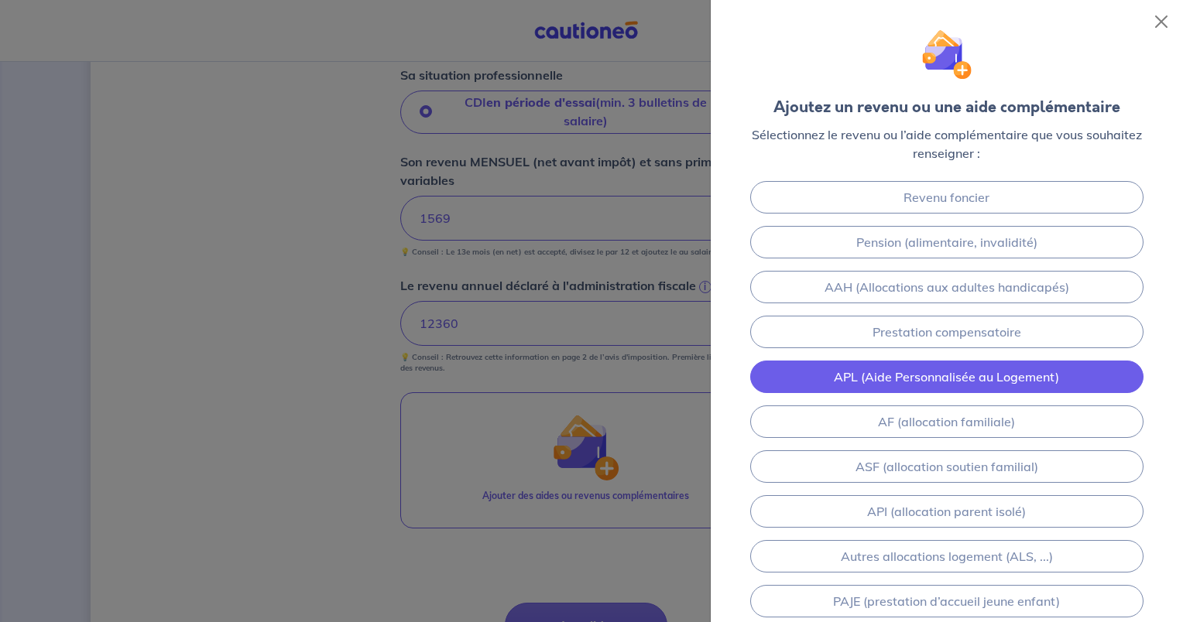
click at [965, 382] on link "APL (Aide Personnalisée au Logement)" at bounding box center [946, 377] width 393 height 33
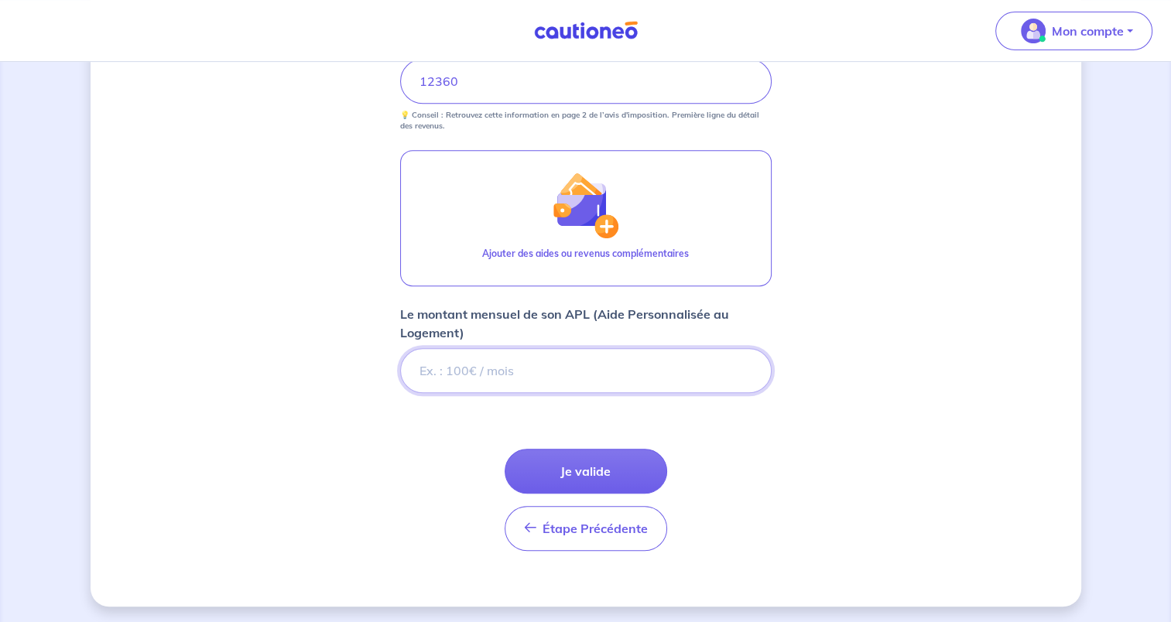
click at [556, 362] on input "Le montant mensuel de son APL (Aide Personnalisée au Logement)" at bounding box center [586, 370] width 372 height 45
type input "575"
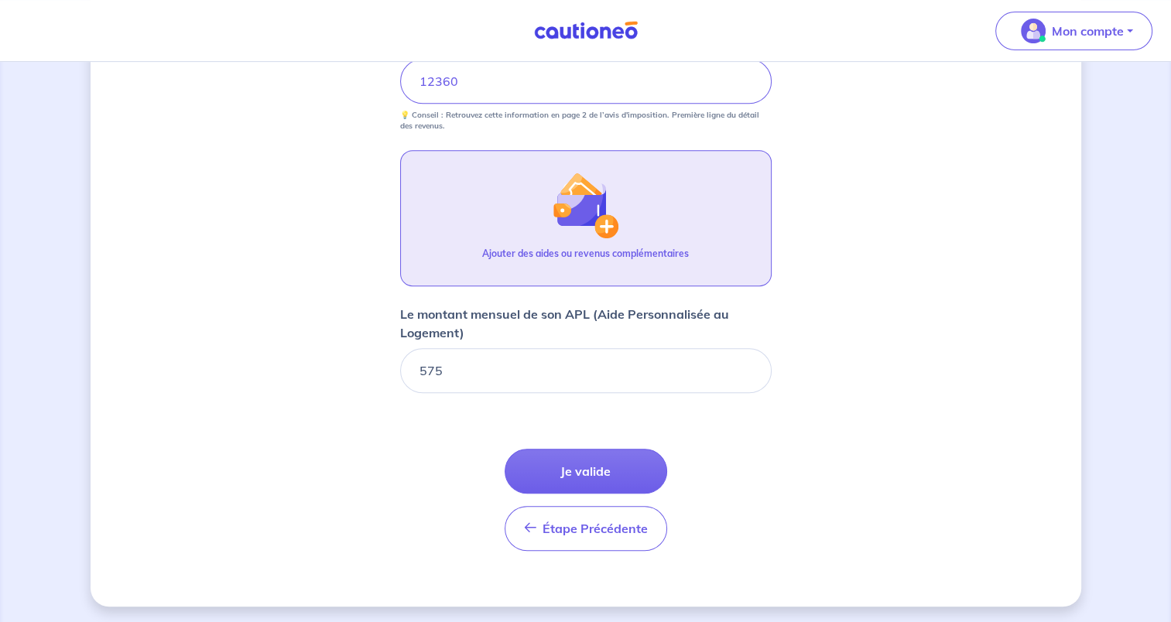
click at [613, 237] on button "Ajouter des aides ou revenus complémentaires" at bounding box center [586, 218] width 372 height 136
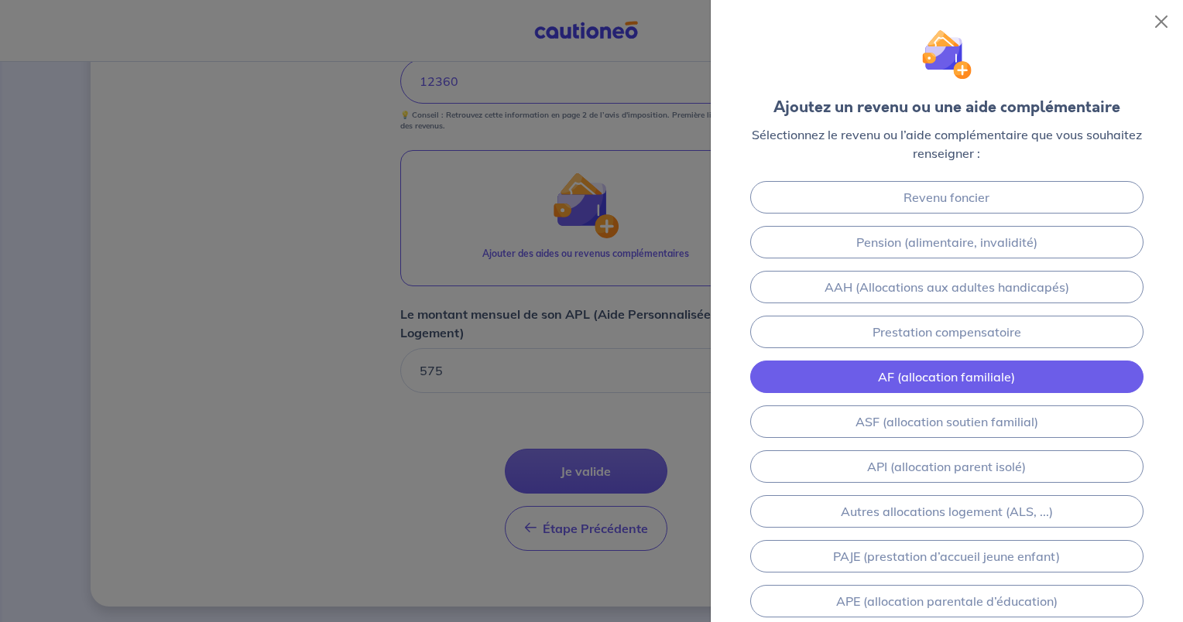
scroll to position [209, 0]
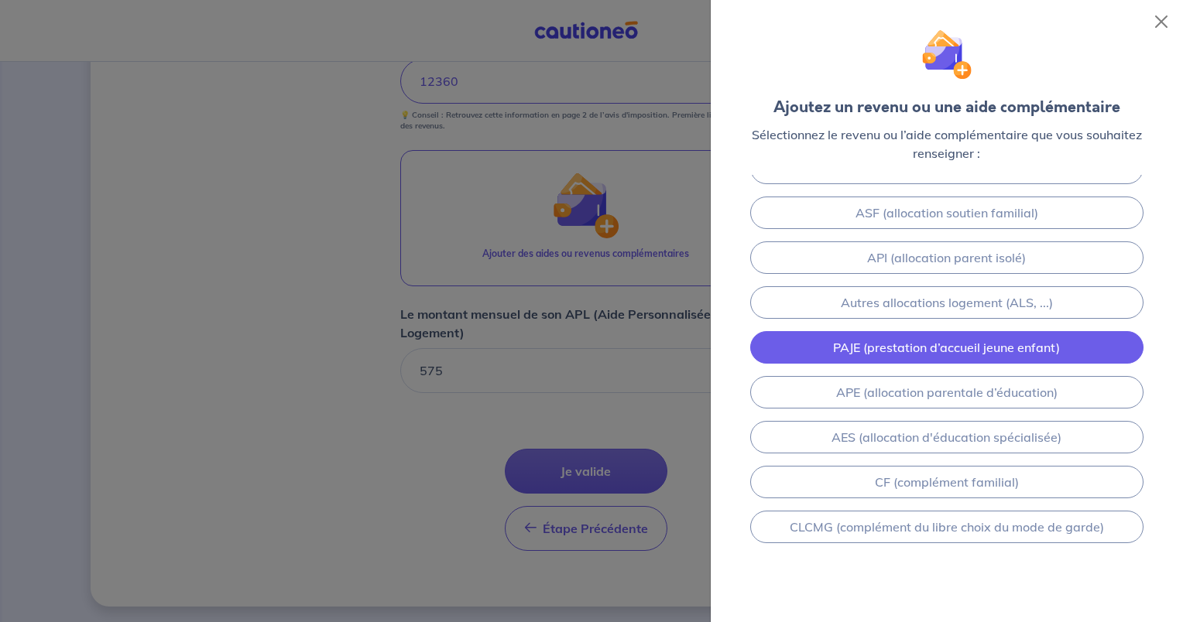
click at [938, 350] on link "PAJE (prestation d’accueil jeune enfant)" at bounding box center [946, 347] width 393 height 33
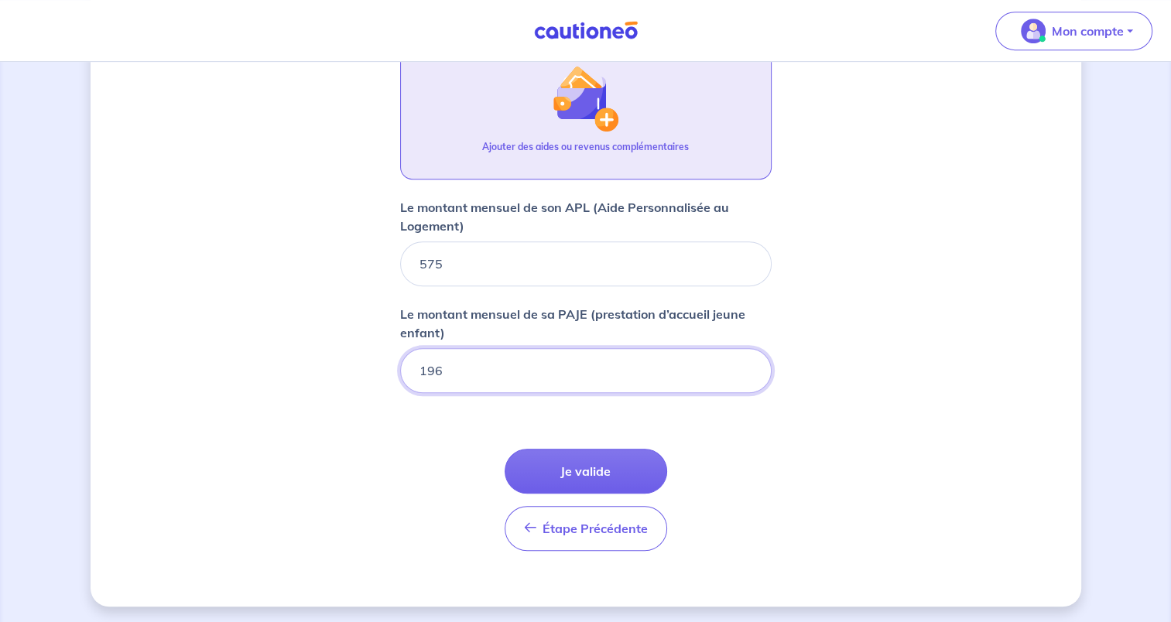
type input "196"
click at [567, 140] on p "Ajouter des aides ou revenus complémentaires" at bounding box center [585, 147] width 207 height 14
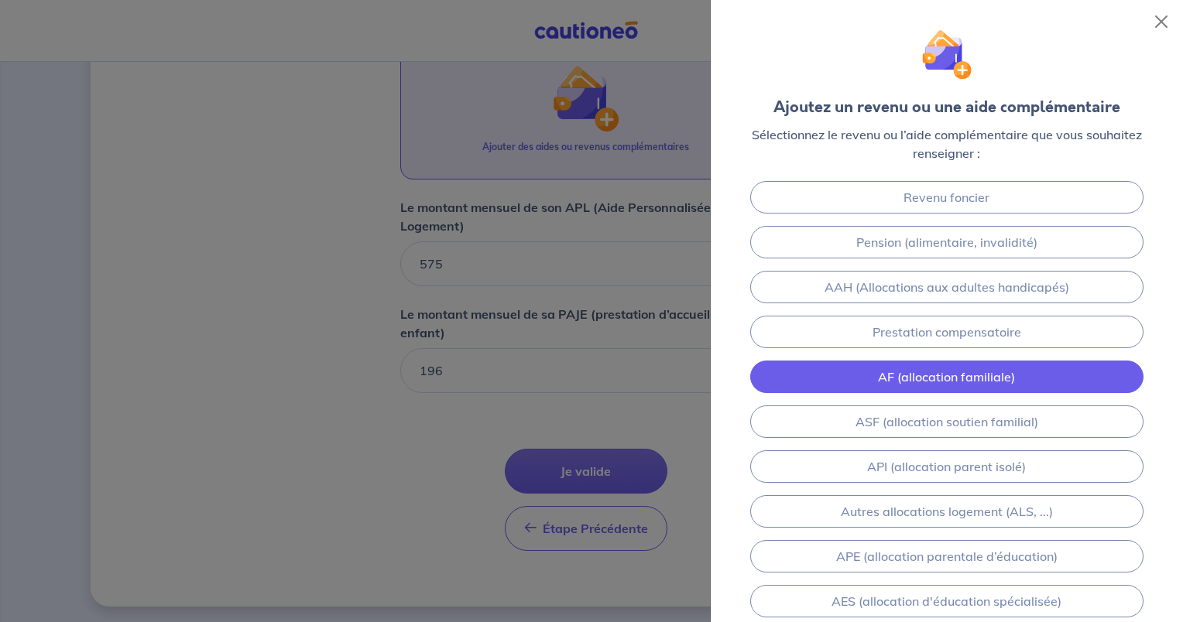
click at [895, 376] on link "AF (allocation familiale)" at bounding box center [946, 377] width 393 height 33
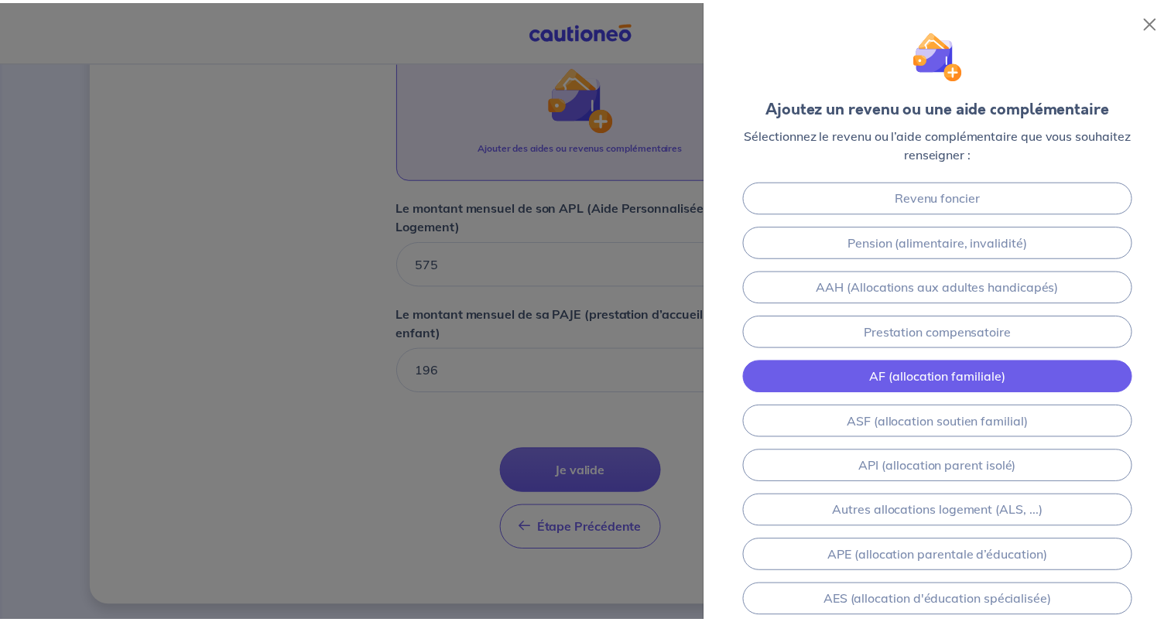
scroll to position [867, 0]
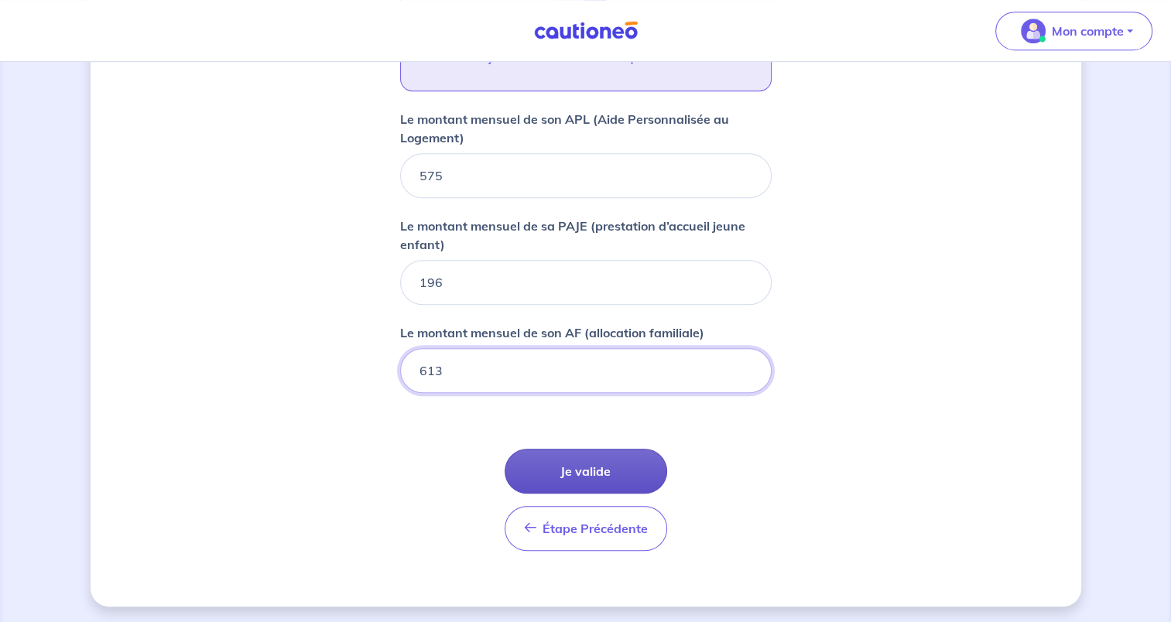
type input "613"
click at [601, 471] on button "Je valide" at bounding box center [586, 471] width 163 height 45
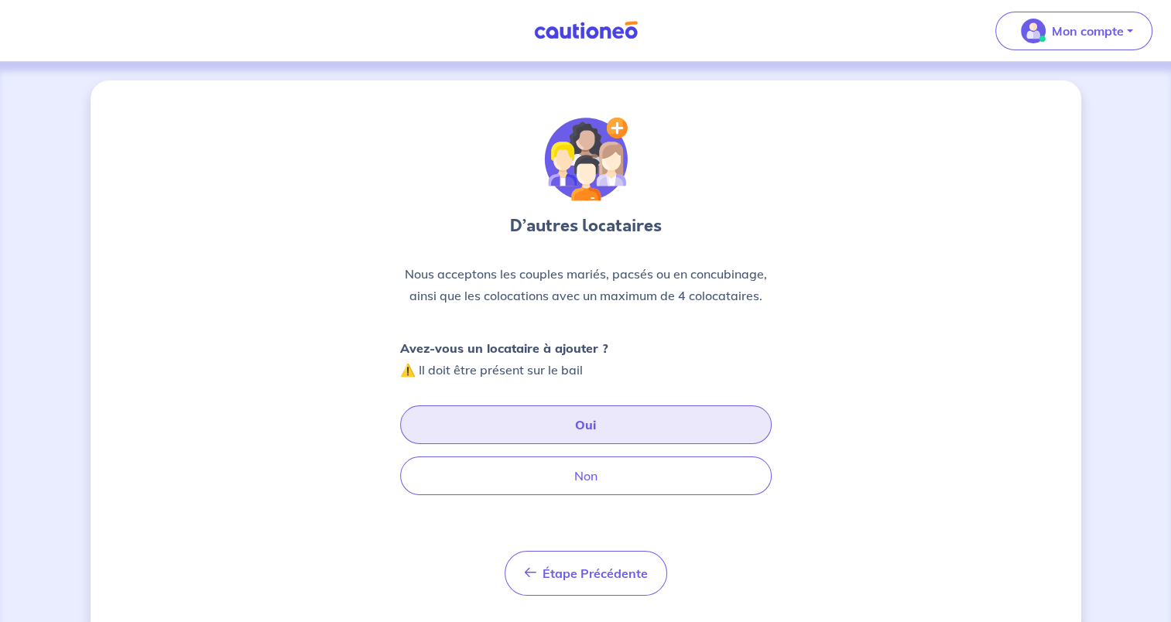
click at [588, 427] on button "Oui" at bounding box center [586, 425] width 372 height 39
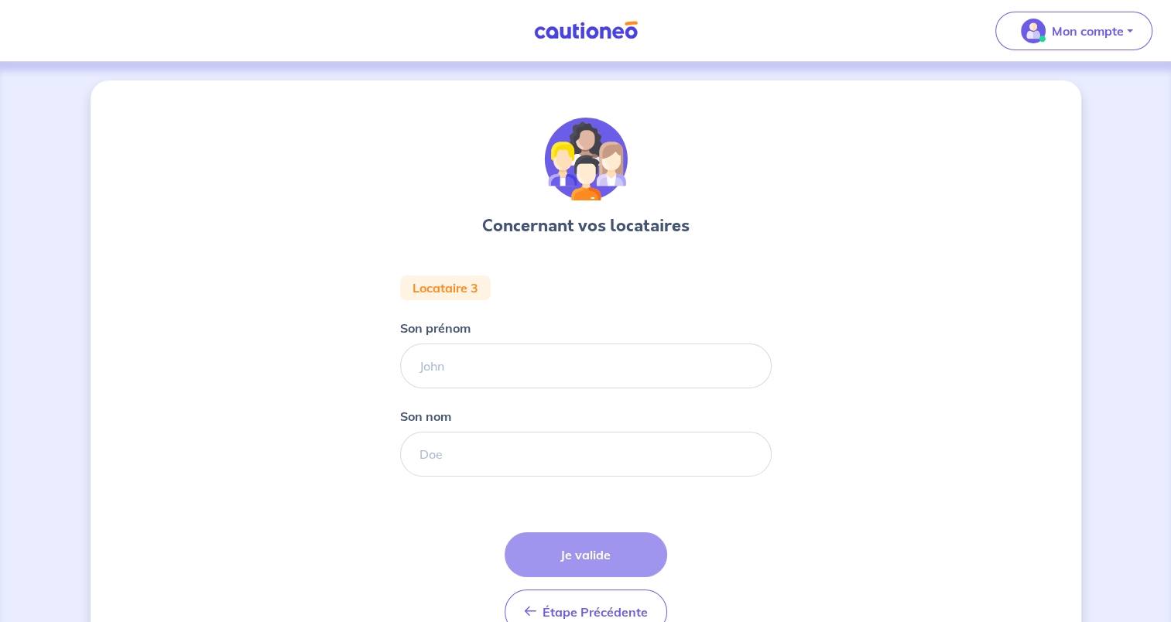
click at [579, 390] on form "Locataire 3 Son prénom [PERSON_NAME] nom Étape Précédente Précédent Je valide J…" at bounding box center [586, 462] width 372 height 372
click at [525, 361] on input "Son prénom" at bounding box center [586, 366] width 372 height 45
paste input "JACQUILLARD"
type input "JACQUILLARD"
drag, startPoint x: 497, startPoint y: 368, endPoint x: 298, endPoint y: 348, distance: 200.0
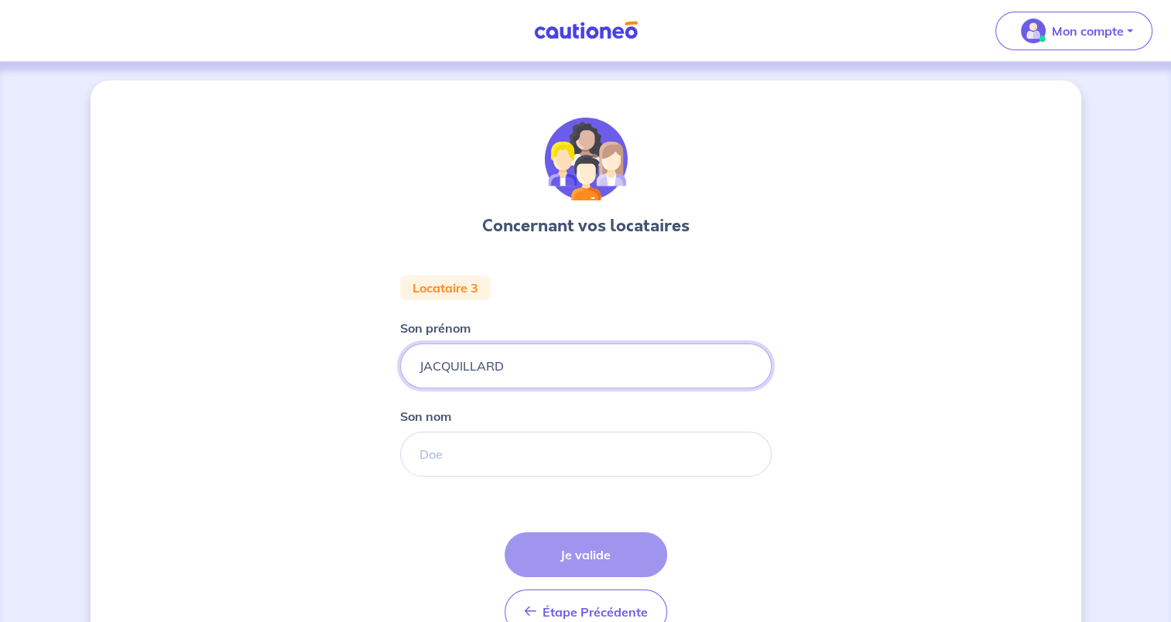
click at [298, 348] on div "Concernant vos locataires Locataire 3 Son prénom [PERSON_NAME] Son nom Étape Pr…" at bounding box center [586, 385] width 991 height 610
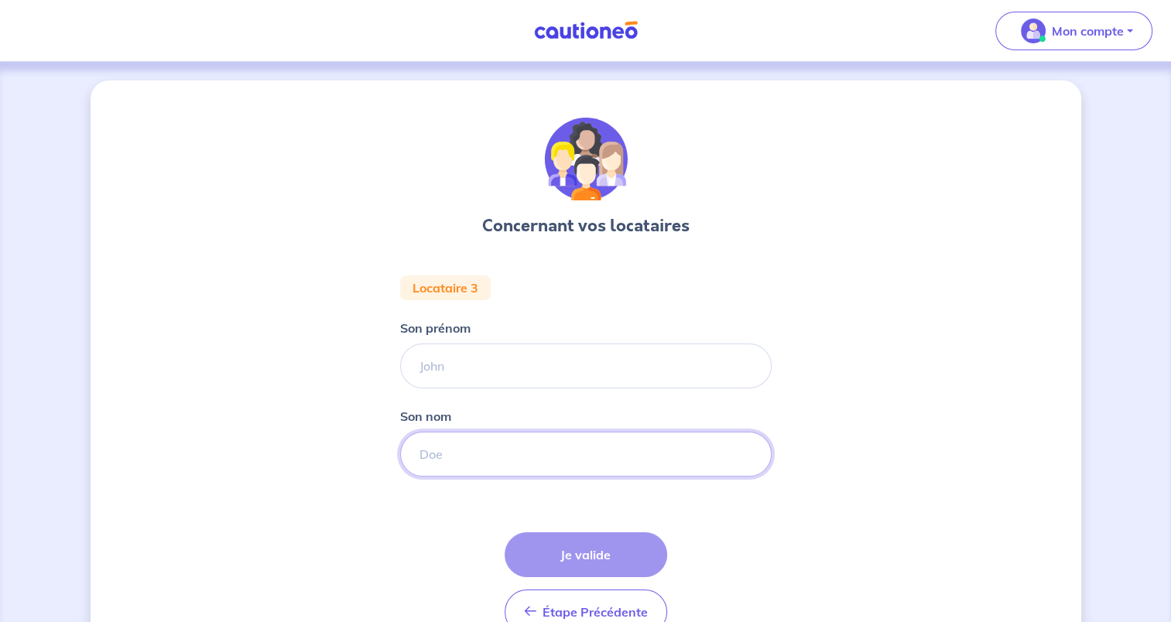
click at [447, 449] on input "Son nom" at bounding box center [586, 454] width 372 height 45
paste input "JACQUILLARD"
type input "JACQUILLARD"
click at [426, 382] on input "Son prénom" at bounding box center [586, 366] width 372 height 45
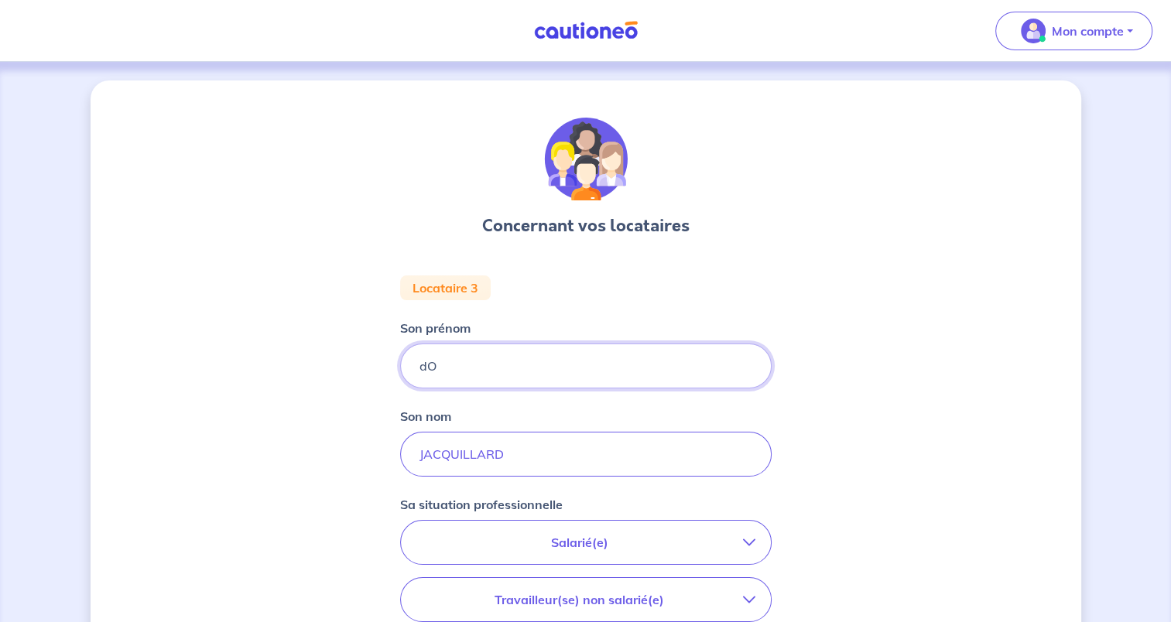
type input "d"
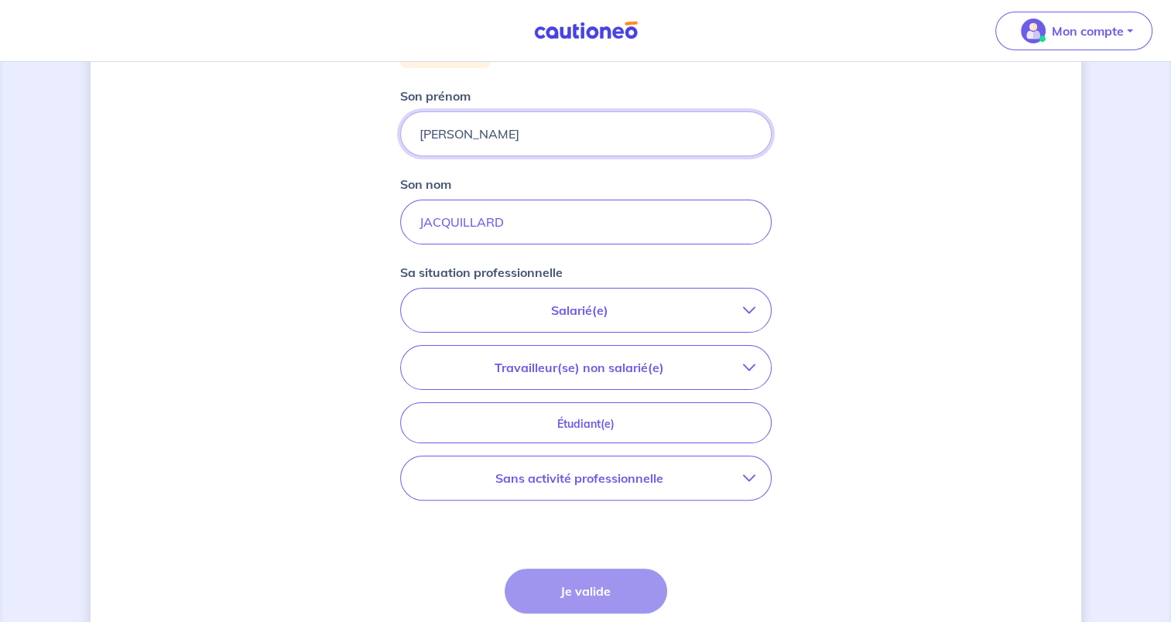
type input "[PERSON_NAME]"
click at [607, 484] on p "Sans activité professionnelle" at bounding box center [579, 478] width 327 height 19
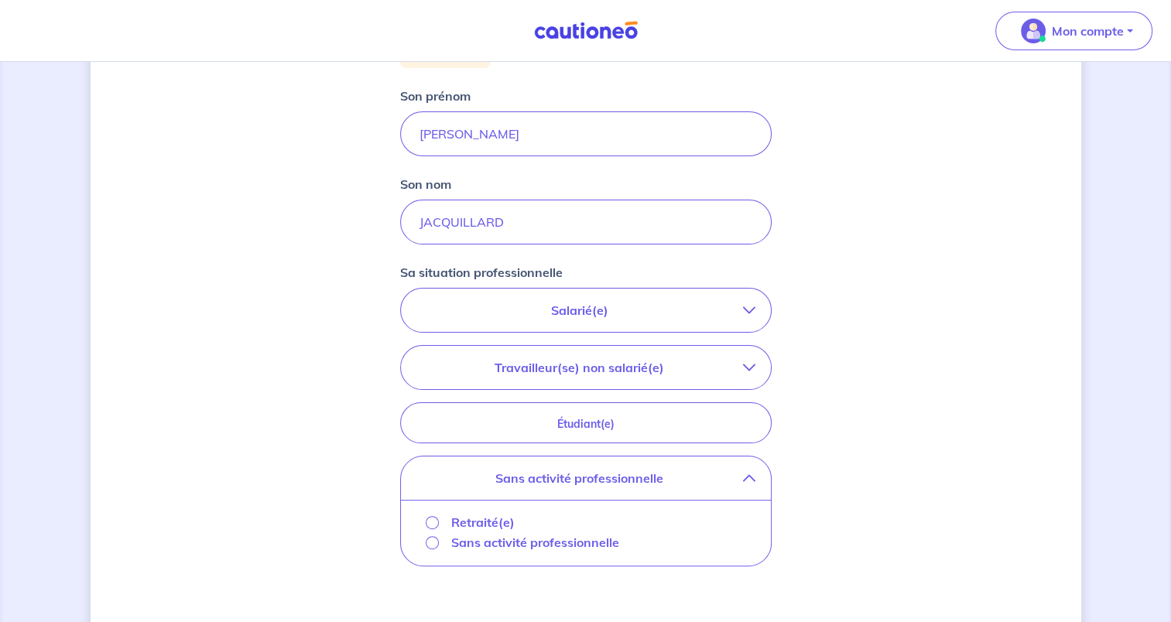
click at [503, 513] on p "Retraité(e)" at bounding box center [482, 522] width 63 height 19
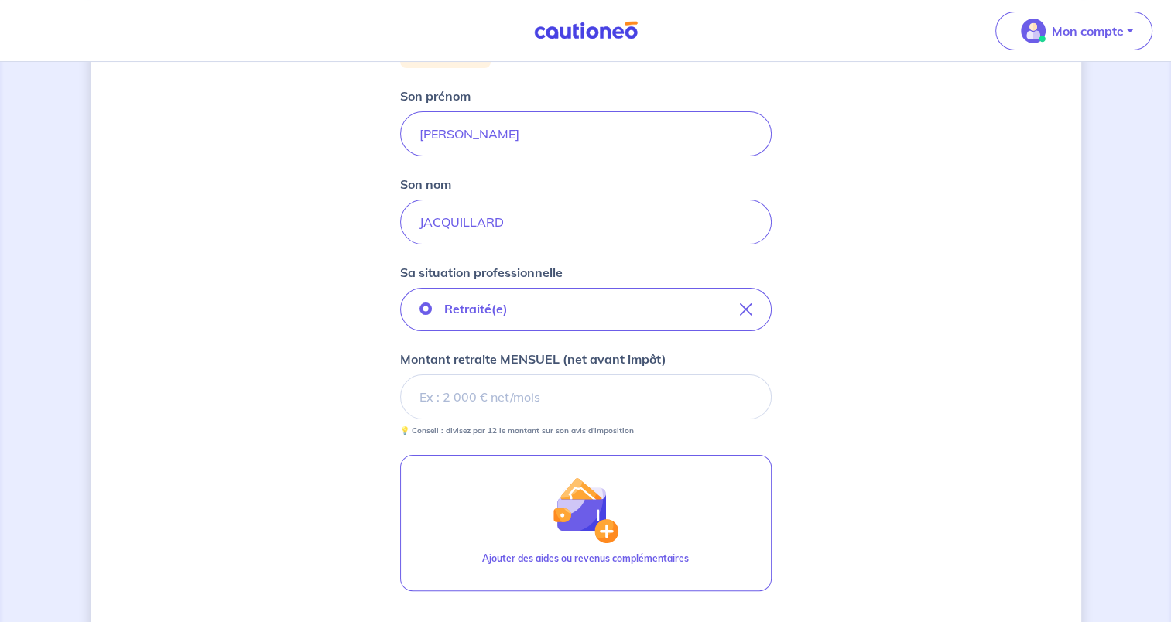
scroll to position [387, 0]
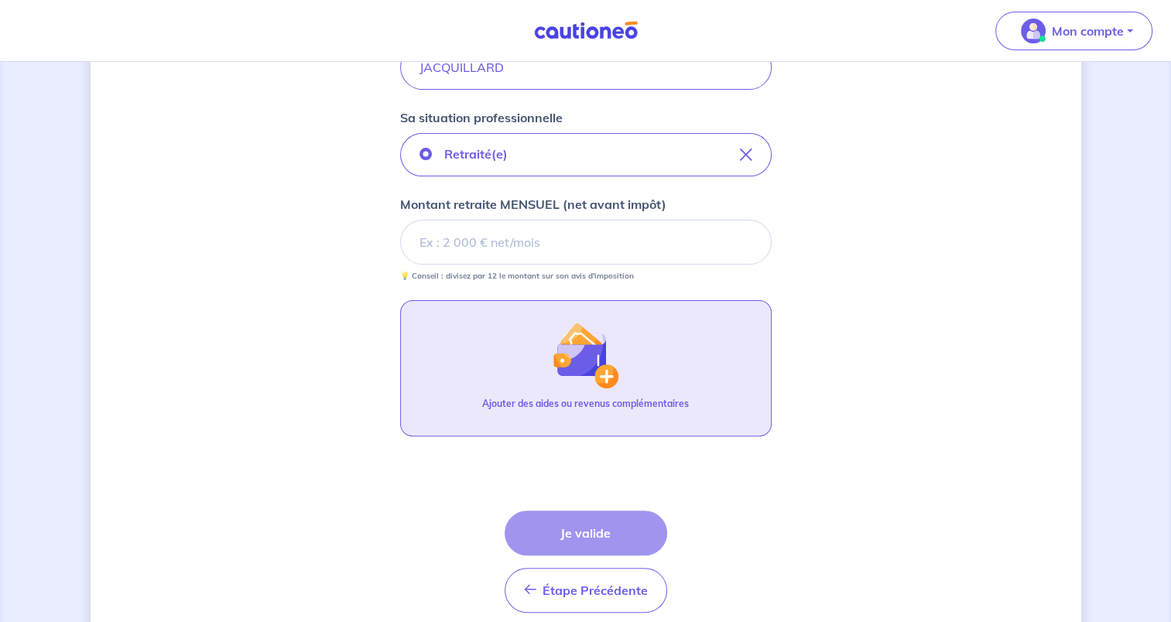
click at [611, 379] on img "button" at bounding box center [585, 355] width 67 height 67
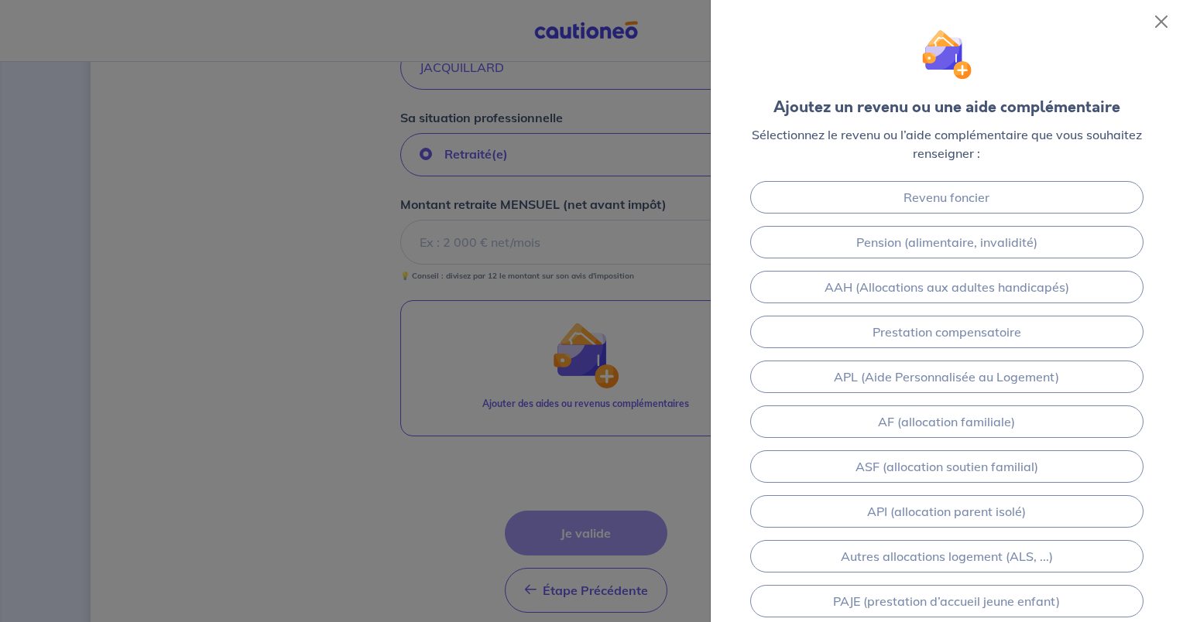
click at [568, 450] on div at bounding box center [591, 311] width 1183 height 622
click at [520, 247] on div at bounding box center [591, 311] width 1183 height 622
click at [1156, 25] on button "Close" at bounding box center [1161, 21] width 25 height 25
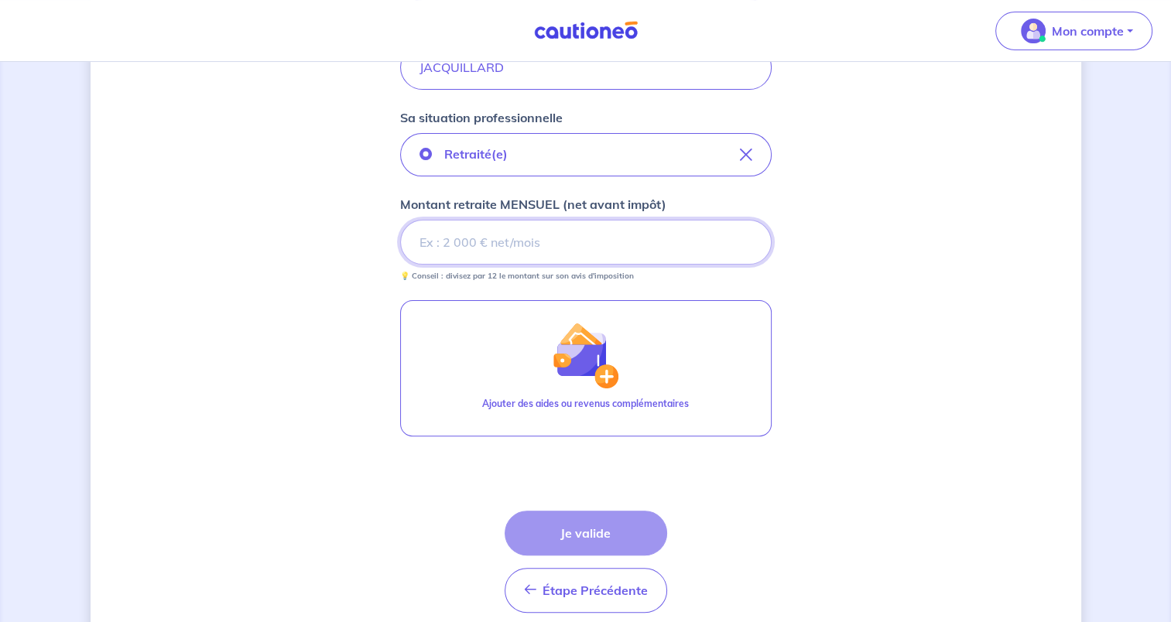
click at [503, 249] on input "Montant retraite MENSUEL (net avant impôt)" at bounding box center [586, 242] width 372 height 45
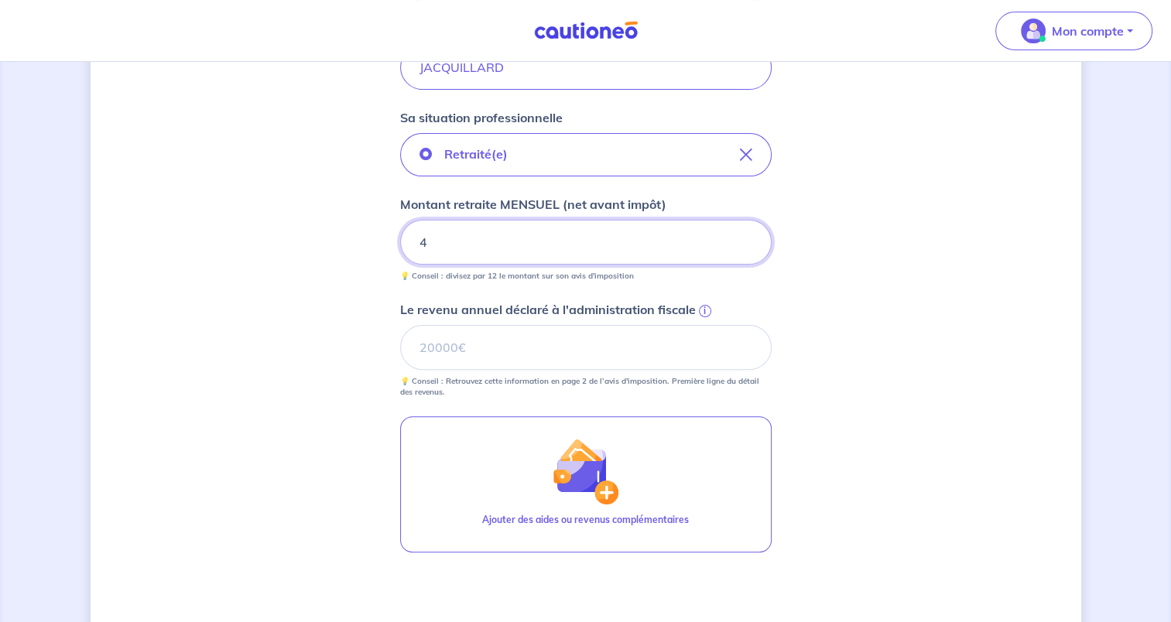
click at [461, 248] on input "4" at bounding box center [586, 242] width 372 height 45
click at [449, 353] on input "Le revenu annuel déclaré à l'administration fiscale i" at bounding box center [586, 347] width 372 height 45
type input "29588"
click at [519, 235] on input "4292" at bounding box center [586, 242] width 372 height 45
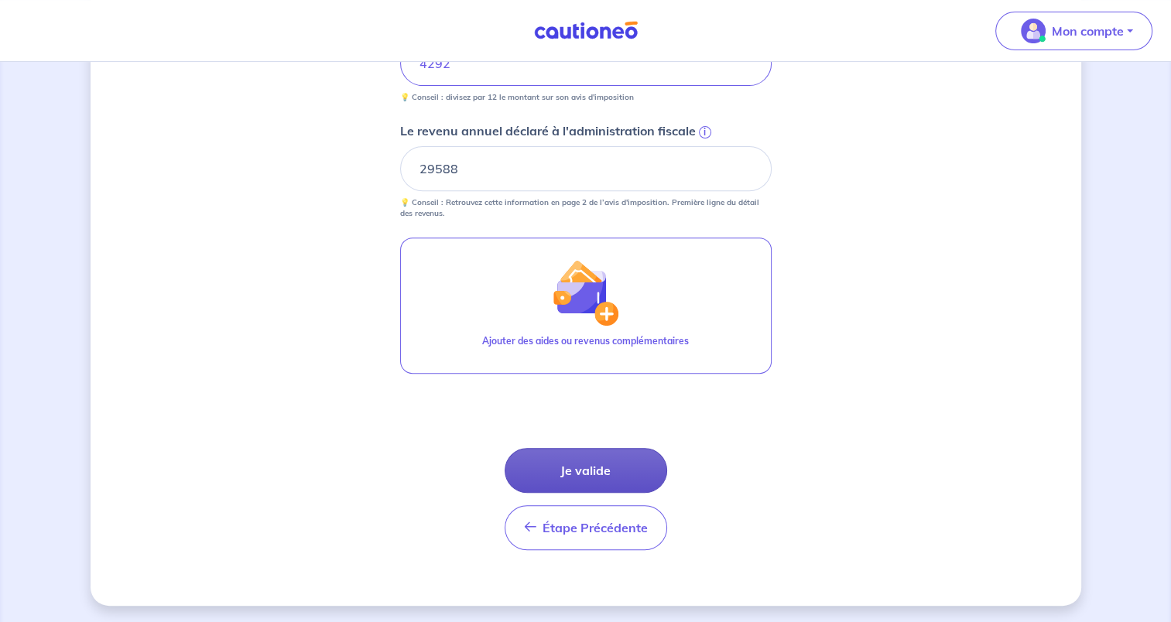
click at [579, 469] on button "Je valide" at bounding box center [586, 470] width 163 height 45
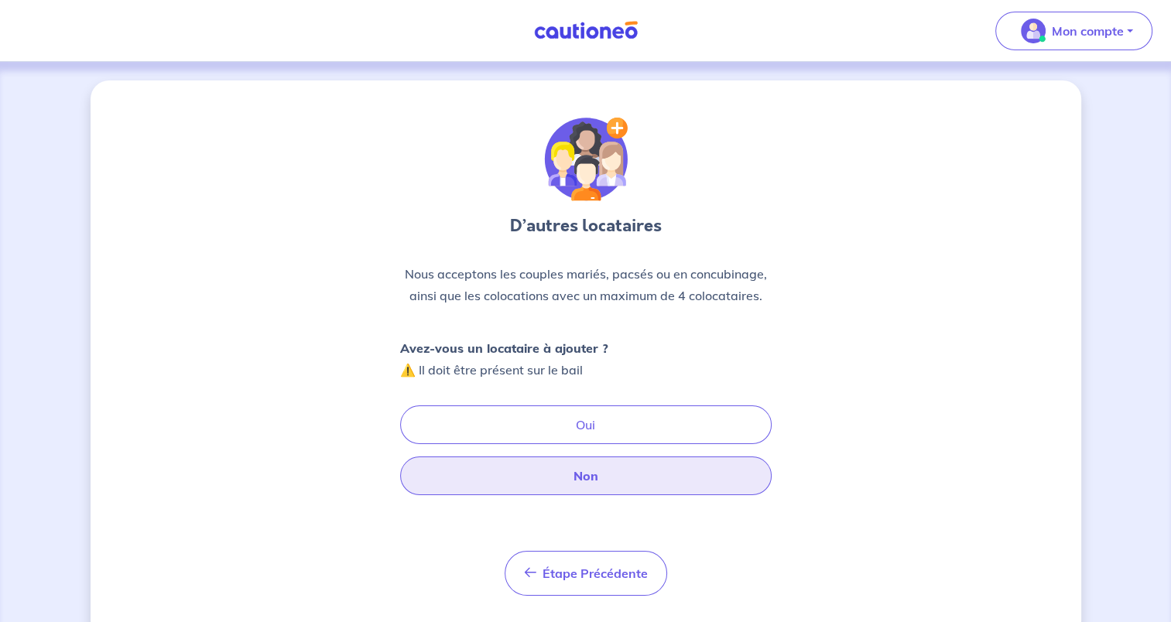
click at [606, 478] on button "Non" at bounding box center [586, 476] width 372 height 39
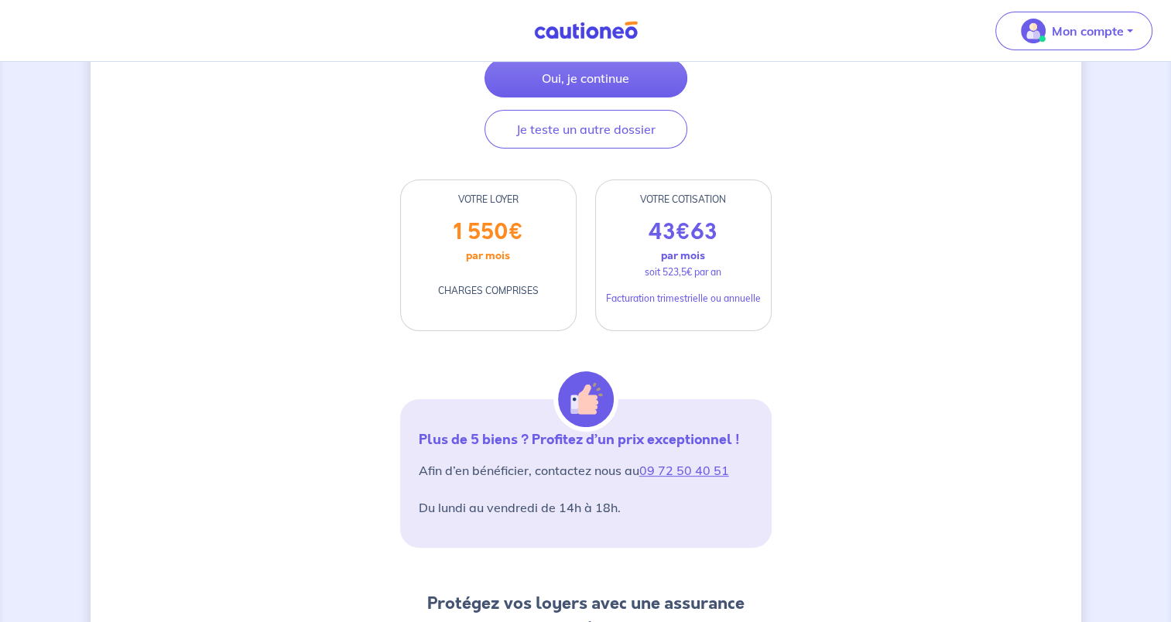
scroll to position [232, 0]
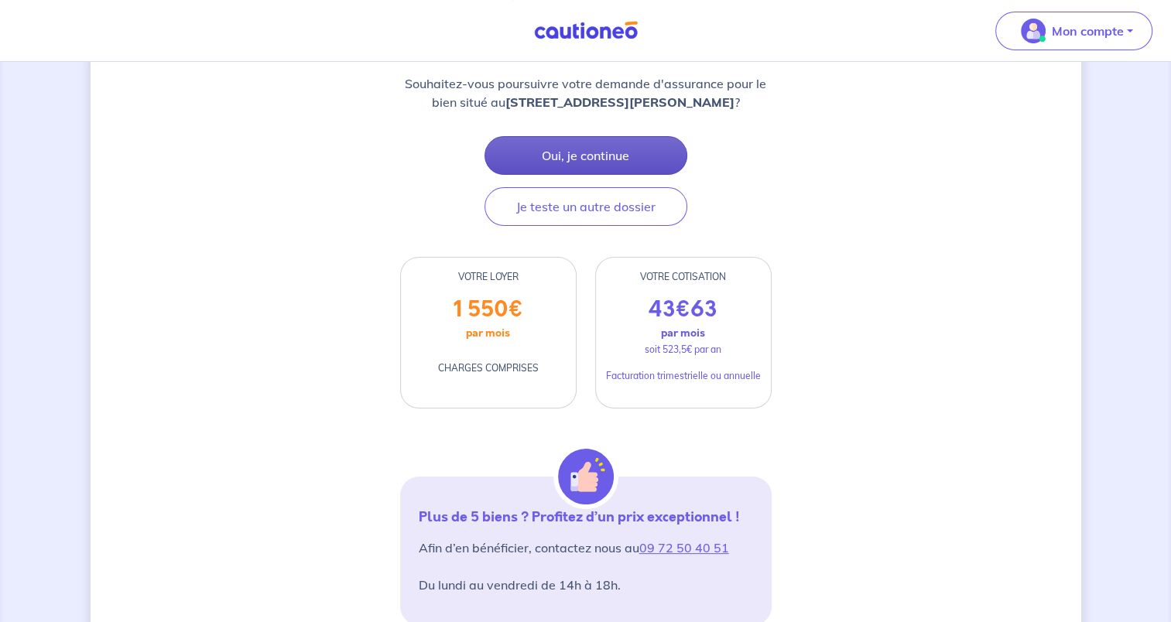
click at [620, 167] on button "Oui, je continue" at bounding box center [585, 155] width 203 height 39
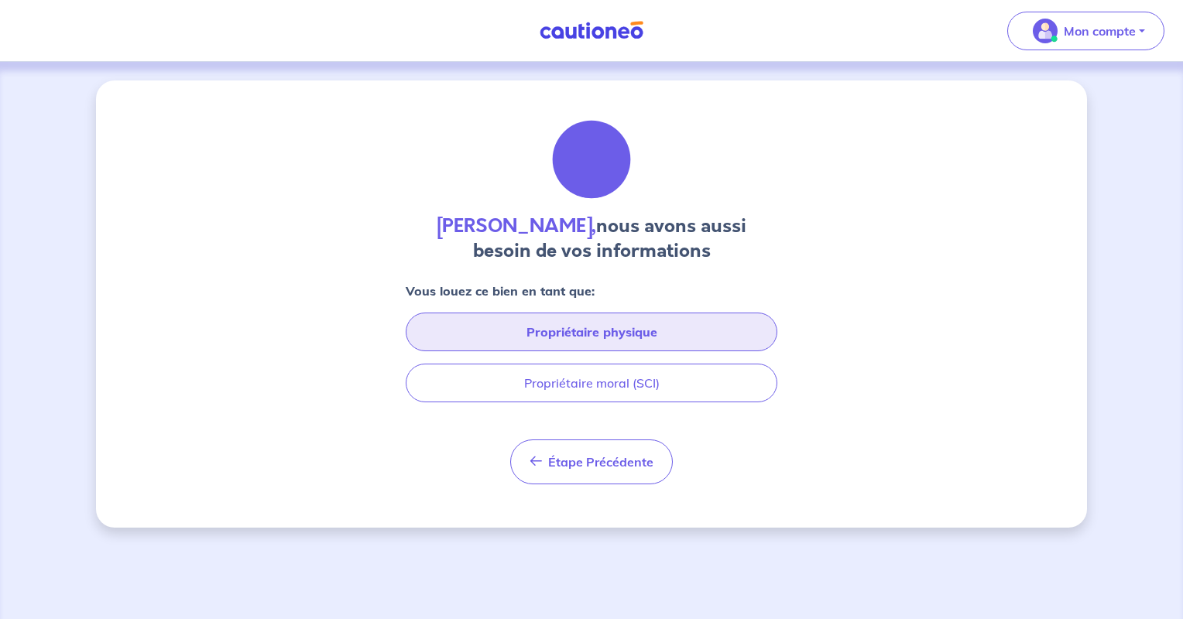
click at [608, 337] on button "Propriétaire physique" at bounding box center [592, 332] width 372 height 39
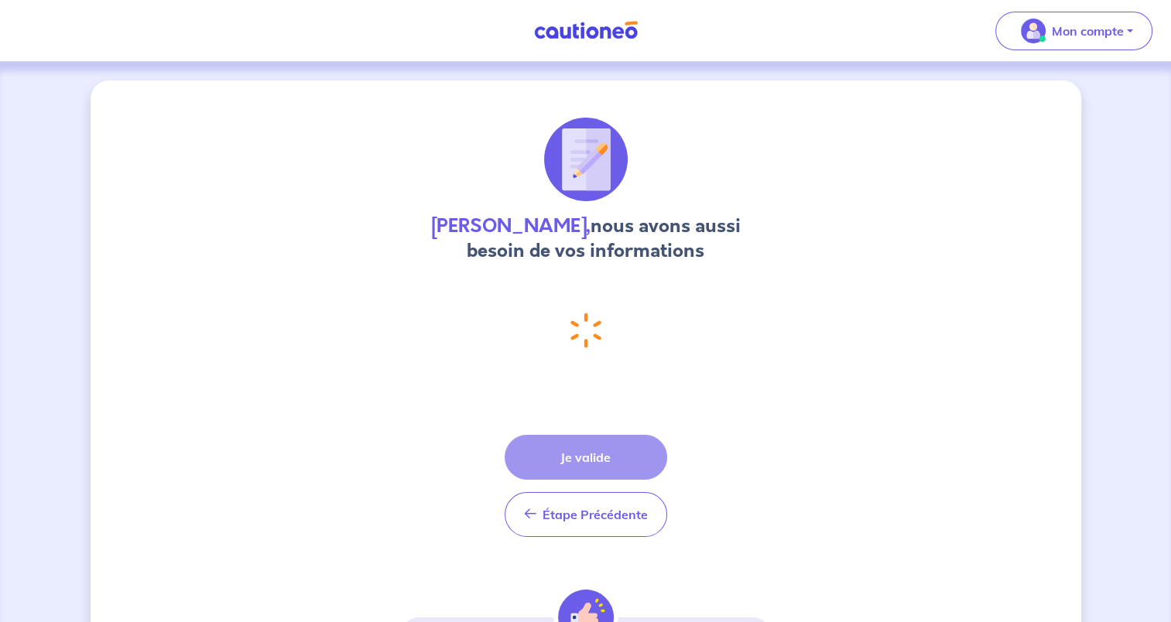
select select "FR"
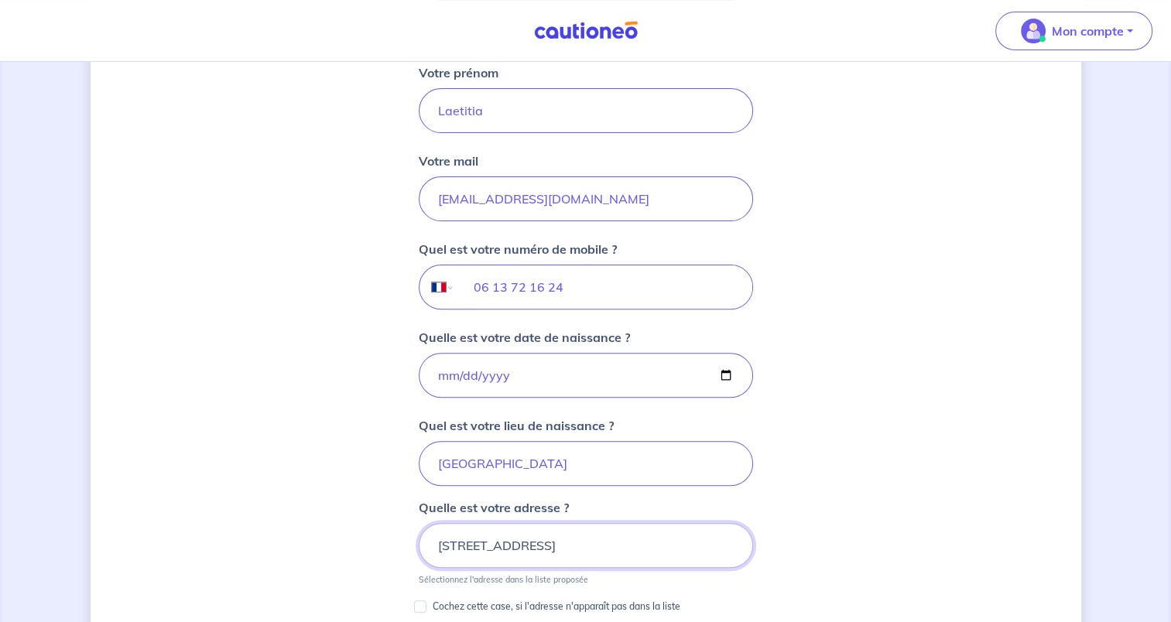
scroll to position [683, 0]
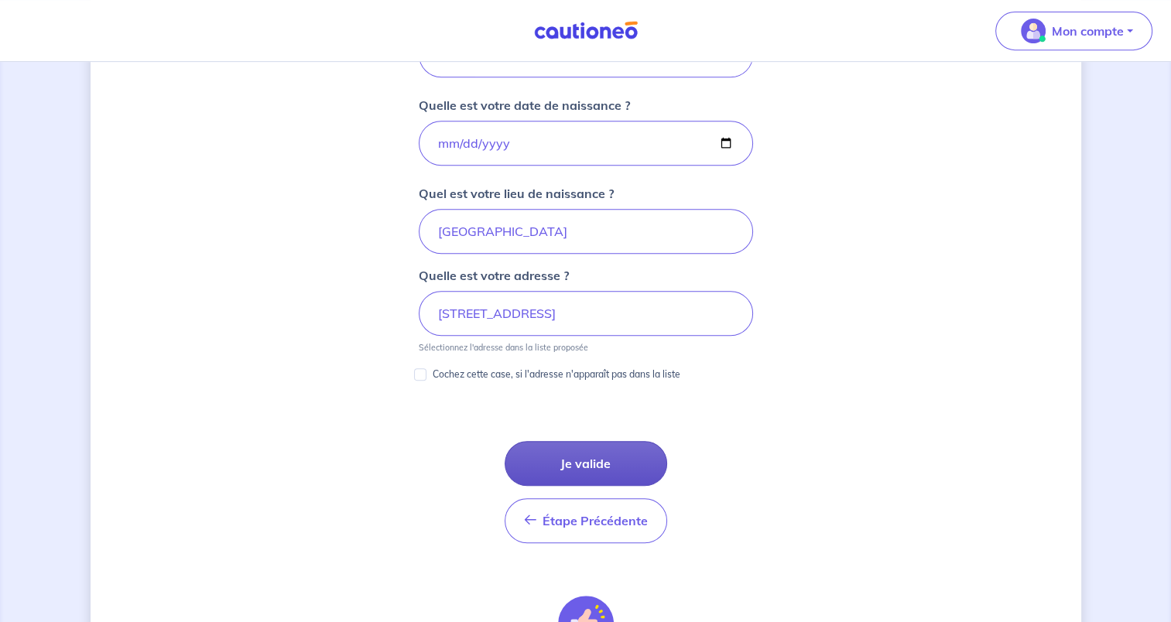
click at [598, 449] on button "Je valide" at bounding box center [586, 463] width 163 height 45
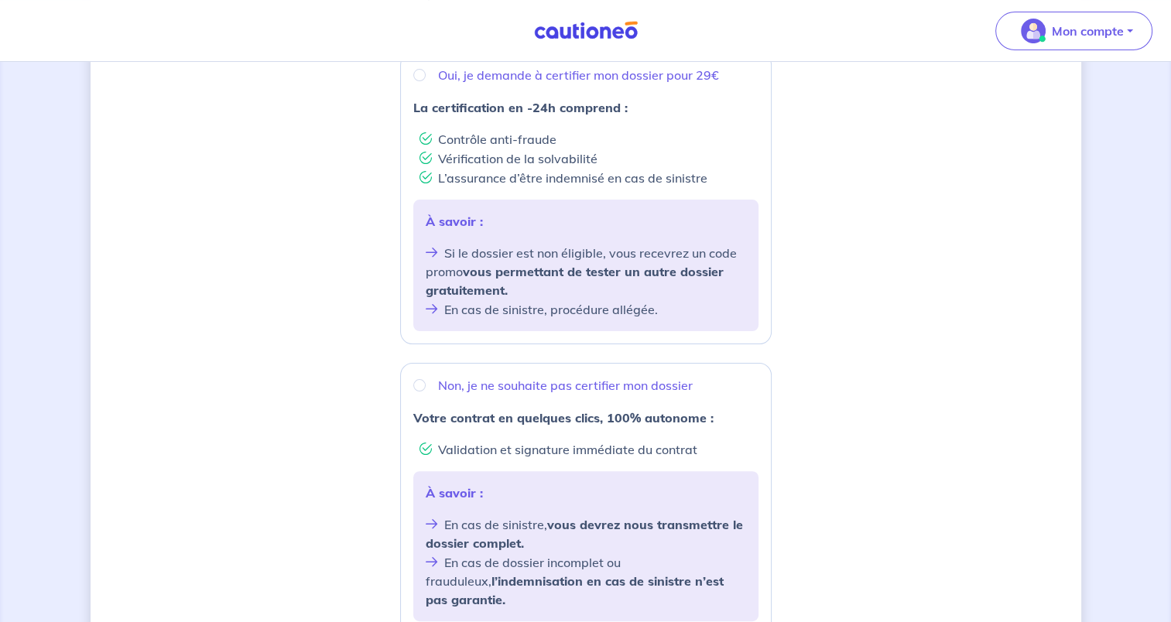
scroll to position [232, 0]
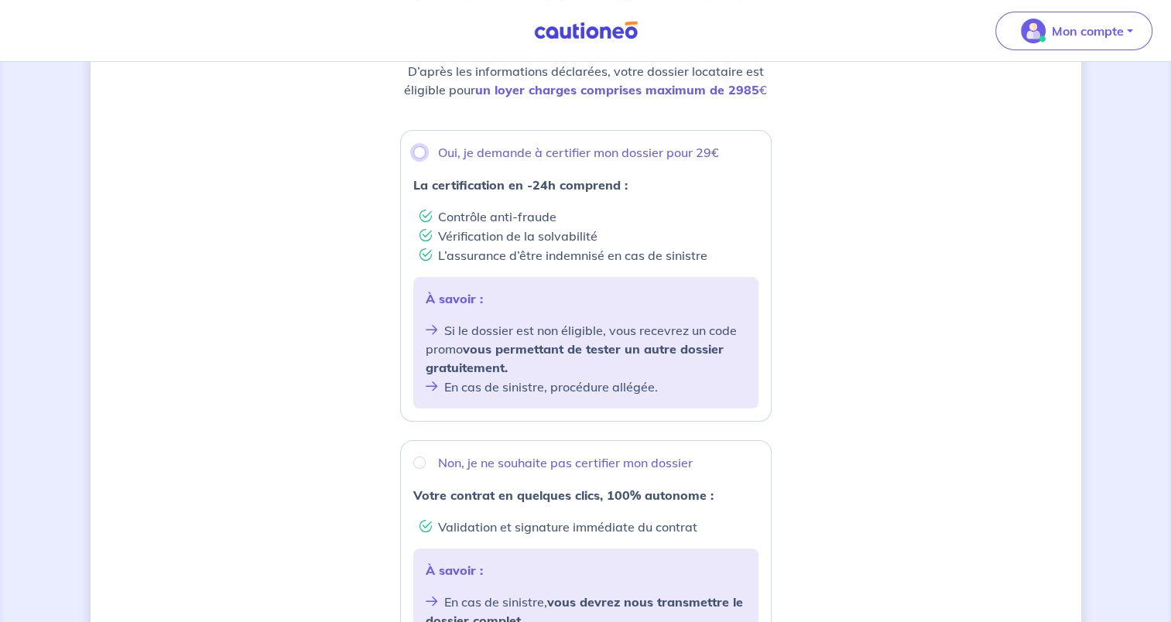
click at [419, 149] on input "Oui, je demande à certifier mon dossier pour 29€" at bounding box center [419, 152] width 12 height 12
radio input "true"
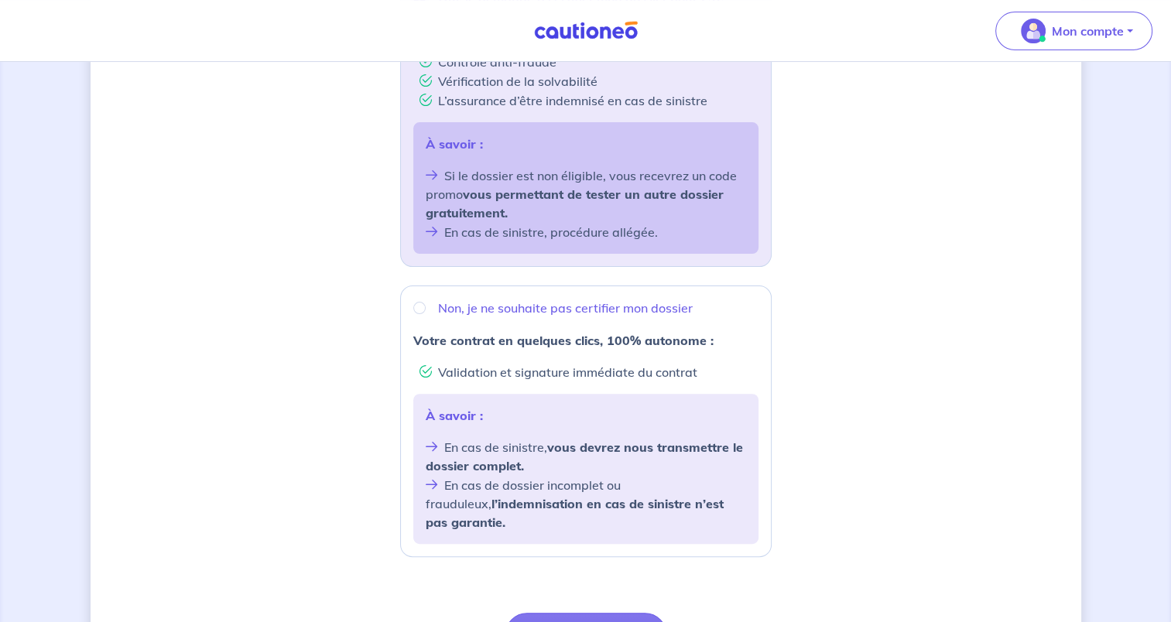
scroll to position [538, 0]
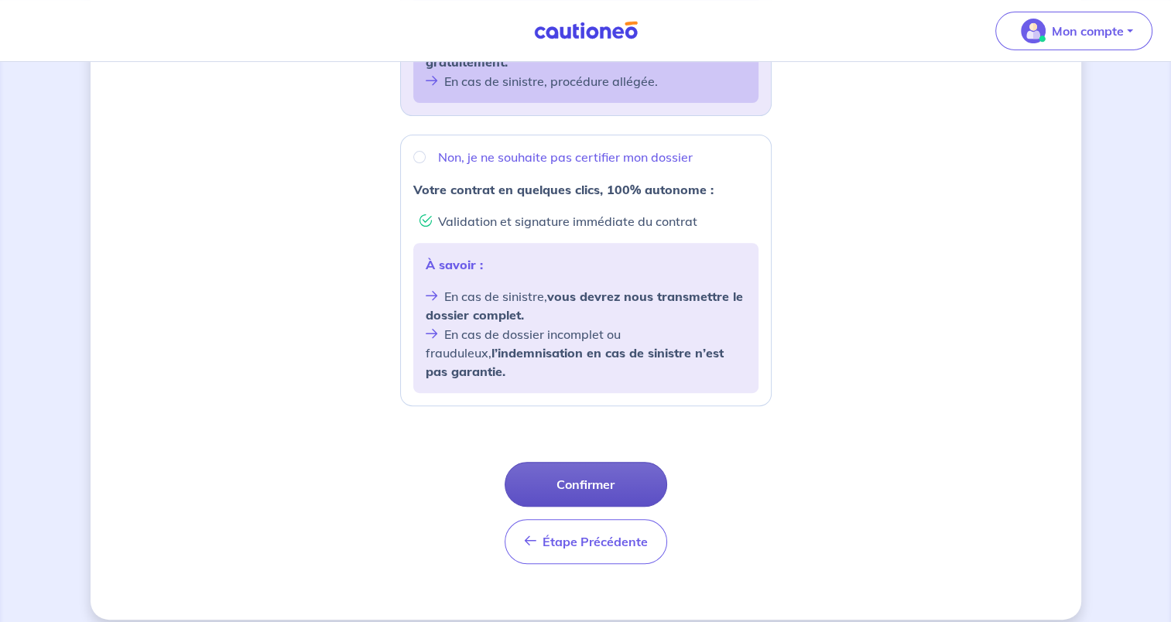
click at [586, 463] on button "Confirmer" at bounding box center [586, 484] width 163 height 45
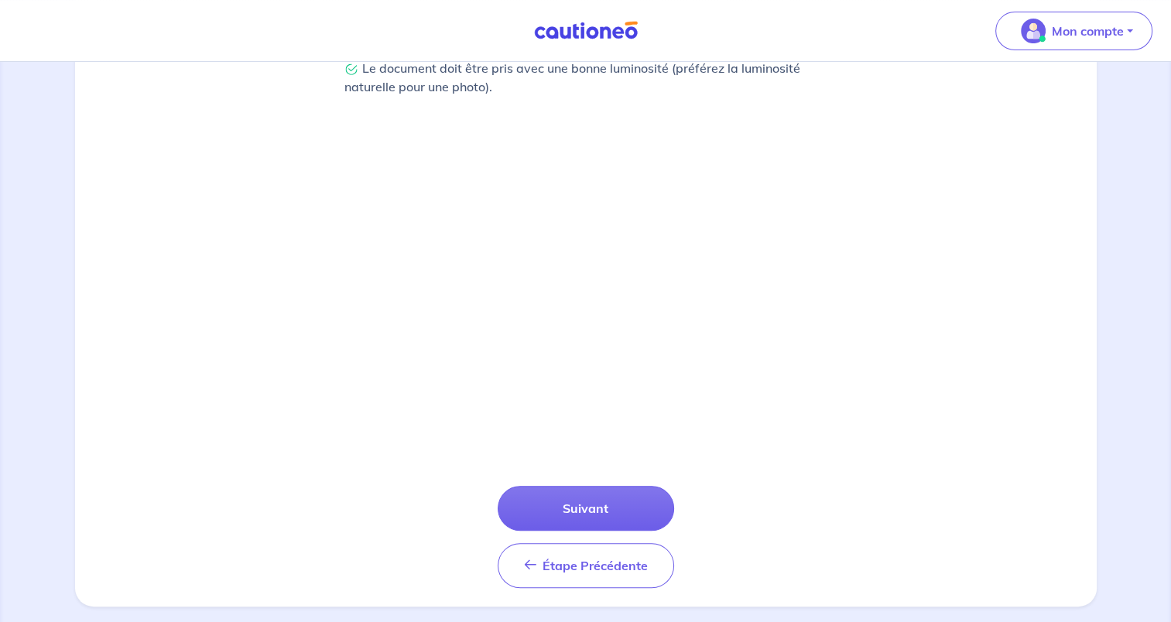
scroll to position [485, 0]
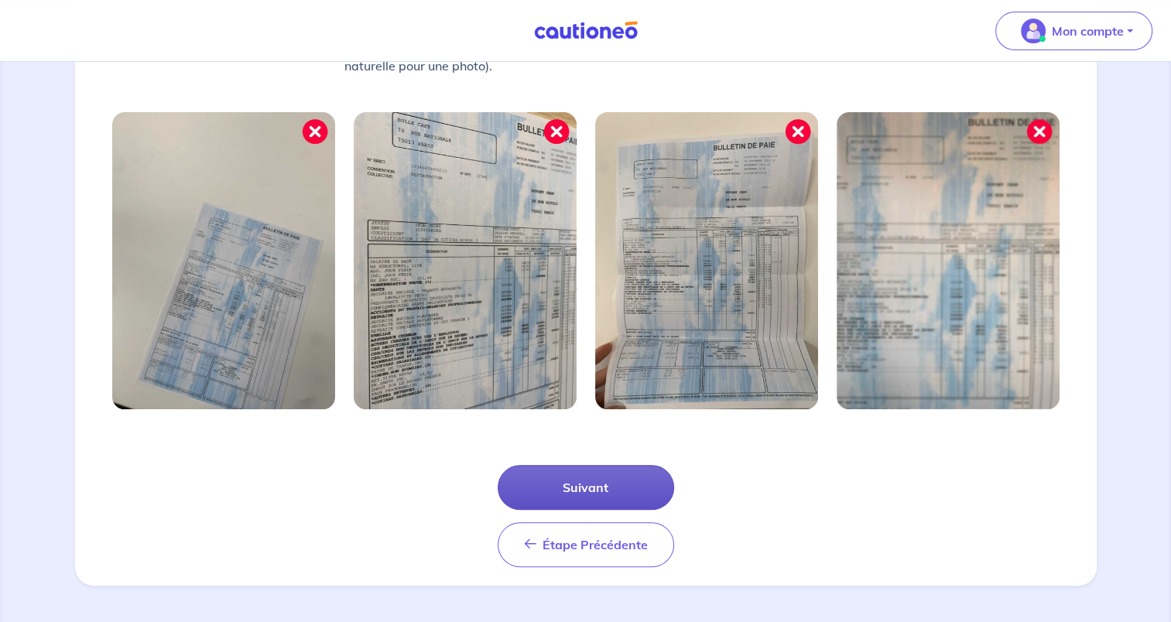
click at [573, 483] on button "Suivant" at bounding box center [586, 487] width 176 height 45
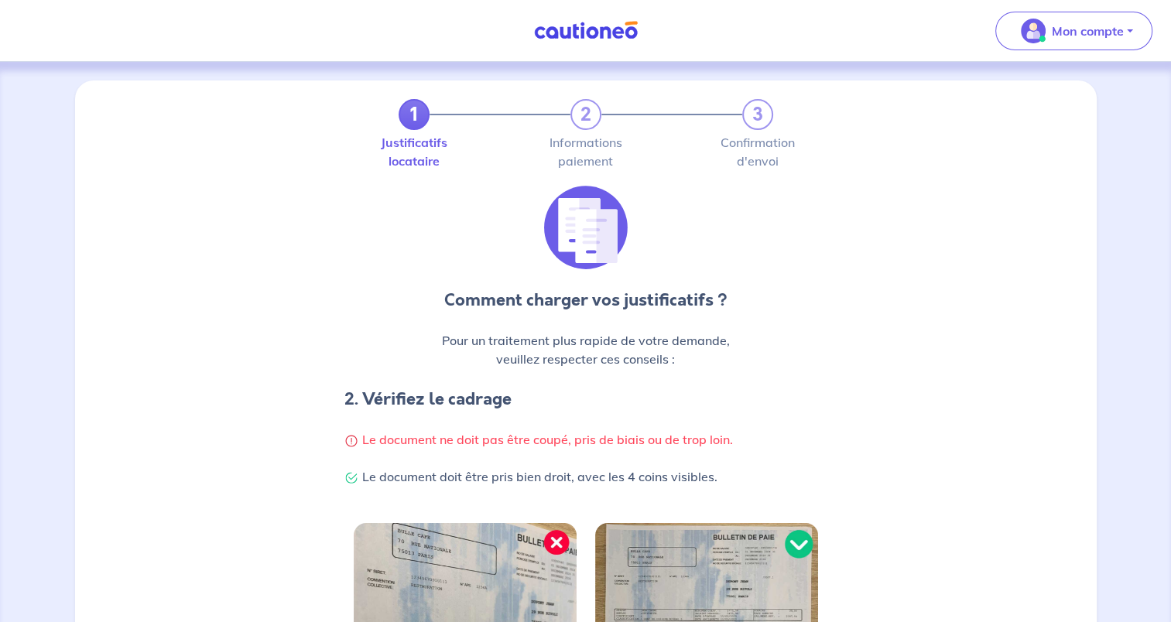
scroll to position [411, 0]
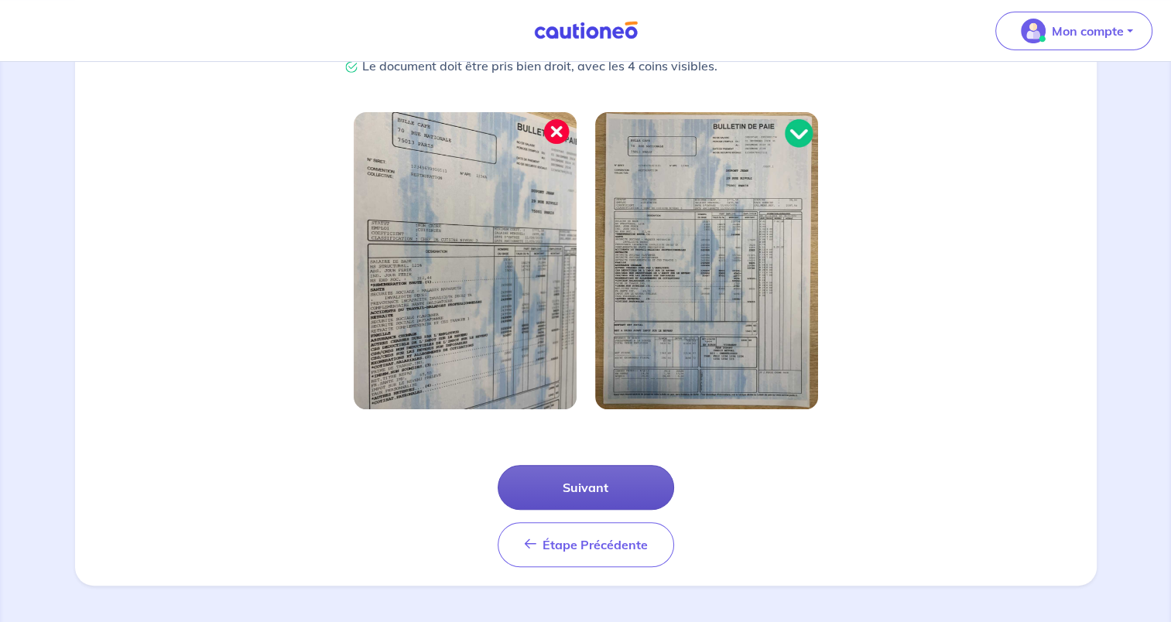
click at [596, 483] on button "Suivant" at bounding box center [586, 487] width 176 height 45
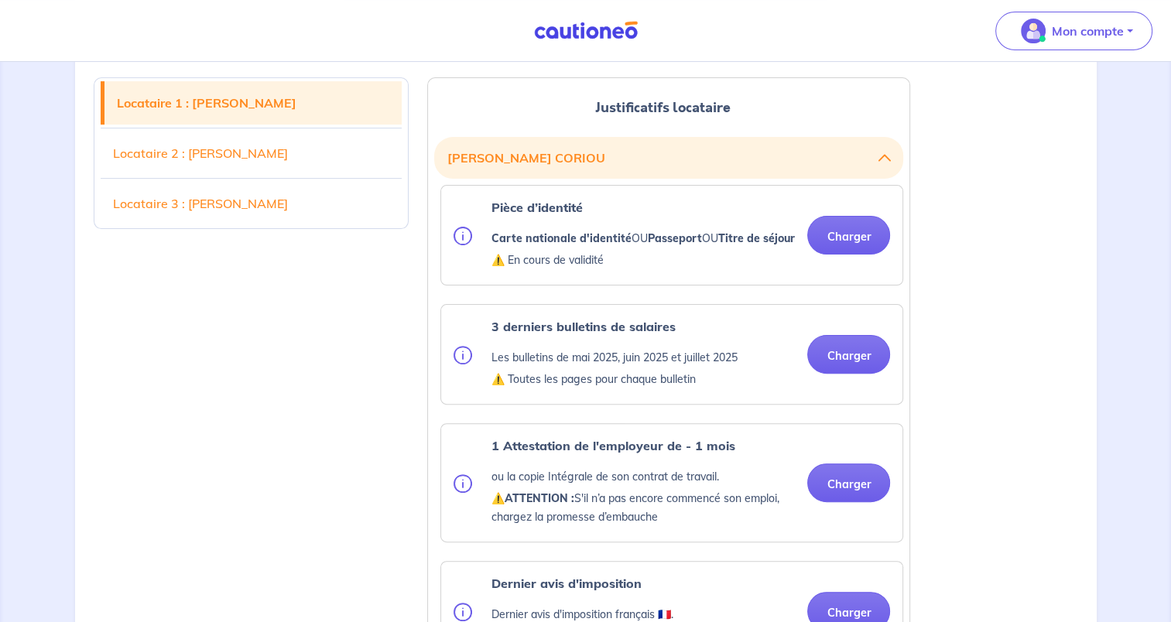
scroll to position [310, 0]
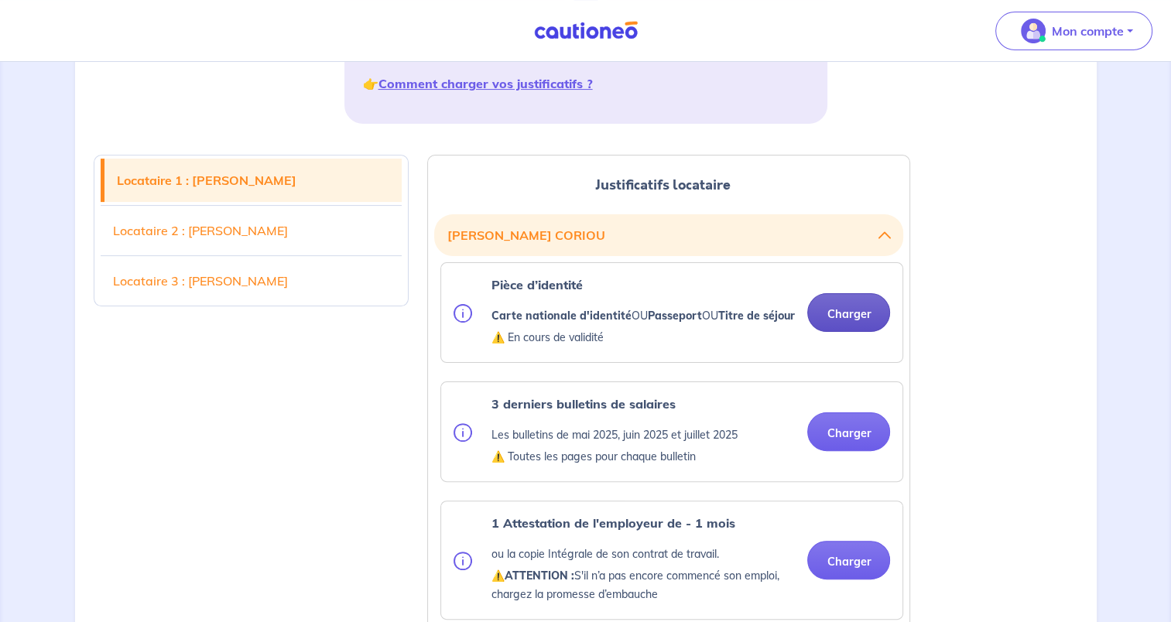
click at [834, 323] on button "Charger" at bounding box center [848, 312] width 83 height 39
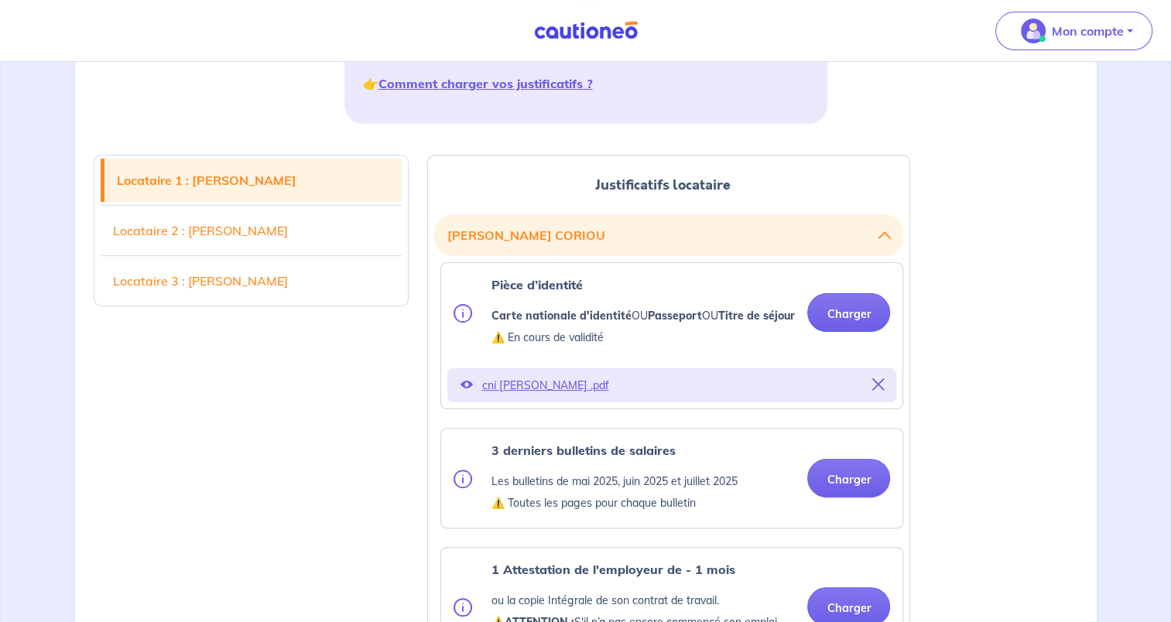
click at [860, 515] on div "3 derniers bulletins de salaires Les bulletins de [DATE], [DATE] et [DATE] ⚠️ T…" at bounding box center [672, 478] width 437 height 74
click at [853, 498] on button "Charger" at bounding box center [848, 478] width 83 height 39
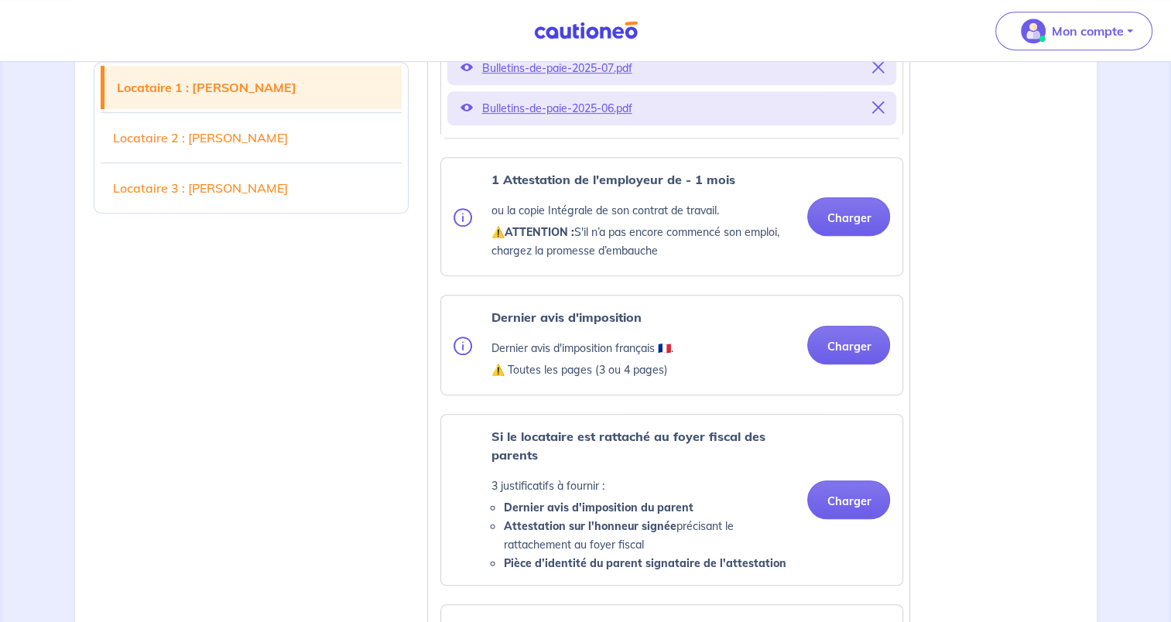
scroll to position [774, 0]
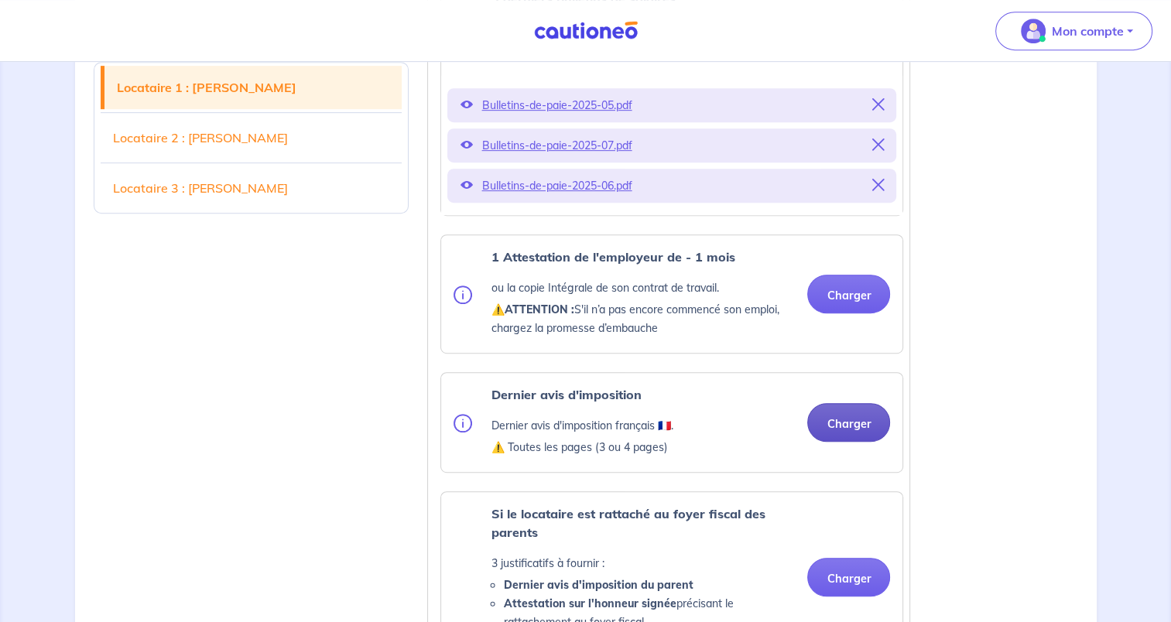
click at [846, 436] on button "Charger" at bounding box center [848, 422] width 83 height 39
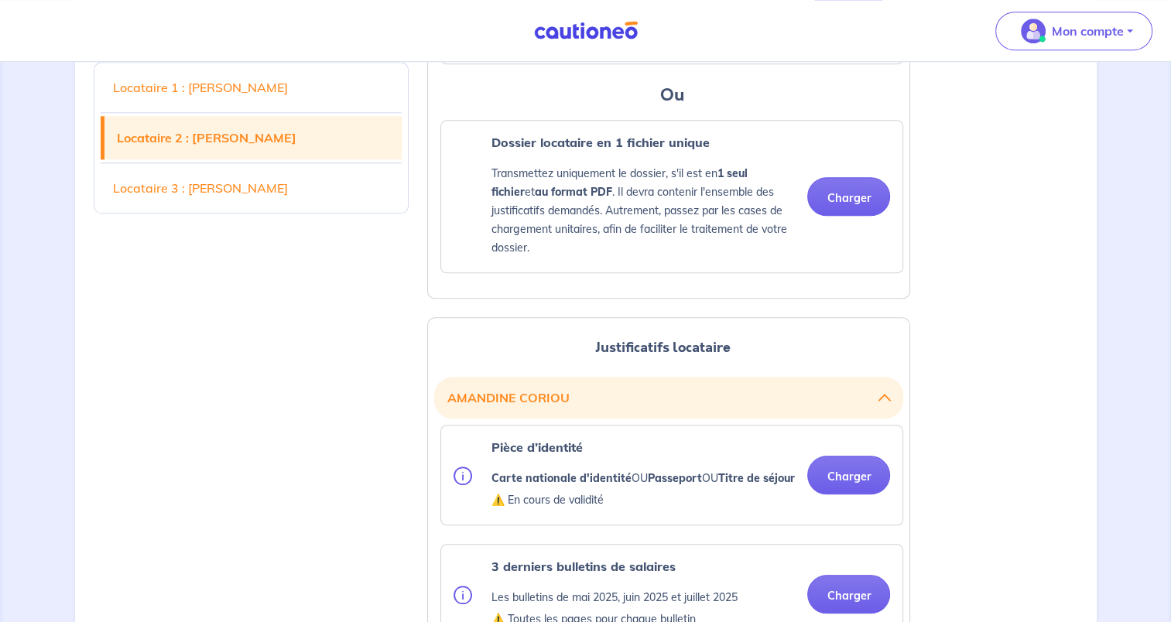
scroll to position [1625, 0]
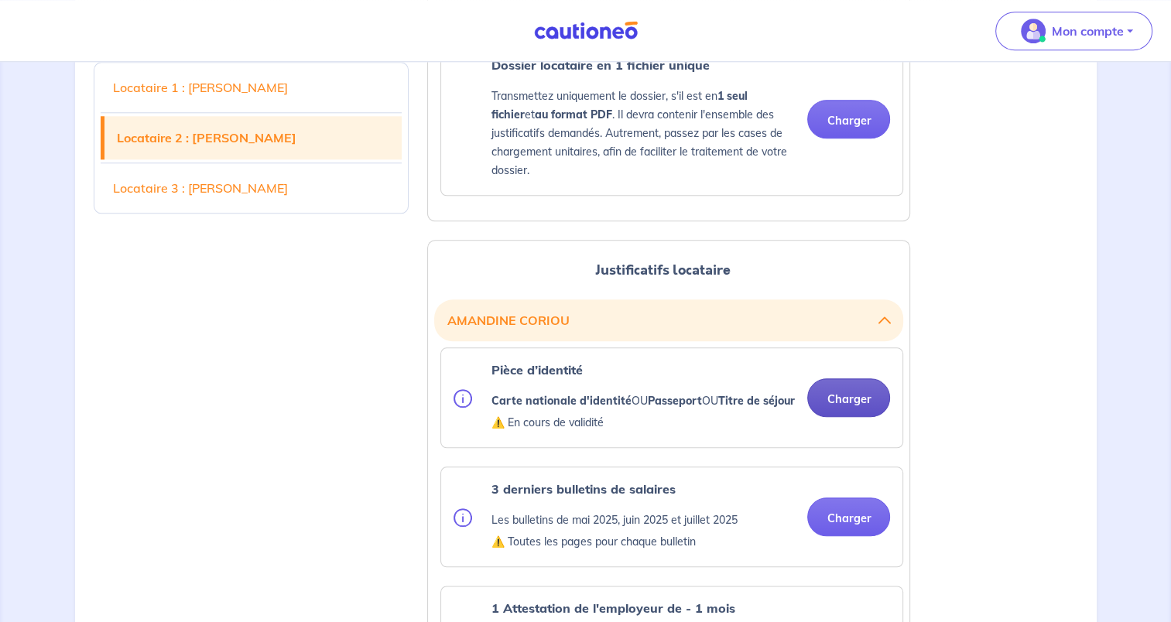
click at [839, 417] on button "Charger" at bounding box center [848, 397] width 83 height 39
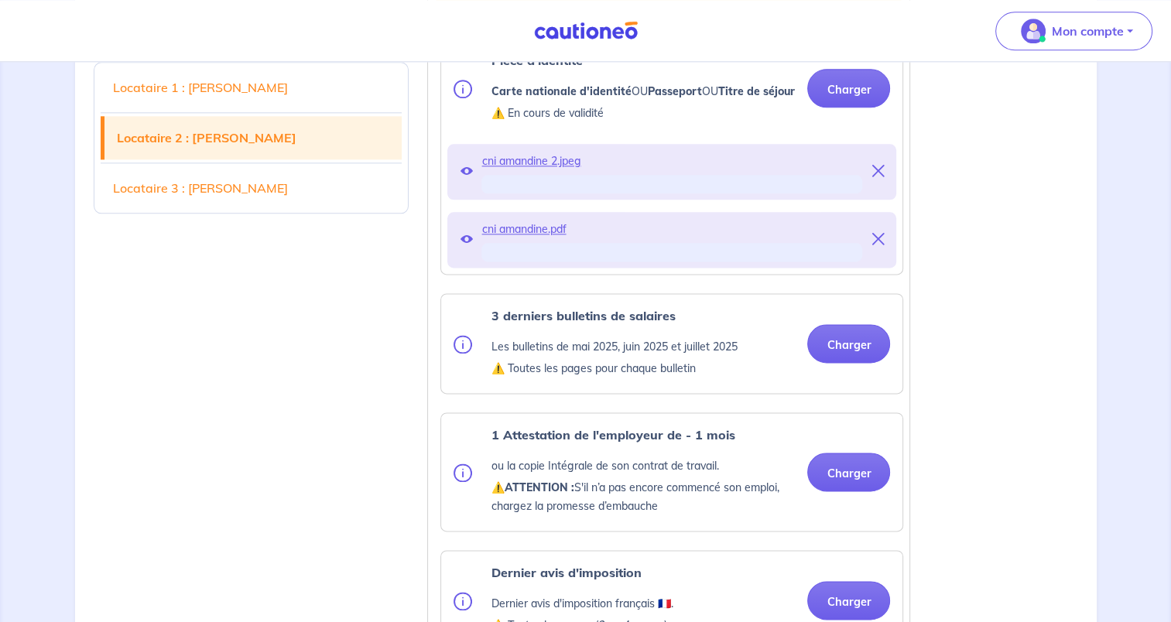
scroll to position [2012, 0]
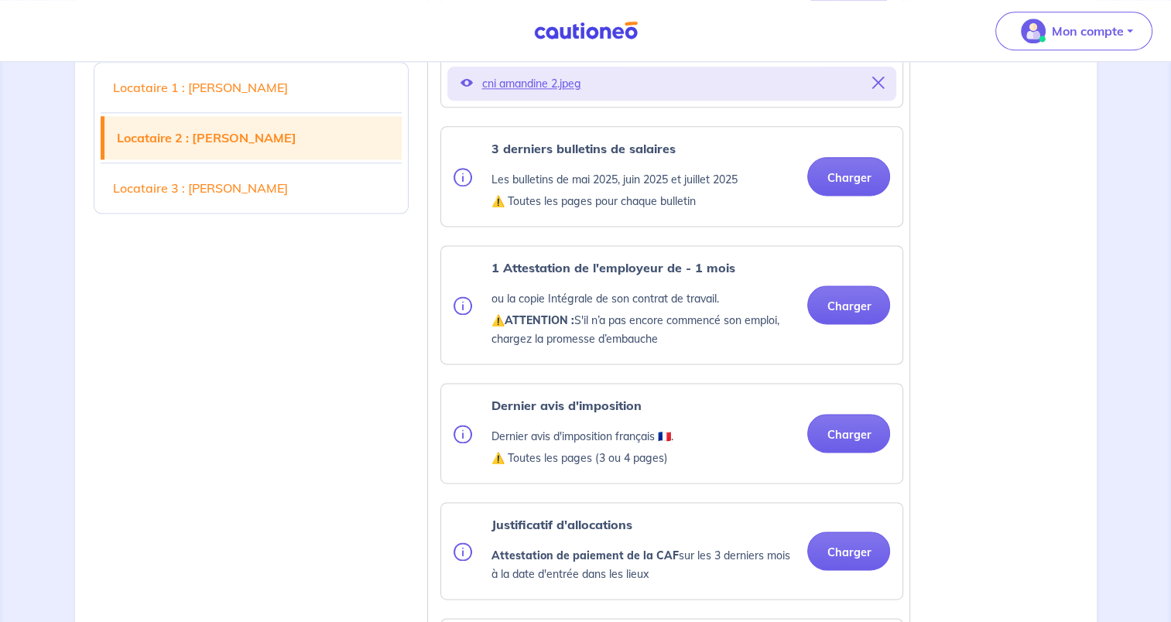
drag, startPoint x: 832, startPoint y: 282, endPoint x: 835, endPoint y: 269, distance: 12.8
click at [835, 274] on ul "Pièce d’identité Carte nationale d'identité OU Passeport OU Titre de séjour ⚠️ …" at bounding box center [668, 538] width 469 height 1155
click at [832, 196] on button "Charger" at bounding box center [848, 176] width 83 height 39
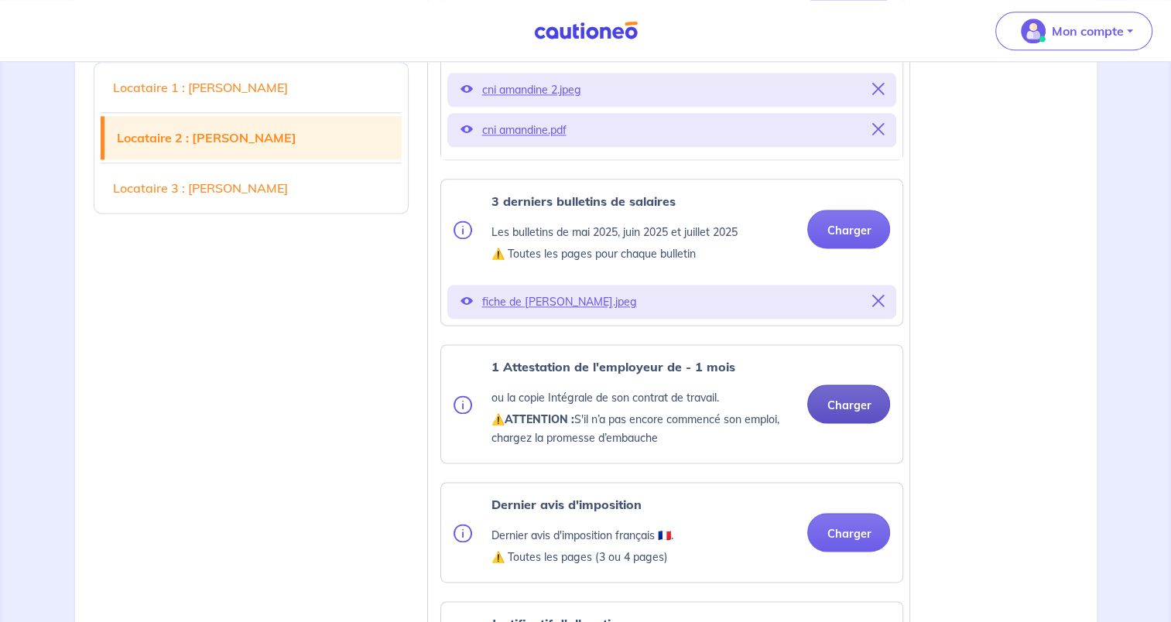
click at [848, 423] on button "Charger" at bounding box center [848, 404] width 83 height 39
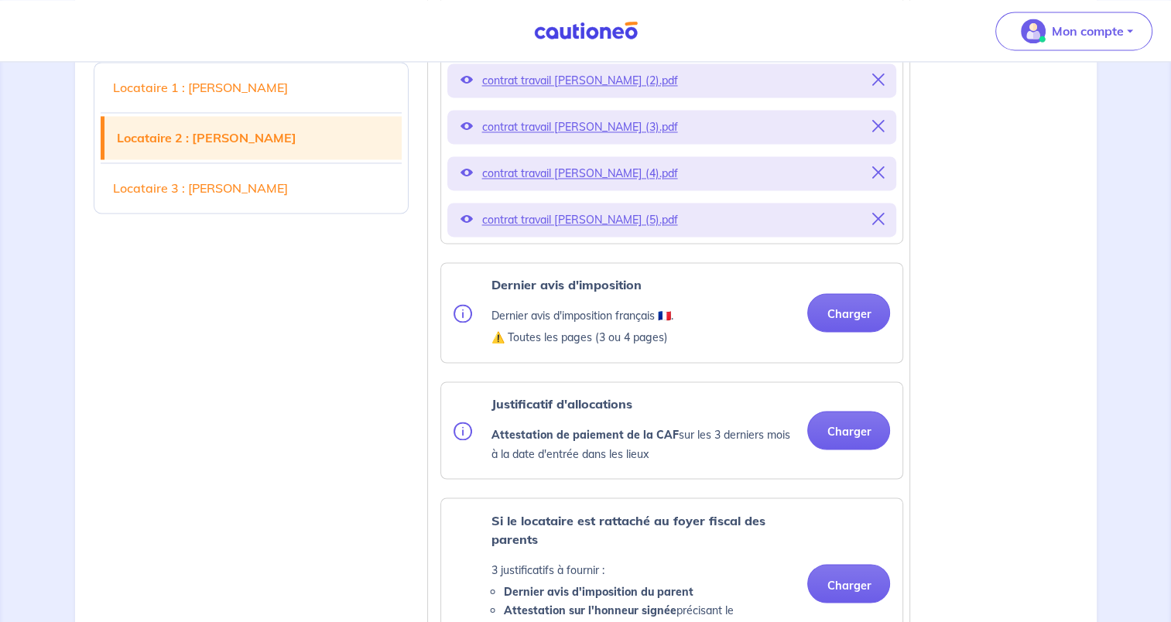
scroll to position [2554, 0]
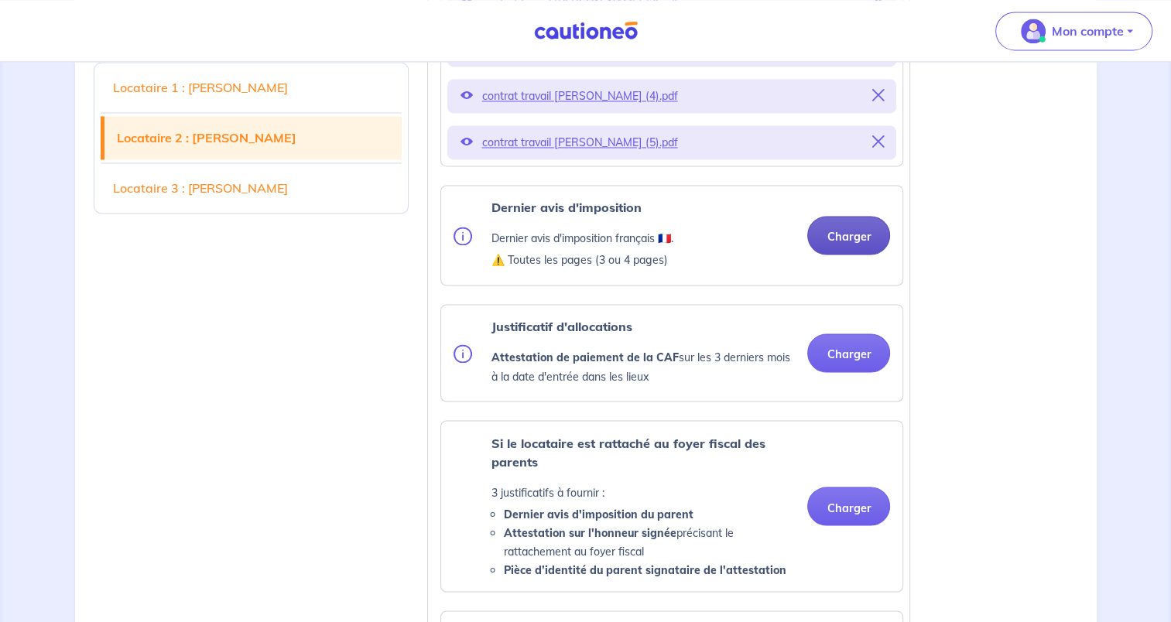
click at [841, 255] on button "Charger" at bounding box center [848, 235] width 83 height 39
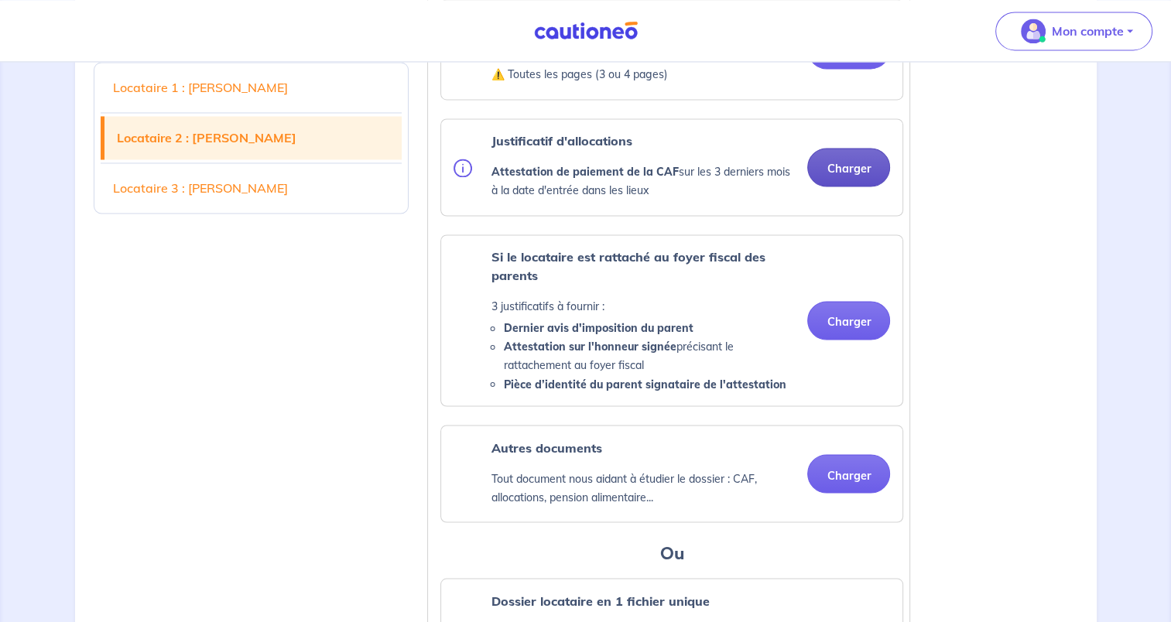
click at [844, 187] on button "Charger" at bounding box center [848, 167] width 83 height 39
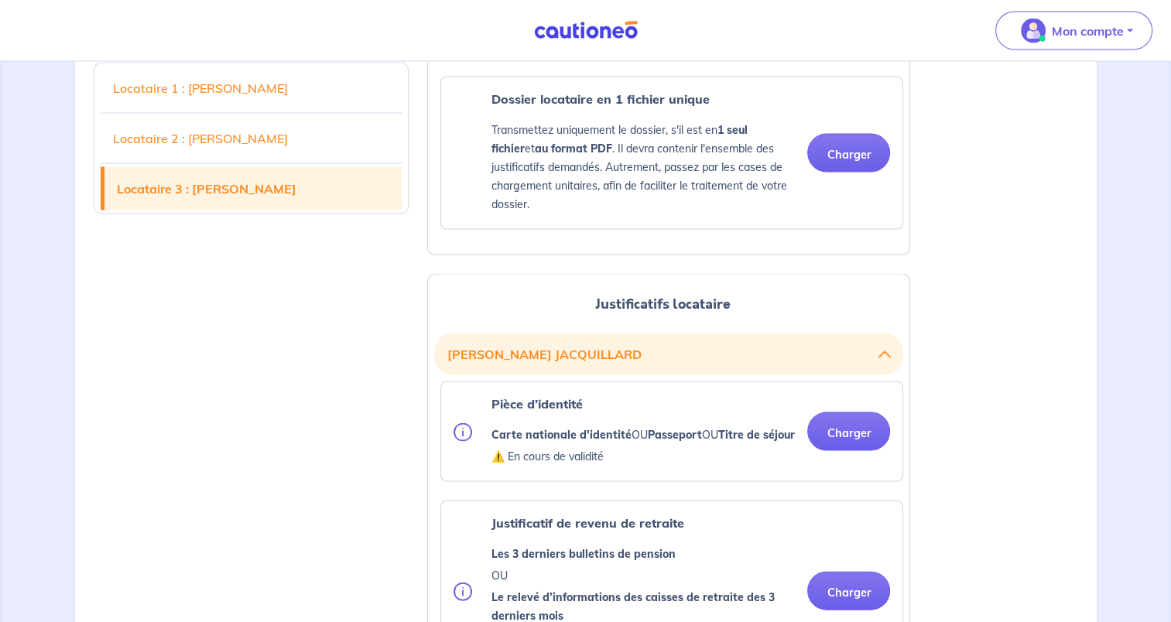
scroll to position [3251, 0]
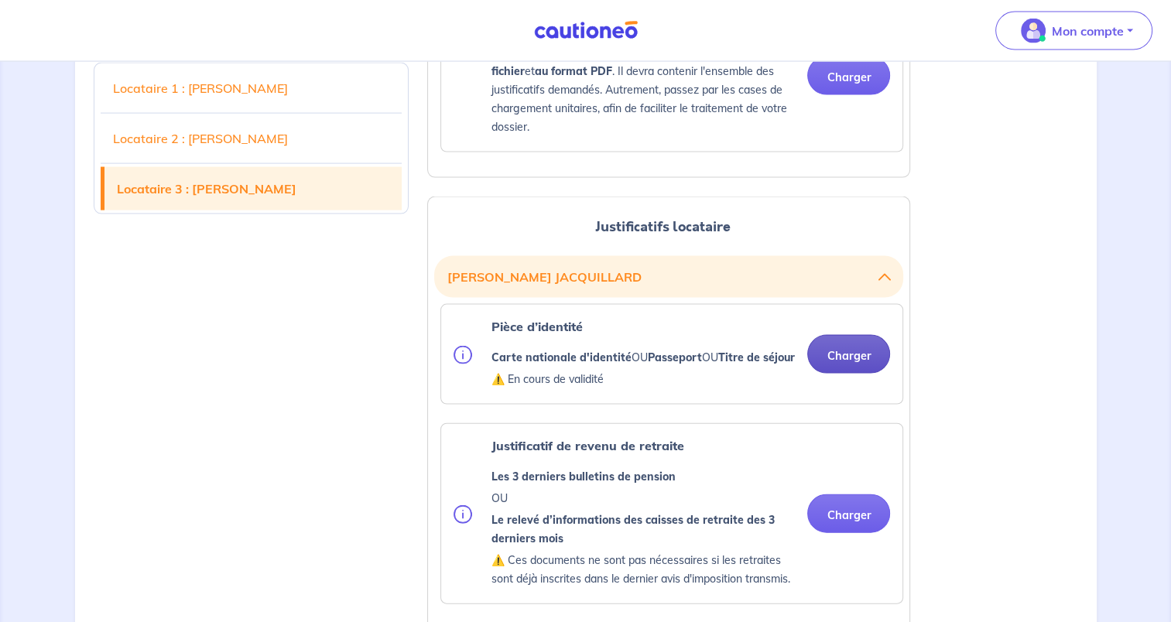
click at [845, 374] on button "Charger" at bounding box center [848, 354] width 83 height 39
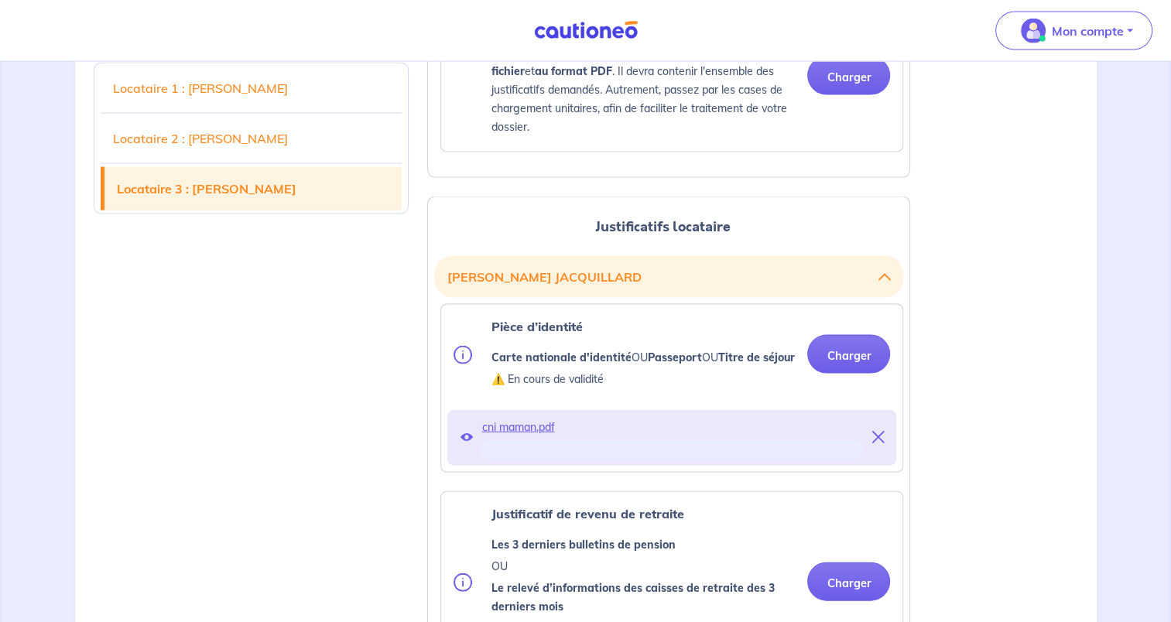
scroll to position [3483, 0]
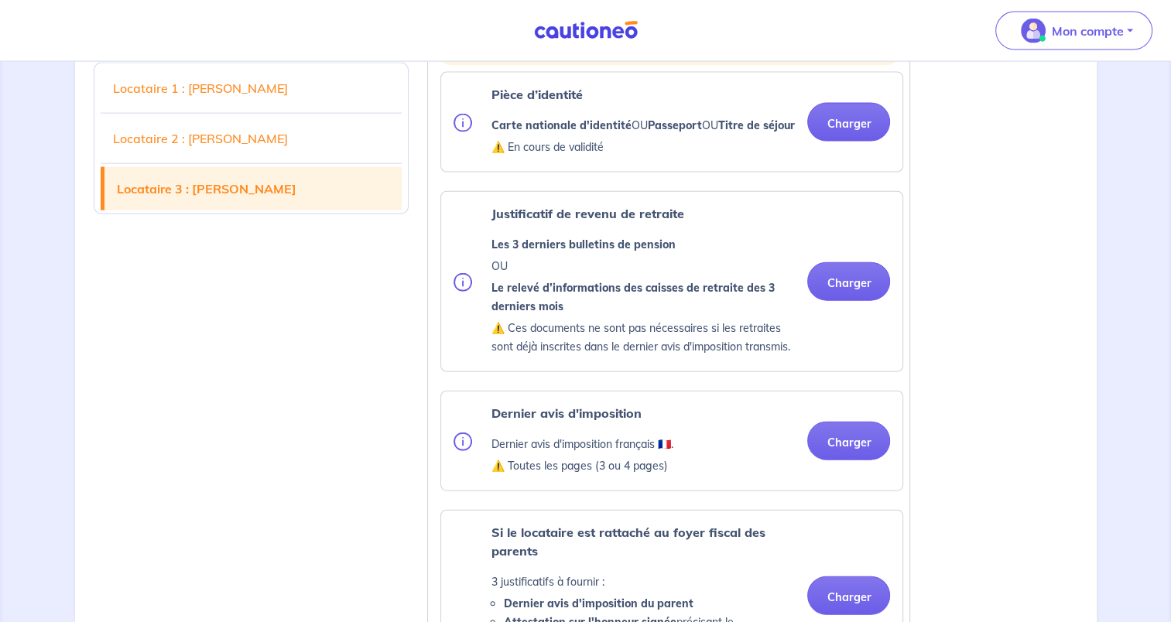
click at [816, 359] on div "Justificatif de revenu de retraite Les 3 derniers bulletins de pension OU Le re…" at bounding box center [672, 281] width 437 height 155
click at [821, 359] on div "Justificatif de revenu de retraite Les 3 derniers bulletins de pension OU Le re…" at bounding box center [672, 281] width 437 height 155
click at [830, 345] on div "Justificatif de revenu de retraite Les 3 derniers bulletins de pension OU Le re…" at bounding box center [672, 281] width 437 height 155
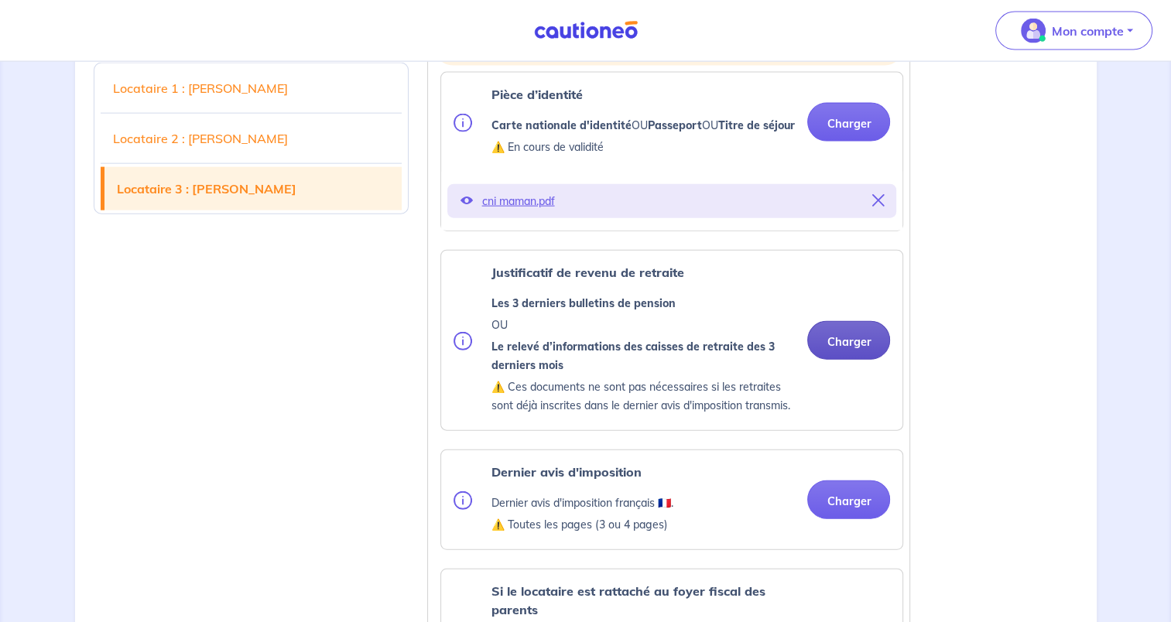
click at [860, 360] on button "Charger" at bounding box center [848, 340] width 83 height 39
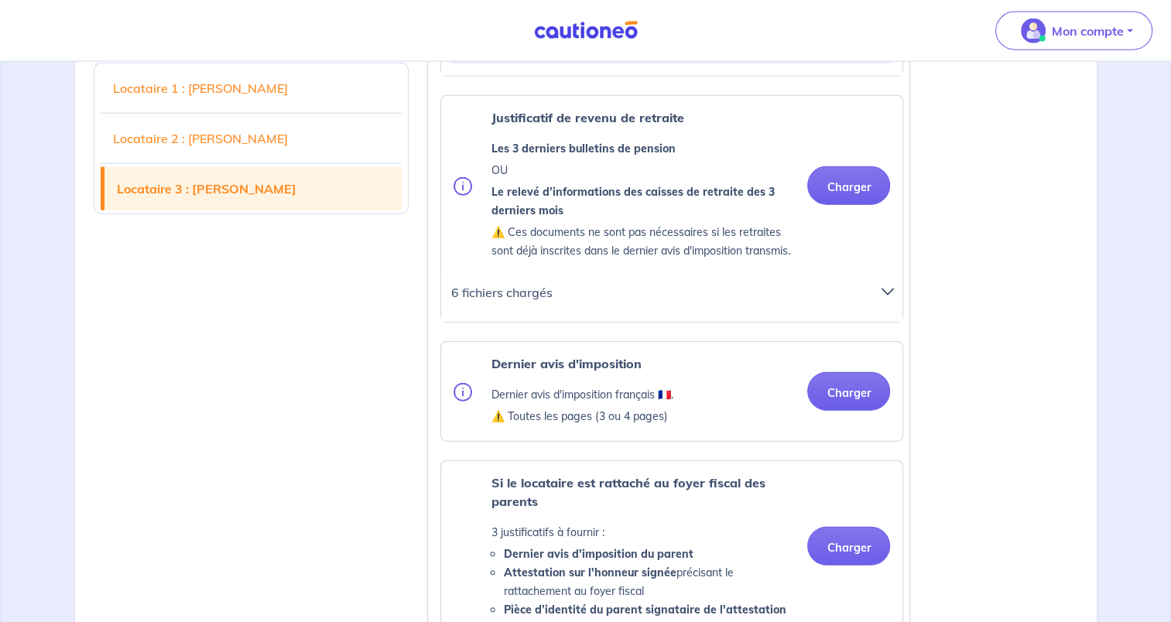
scroll to position [3715, 0]
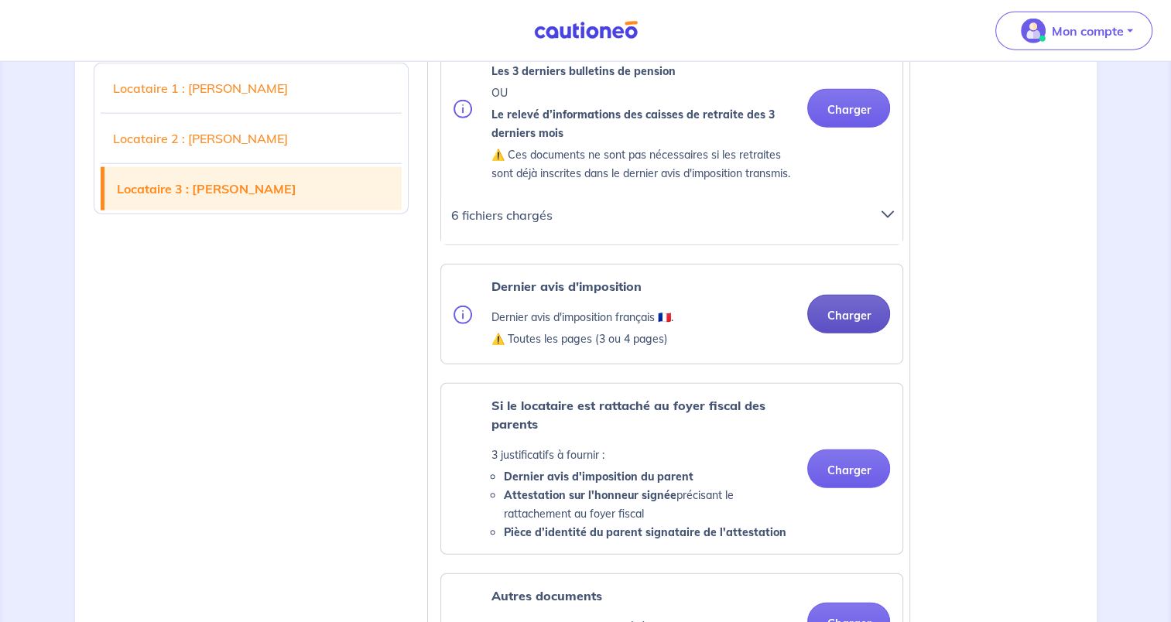
click at [867, 334] on button "Charger" at bounding box center [848, 314] width 83 height 39
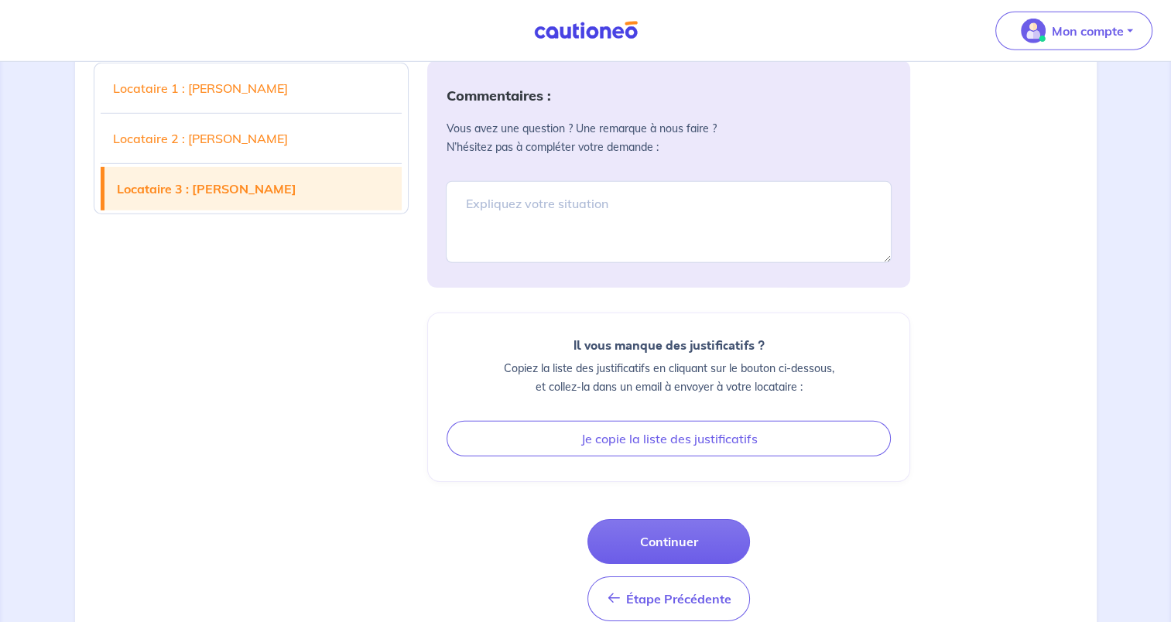
scroll to position [4727, 0]
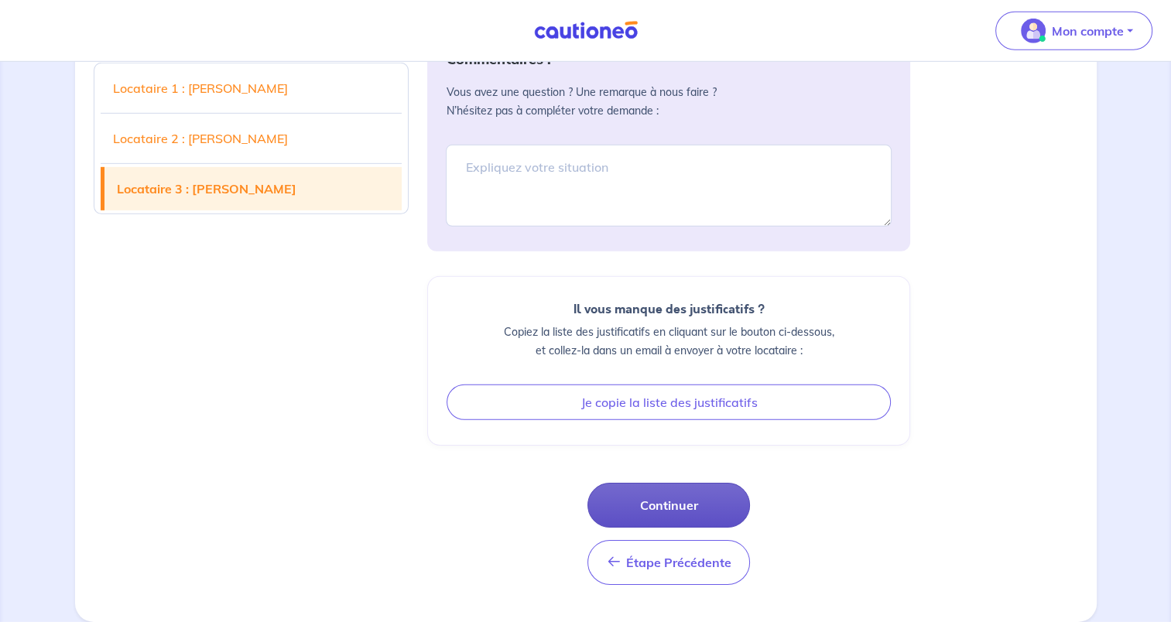
click at [707, 506] on button "Continuer" at bounding box center [668, 505] width 163 height 45
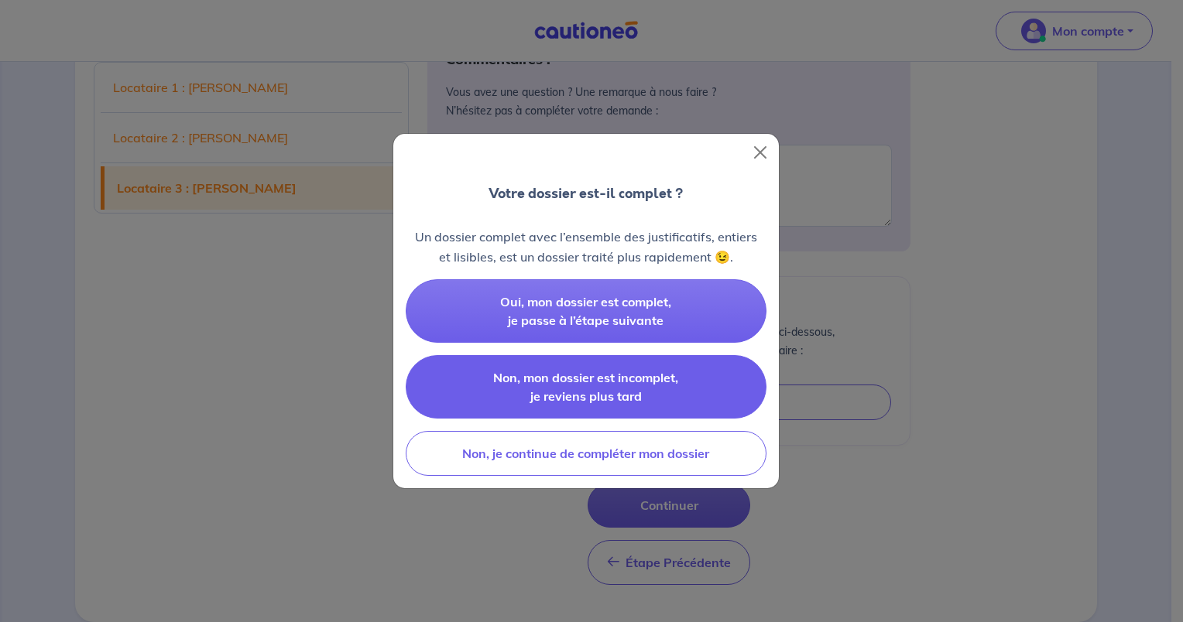
click at [555, 361] on button "Non, mon dossier est incomplet, je reviens plus tard" at bounding box center [586, 386] width 361 height 63
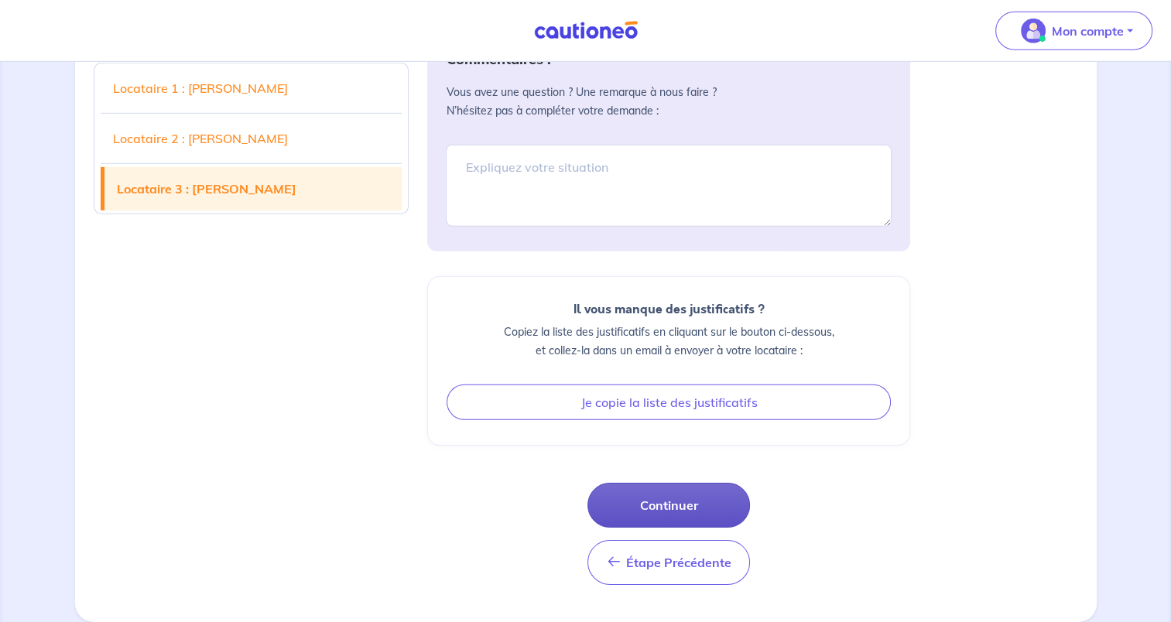
click at [693, 512] on button "Continuer" at bounding box center [668, 505] width 163 height 45
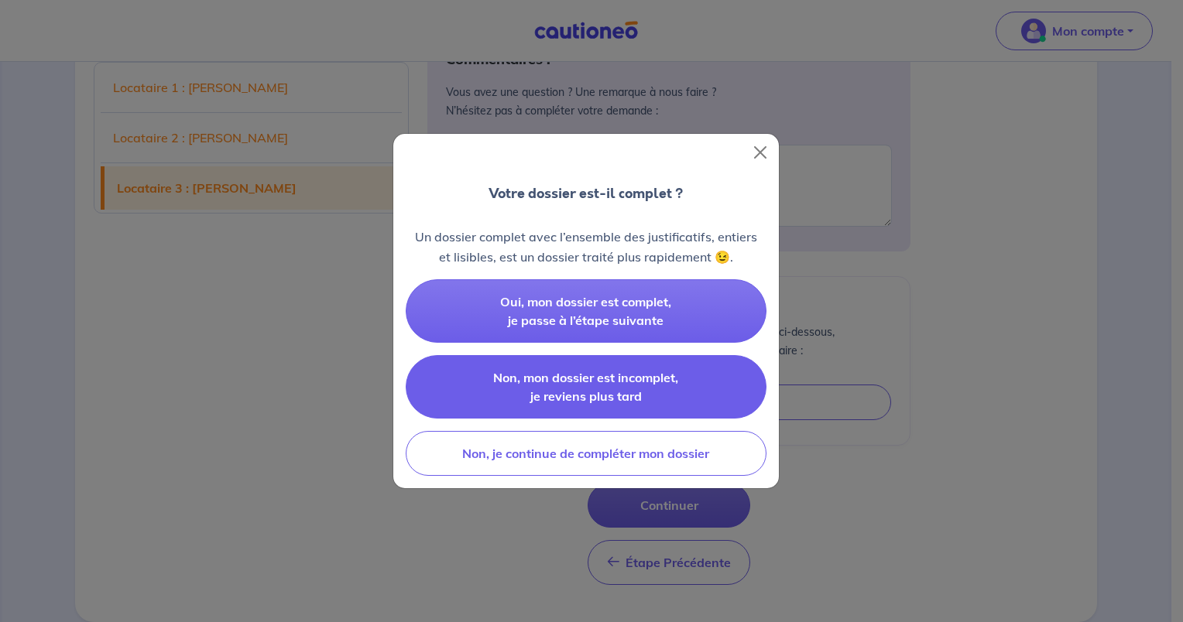
click at [560, 384] on span "Non, mon dossier est incomplet, je reviens plus tard" at bounding box center [585, 387] width 185 height 34
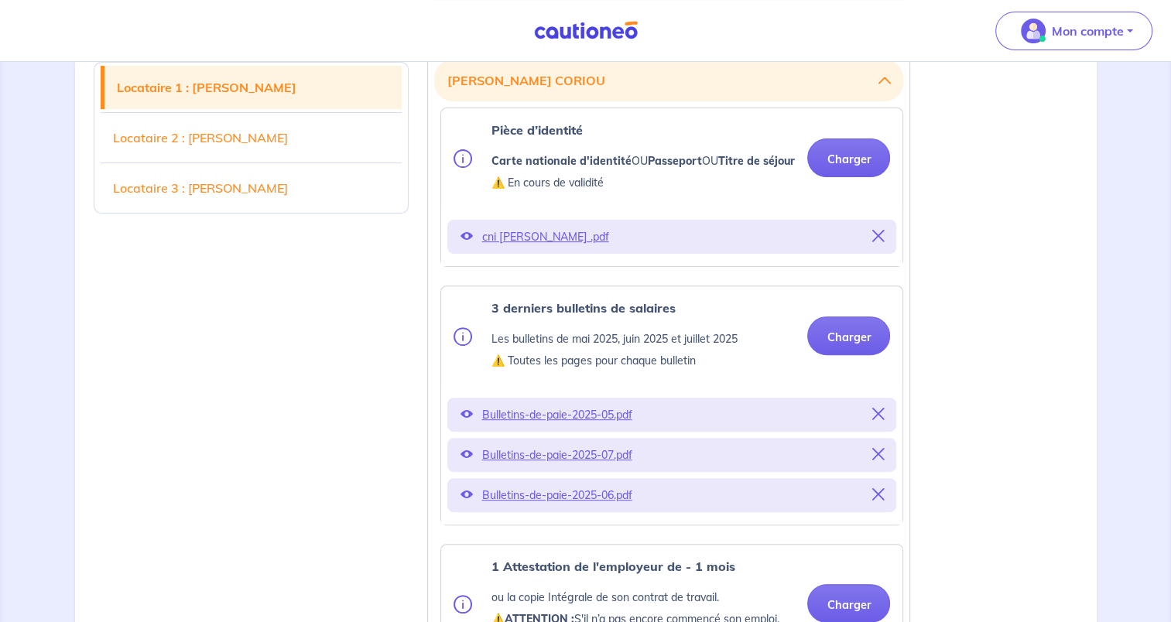
scroll to position [542, 0]
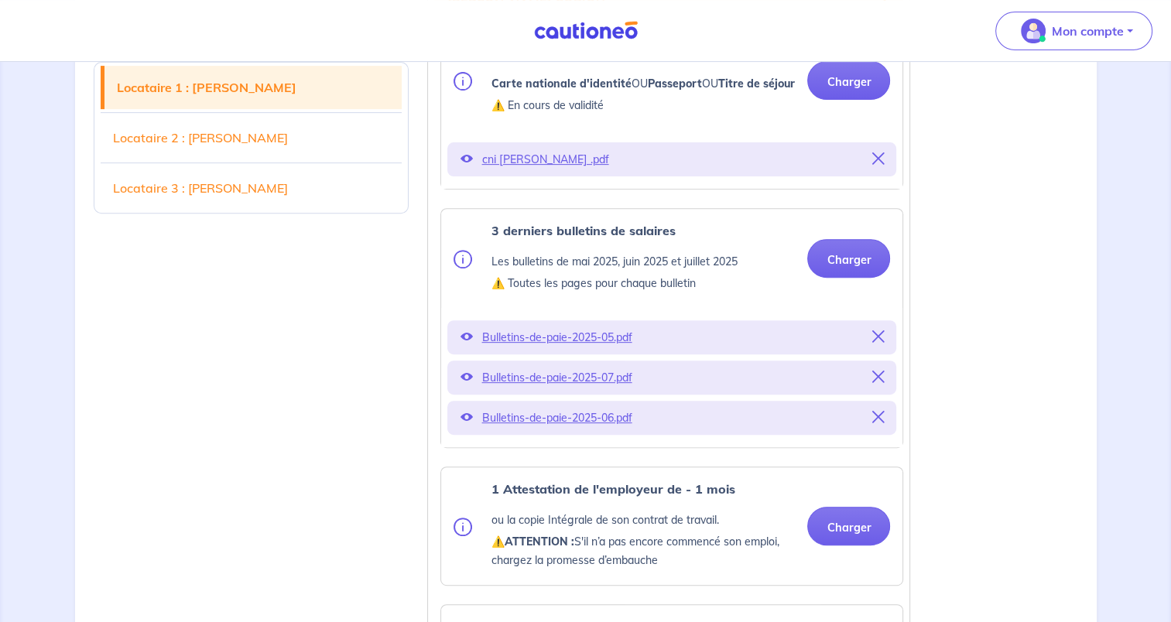
click at [351, 186] on link "Locataire 3 : [PERSON_NAME]" at bounding box center [252, 187] width 302 height 43
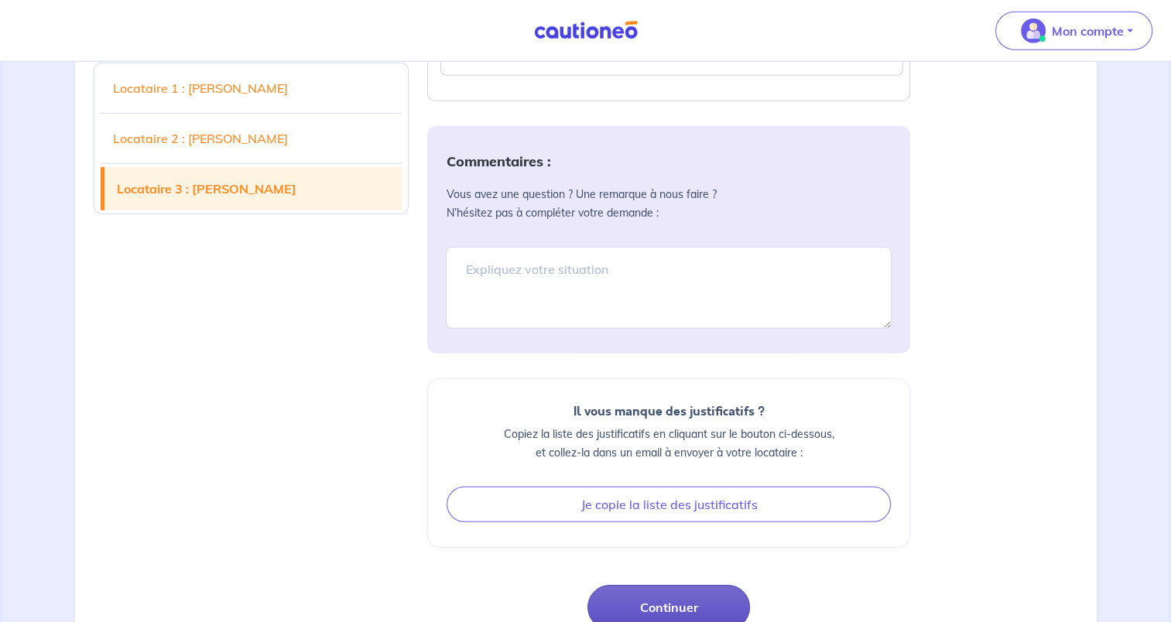
scroll to position [4727, 0]
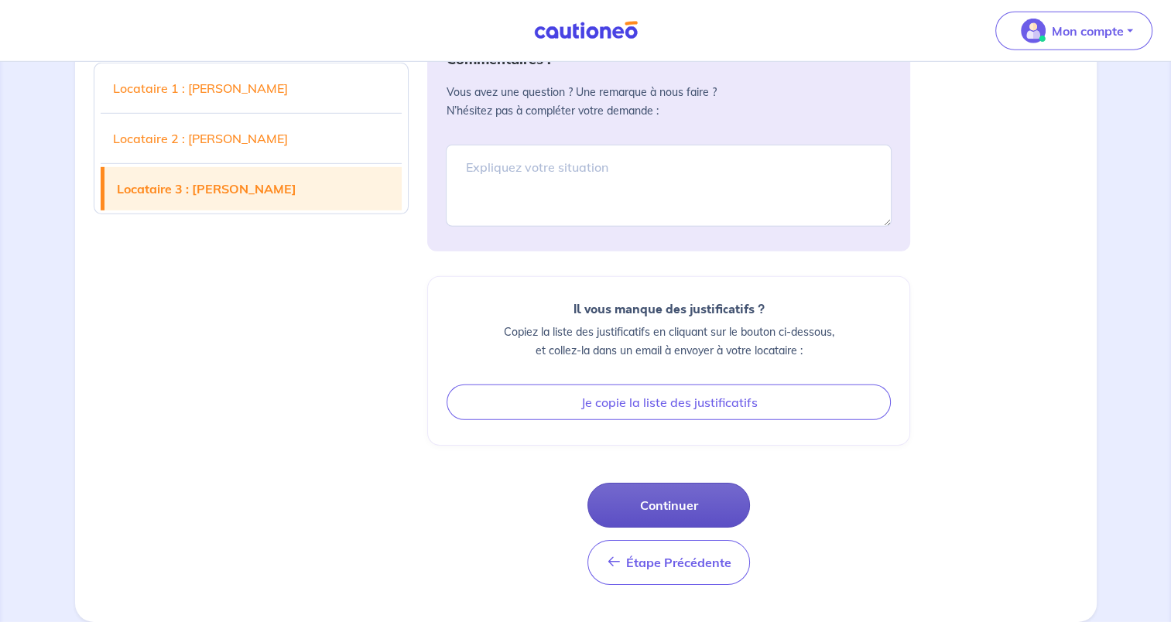
click at [645, 510] on button "Continuer" at bounding box center [668, 505] width 163 height 45
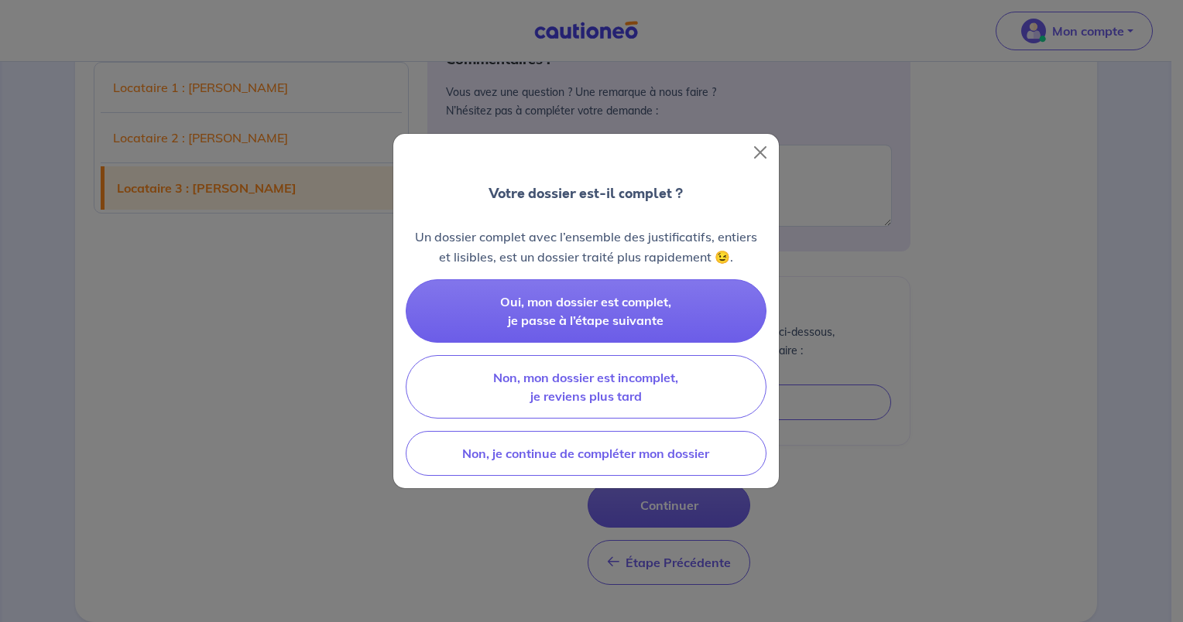
drag, startPoint x: 550, startPoint y: 389, endPoint x: 288, endPoint y: 337, distance: 266.5
click at [289, 344] on div "Votre dossier est-il complet ? Un dossier complet avec l’ensemble des justifica…" at bounding box center [591, 311] width 1183 height 622
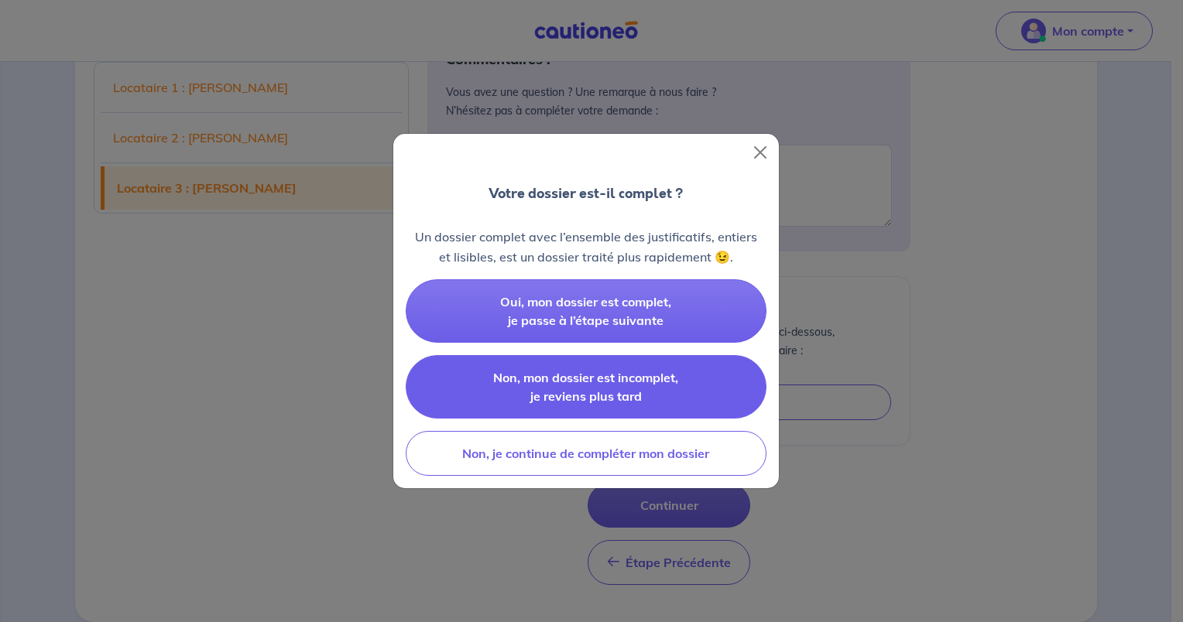
click at [580, 372] on span "Non, mon dossier est incomplet, je reviens plus tard" at bounding box center [585, 387] width 185 height 34
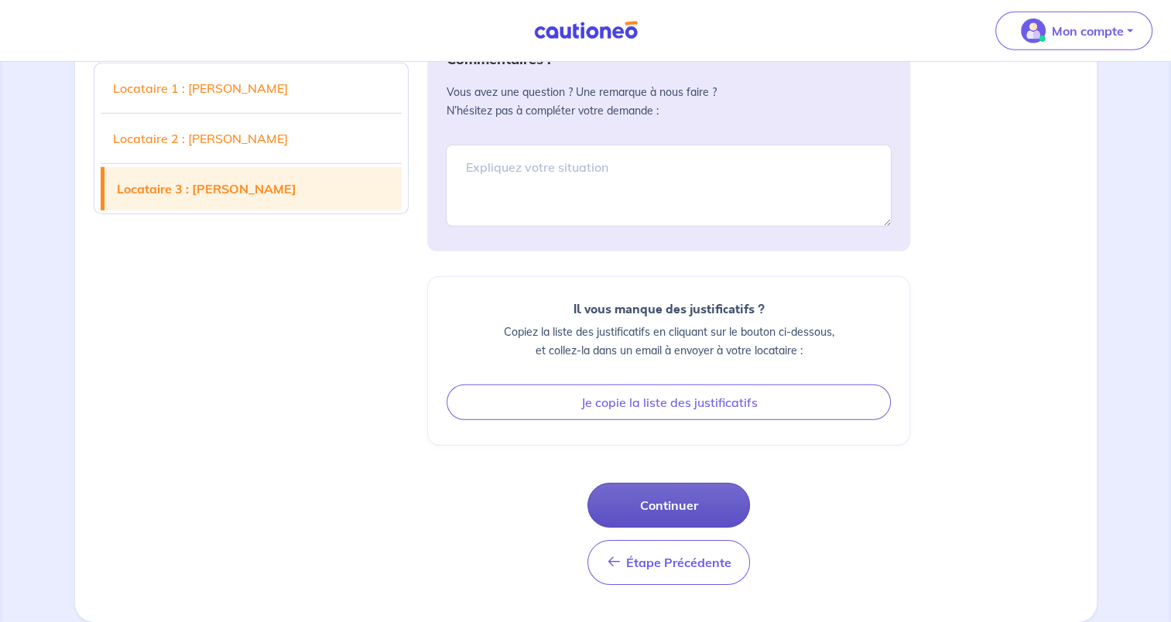
click at [635, 489] on button "Continuer" at bounding box center [668, 505] width 163 height 45
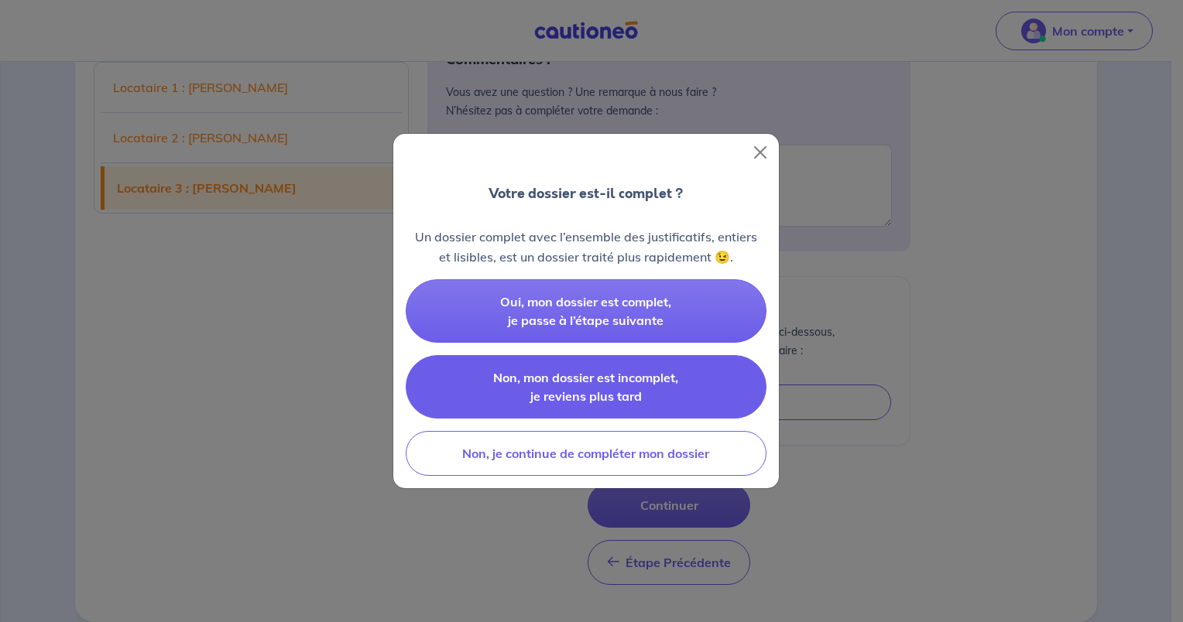
click at [594, 372] on span "Non, mon dossier est incomplet, je reviens plus tard" at bounding box center [585, 387] width 185 height 34
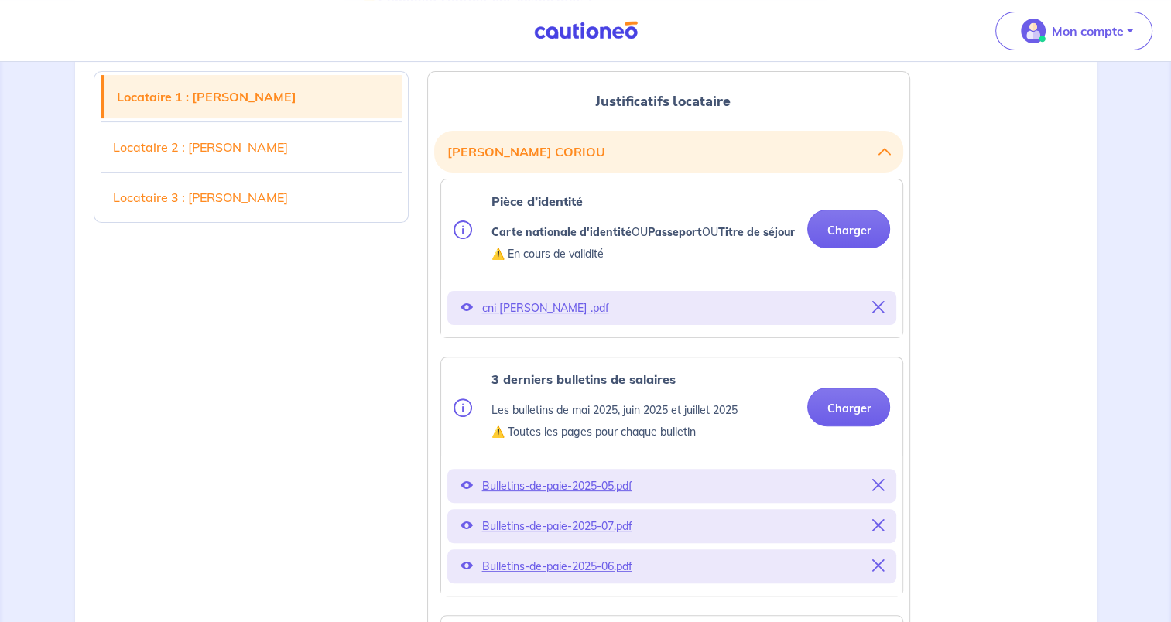
scroll to position [548, 0]
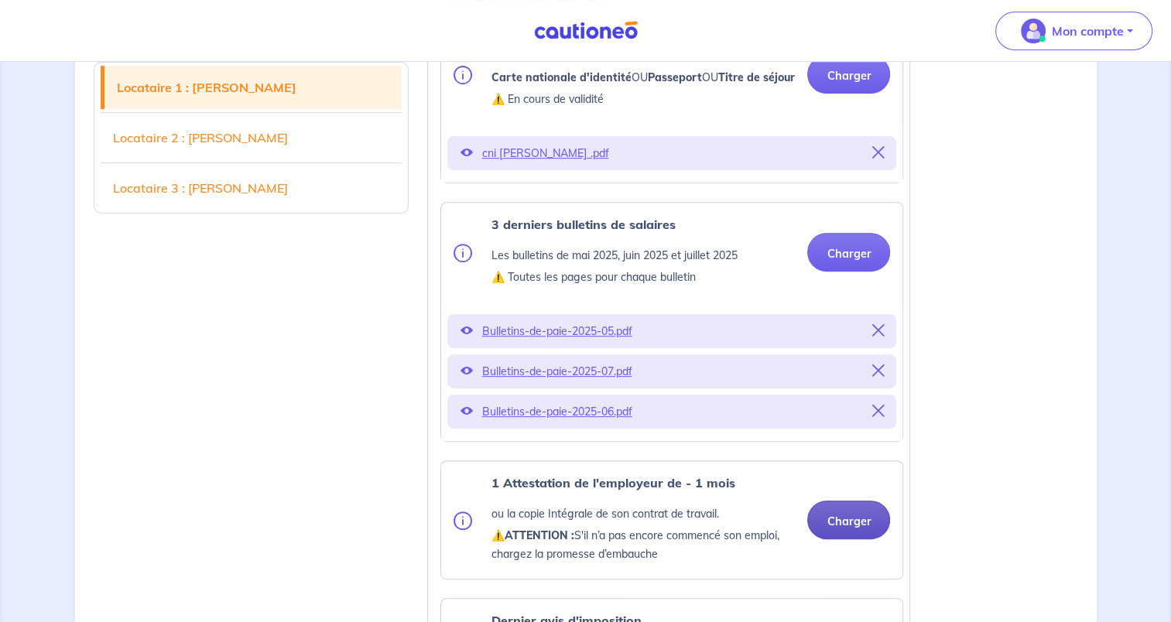
click at [822, 536] on button "Charger" at bounding box center [848, 520] width 83 height 39
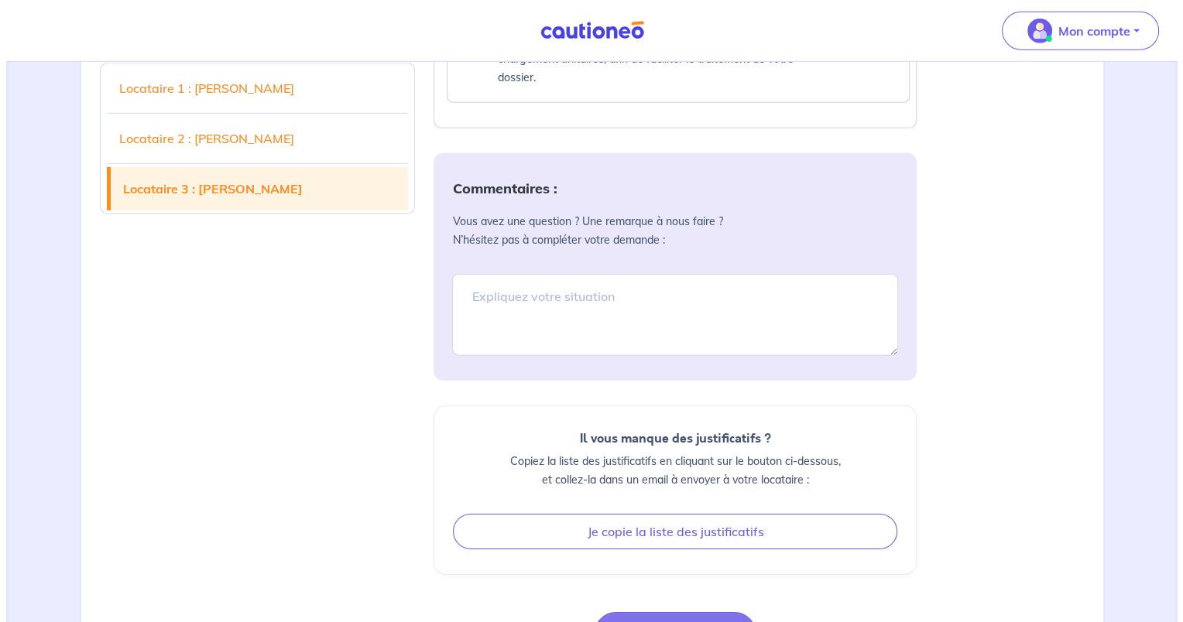
scroll to position [4826, 0]
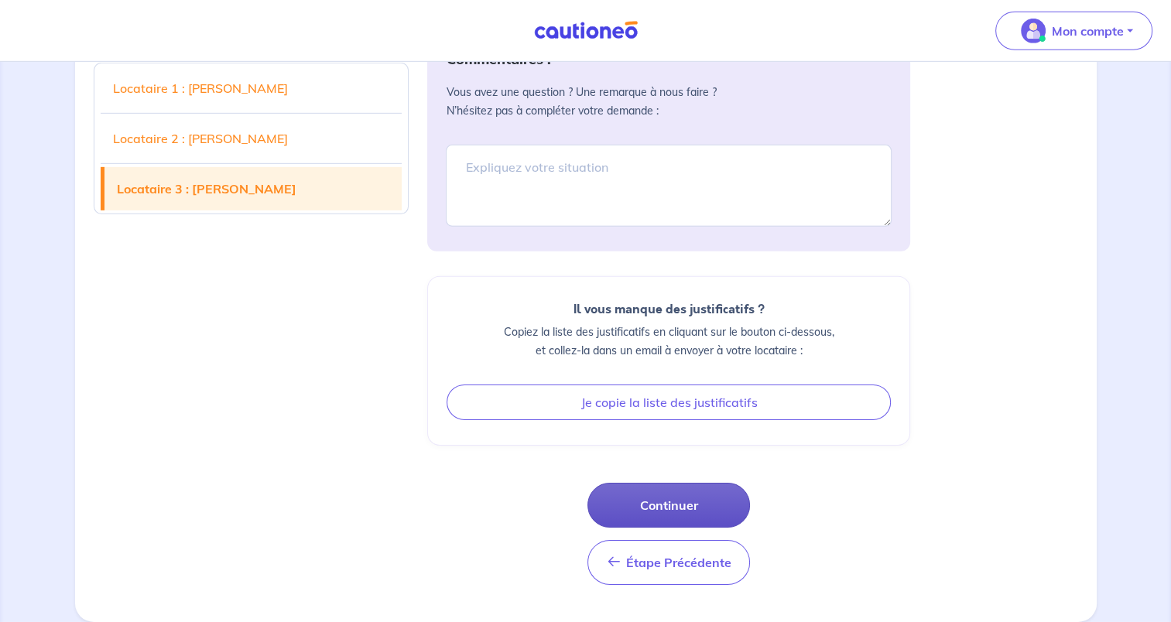
click at [686, 498] on button "Continuer" at bounding box center [668, 505] width 163 height 45
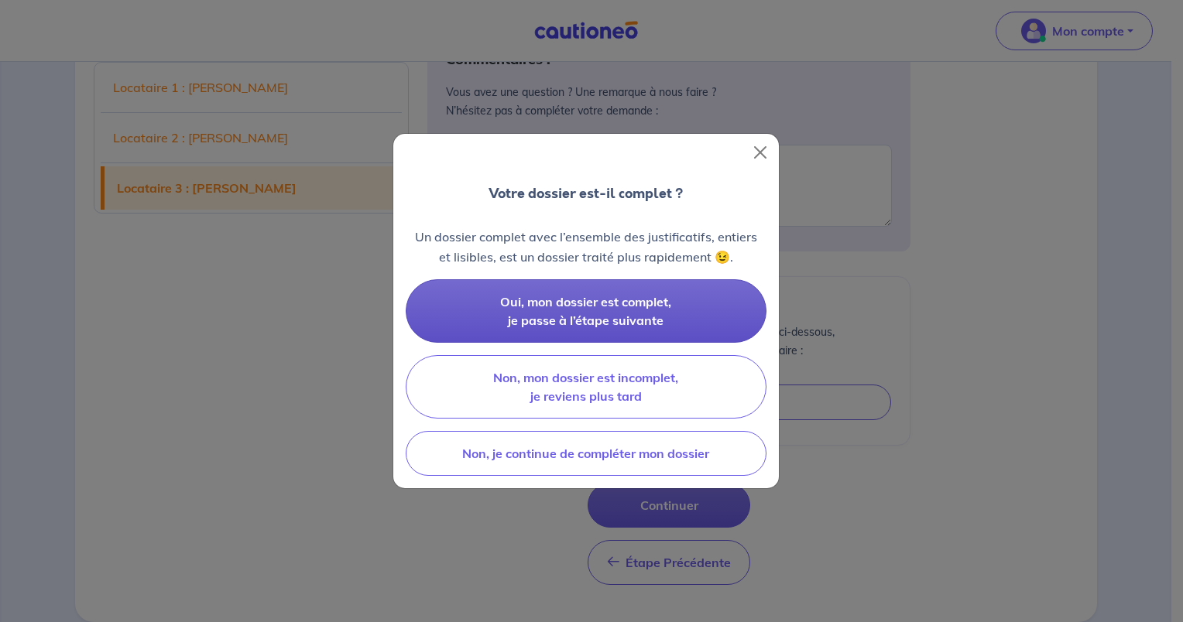
click at [566, 294] on span "Oui, mon dossier est complet, je passe à l’étape suivante" at bounding box center [585, 311] width 171 height 34
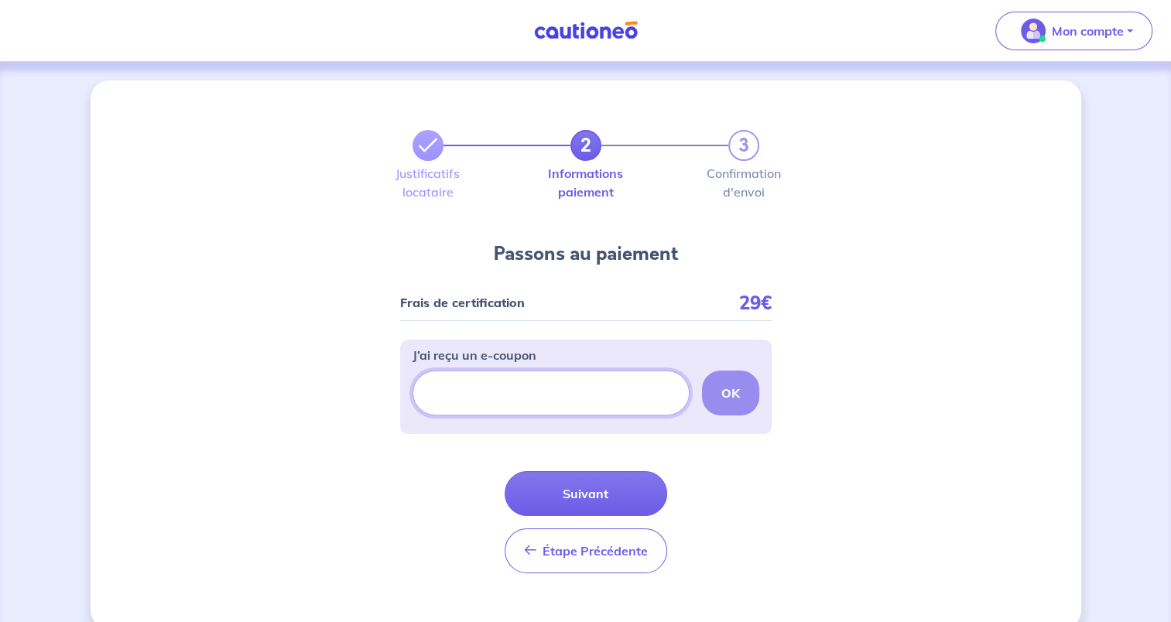
click at [498, 399] on input "J’ai reçu un e-coupon" at bounding box center [551, 393] width 277 height 45
type input "ECOUPON-7368D436"
click at [724, 397] on strong "OK" at bounding box center [730, 392] width 19 height 15
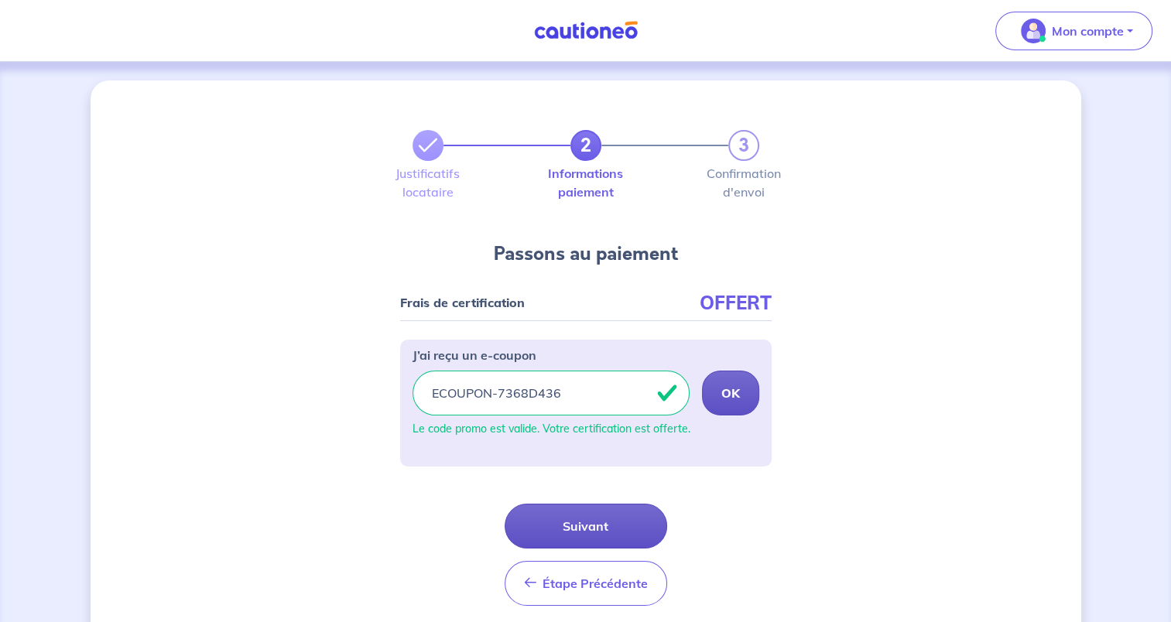
click at [604, 519] on button "Suivant" at bounding box center [586, 526] width 163 height 45
